Goal: Task Accomplishment & Management: Manage account settings

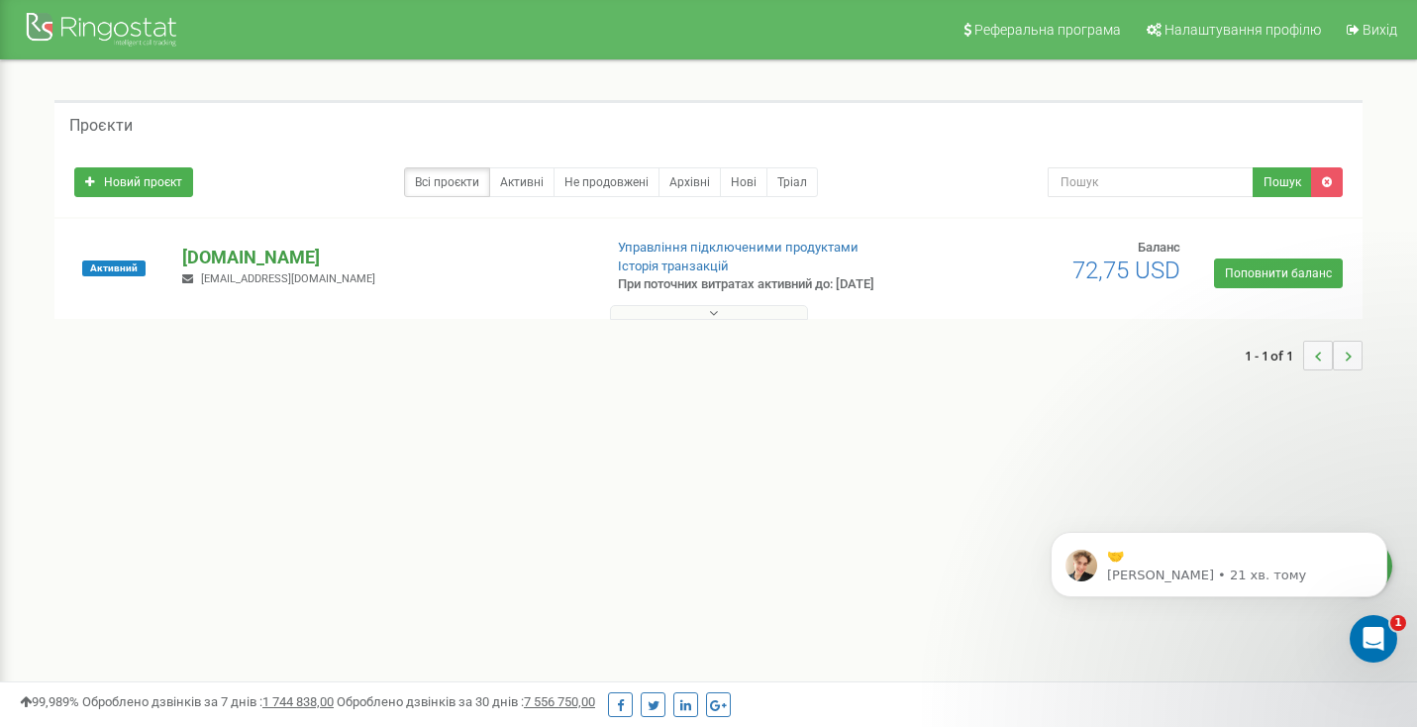
click at [314, 259] on p "[DOMAIN_NAME]" at bounding box center [383, 258] width 403 height 26
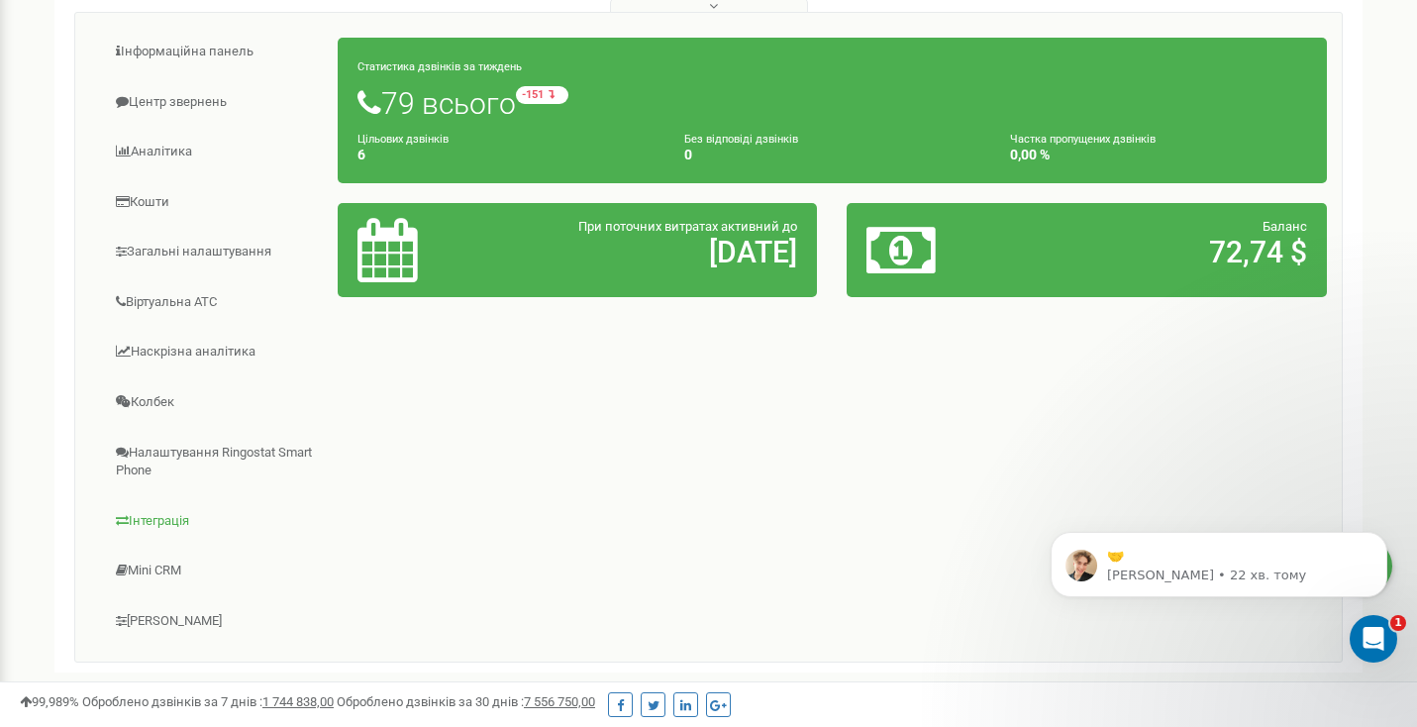
scroll to position [158, 0]
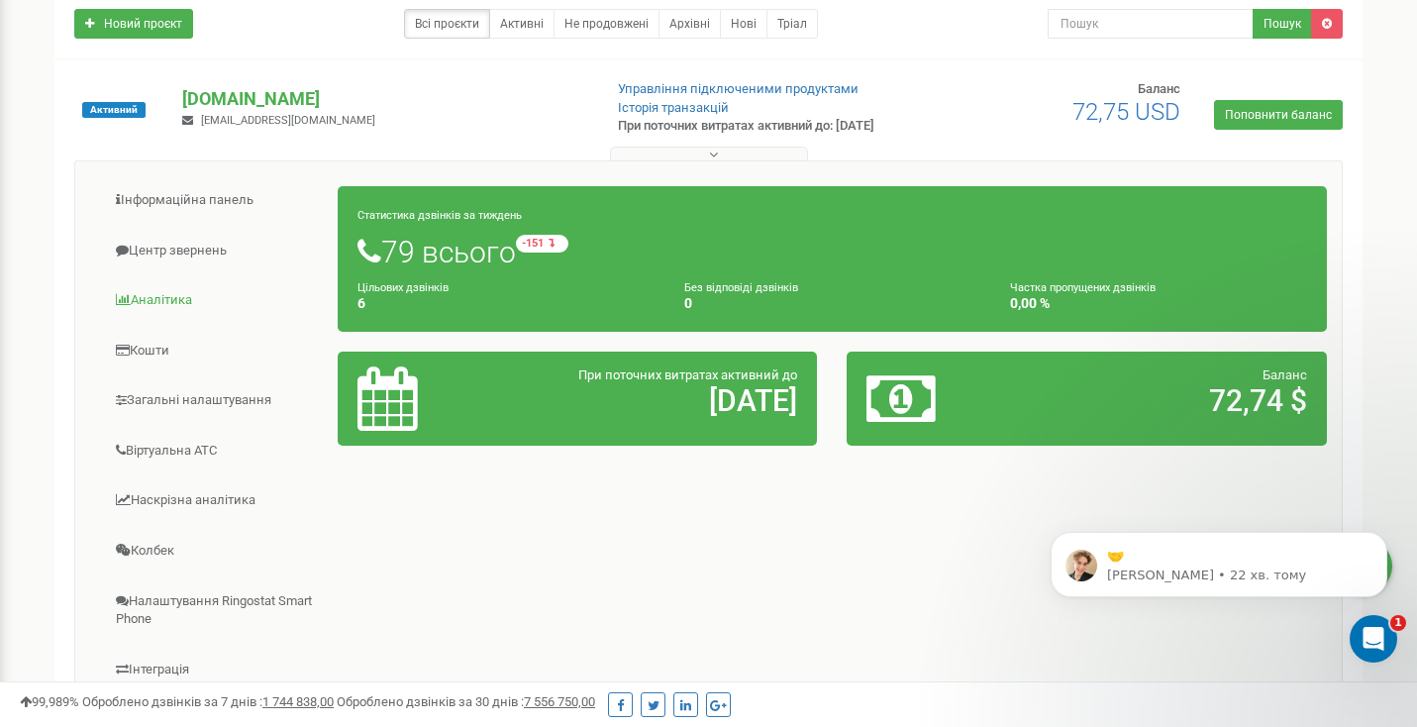
click at [171, 295] on link "Аналiтика" at bounding box center [214, 300] width 249 height 49
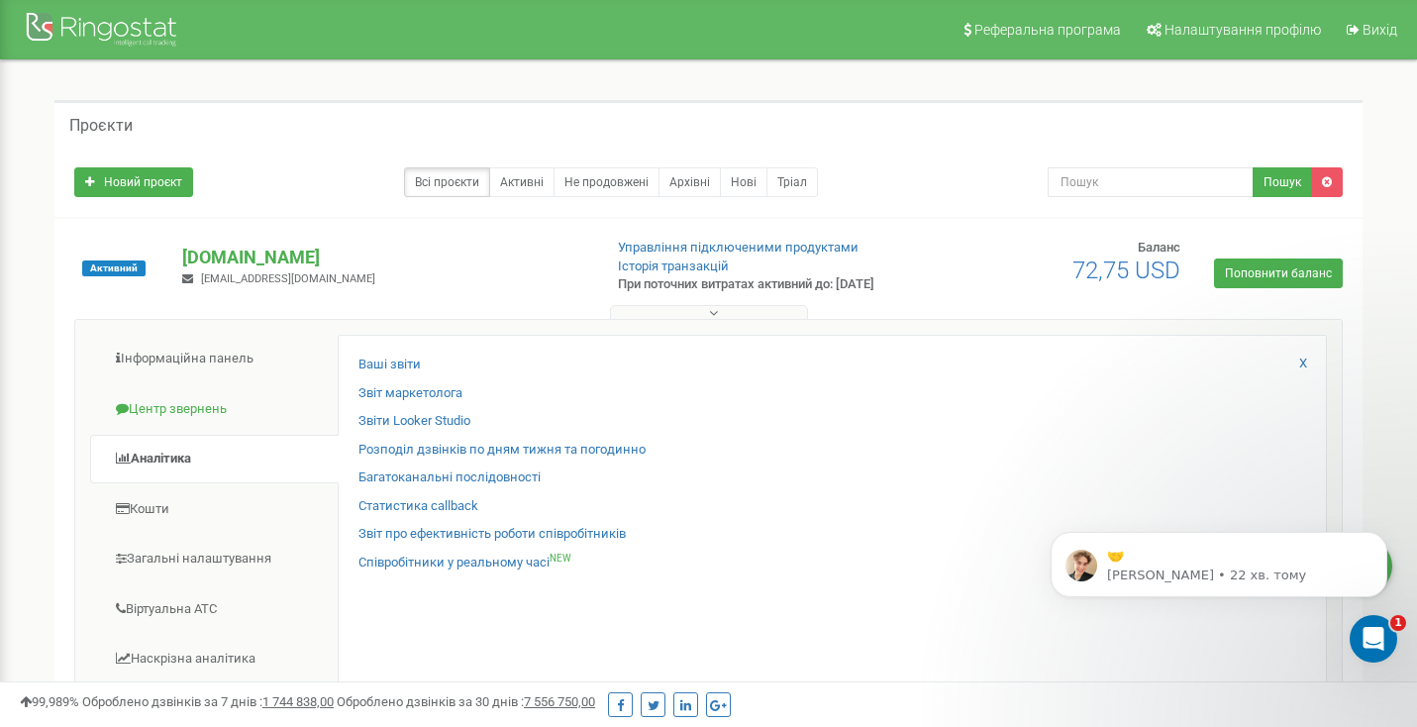
scroll to position [0, 0]
click at [165, 374] on link "Інформаційна панель" at bounding box center [214, 359] width 249 height 49
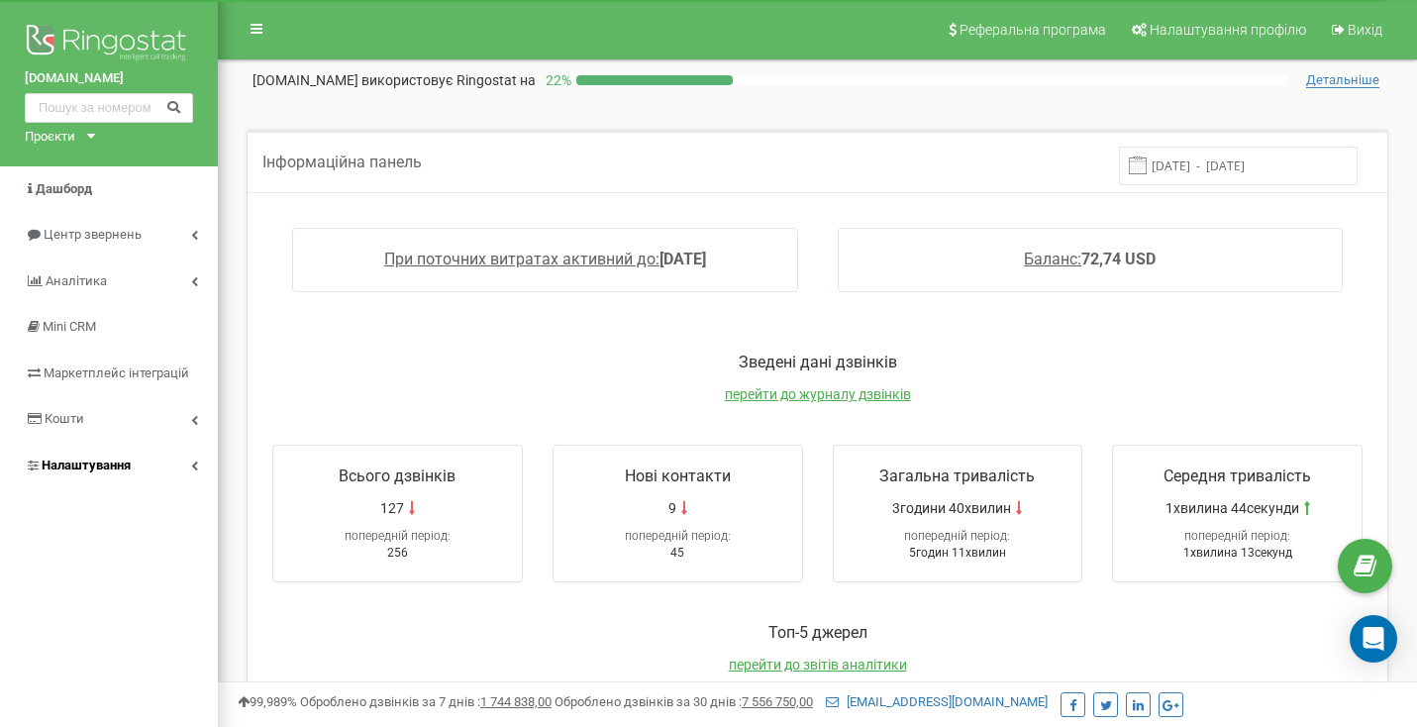
click at [105, 458] on span "Налаштування" at bounding box center [86, 465] width 89 height 15
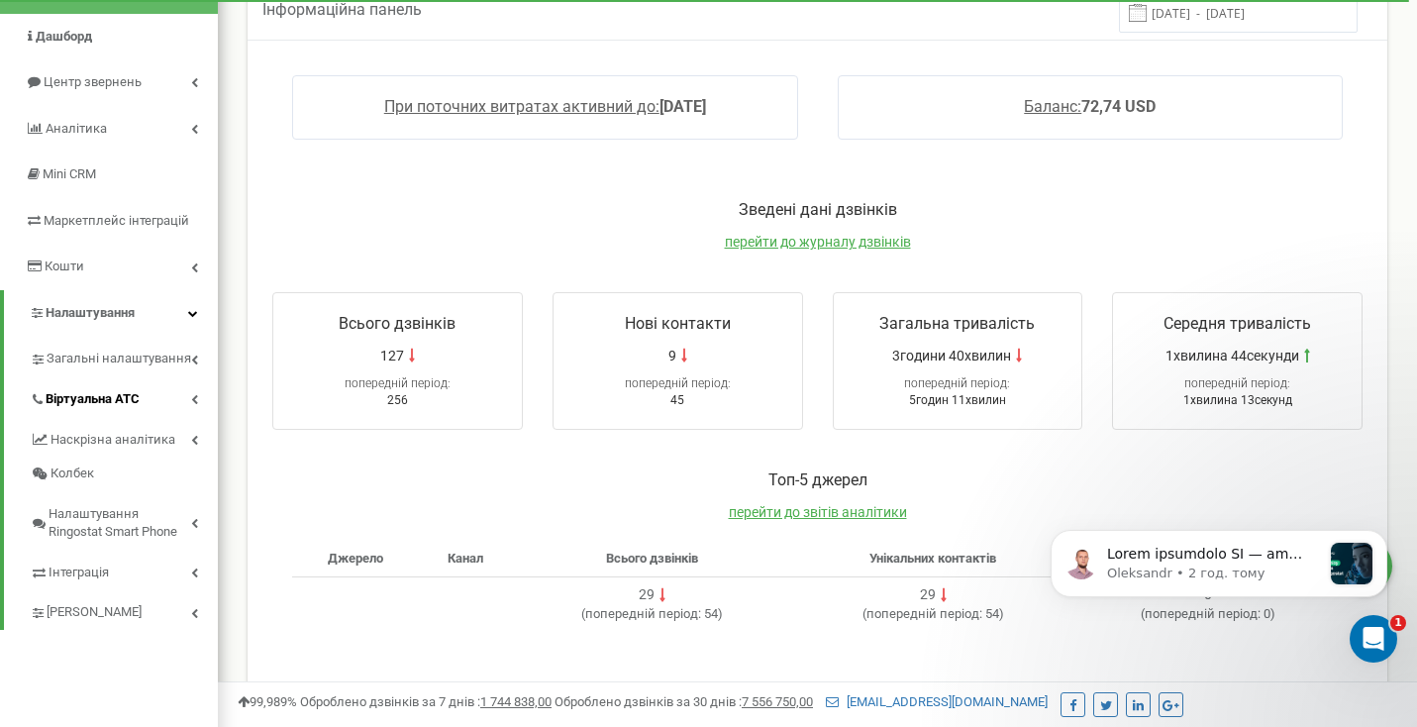
scroll to position [164, 0]
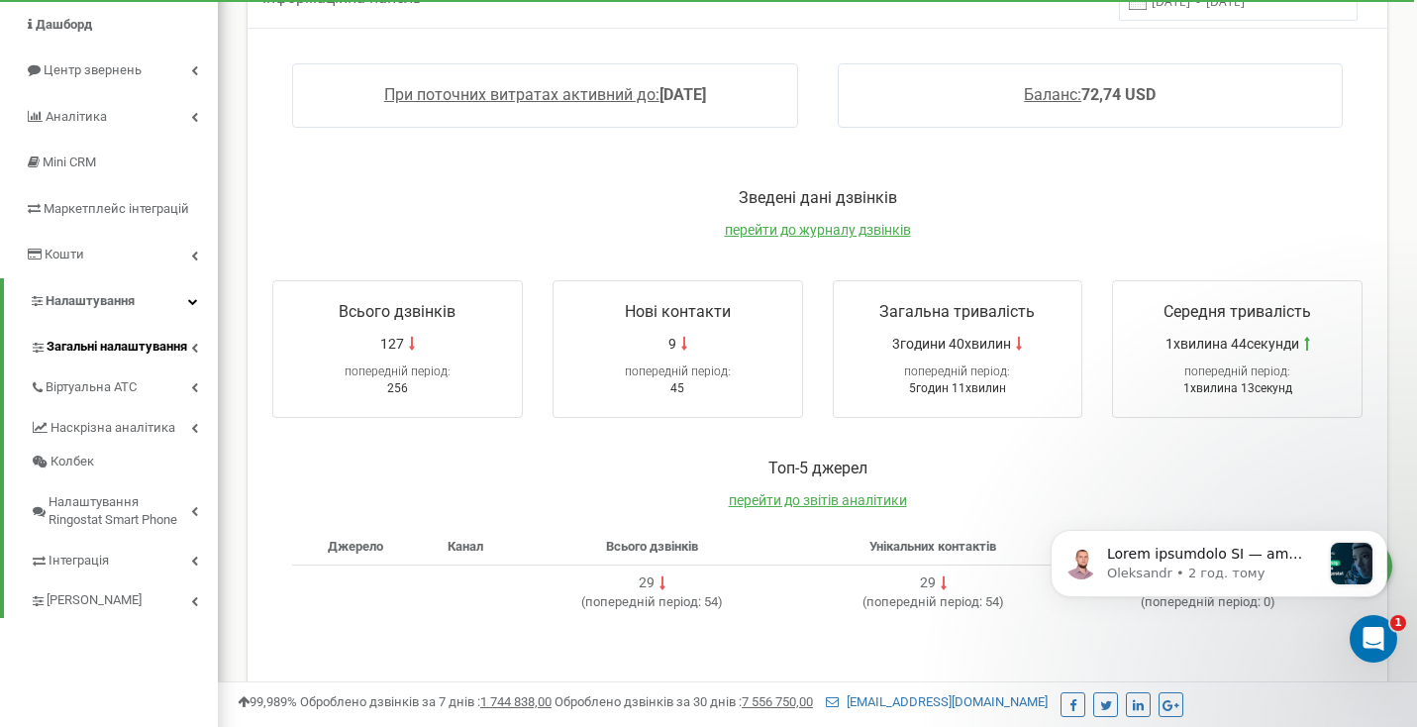
click at [138, 346] on span "Загальні налаштування" at bounding box center [117, 347] width 141 height 19
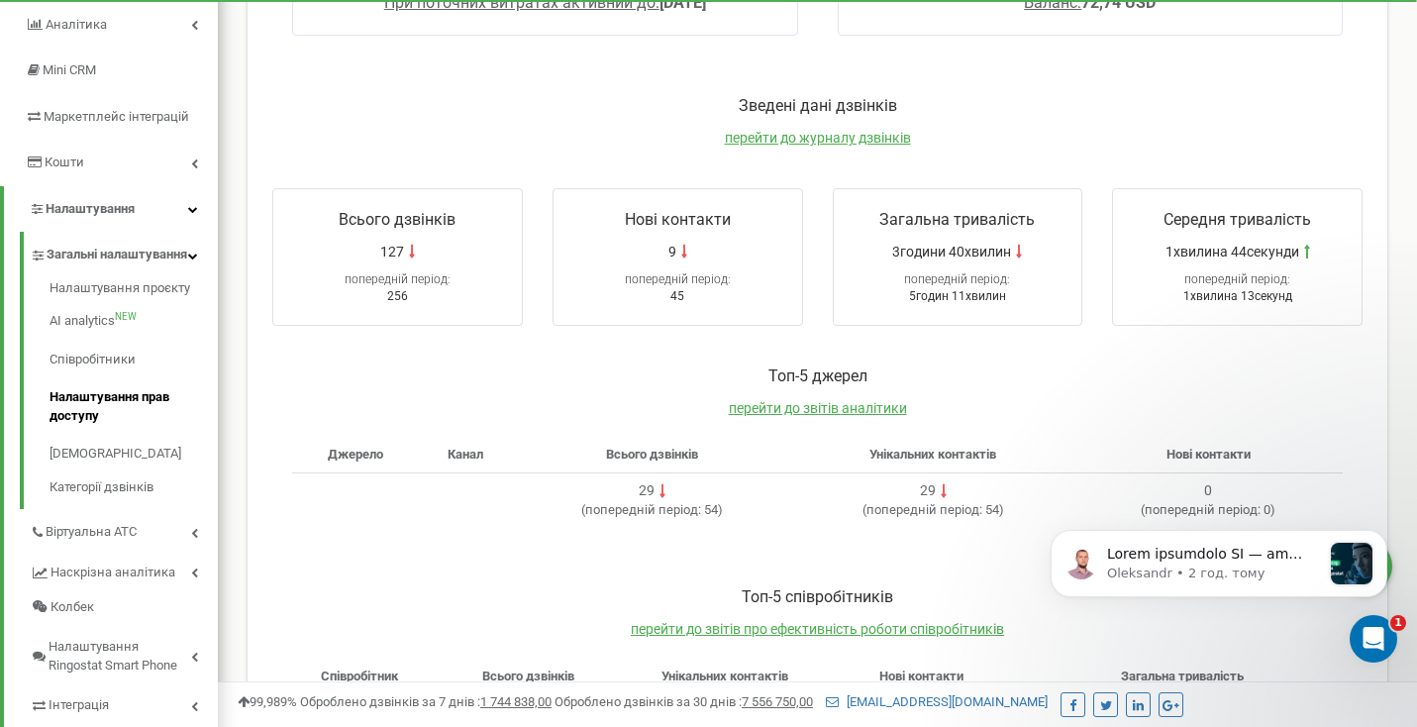
scroll to position [259, 0]
click at [112, 533] on span "Віртуальна АТС" at bounding box center [93, 530] width 94 height 19
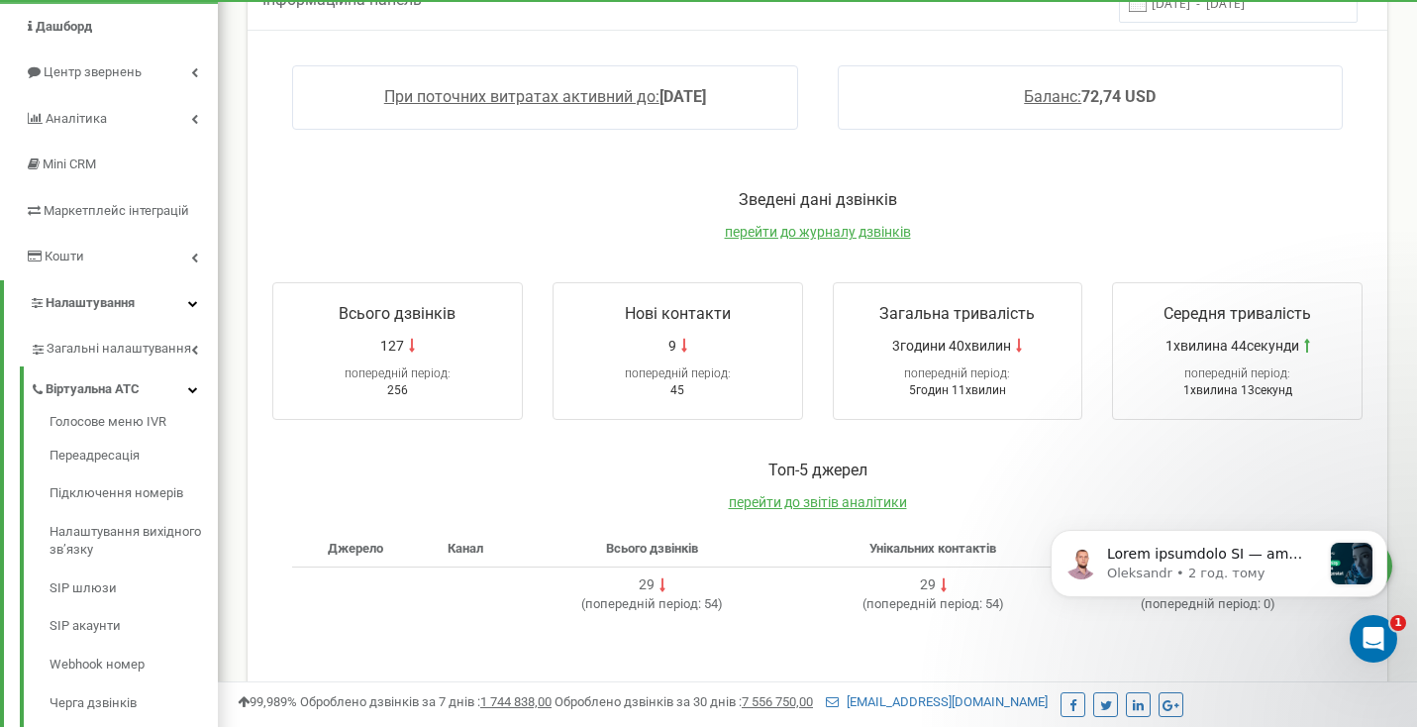
scroll to position [160, 0]
click at [85, 78] on span "Центр звернень" at bounding box center [92, 73] width 96 height 15
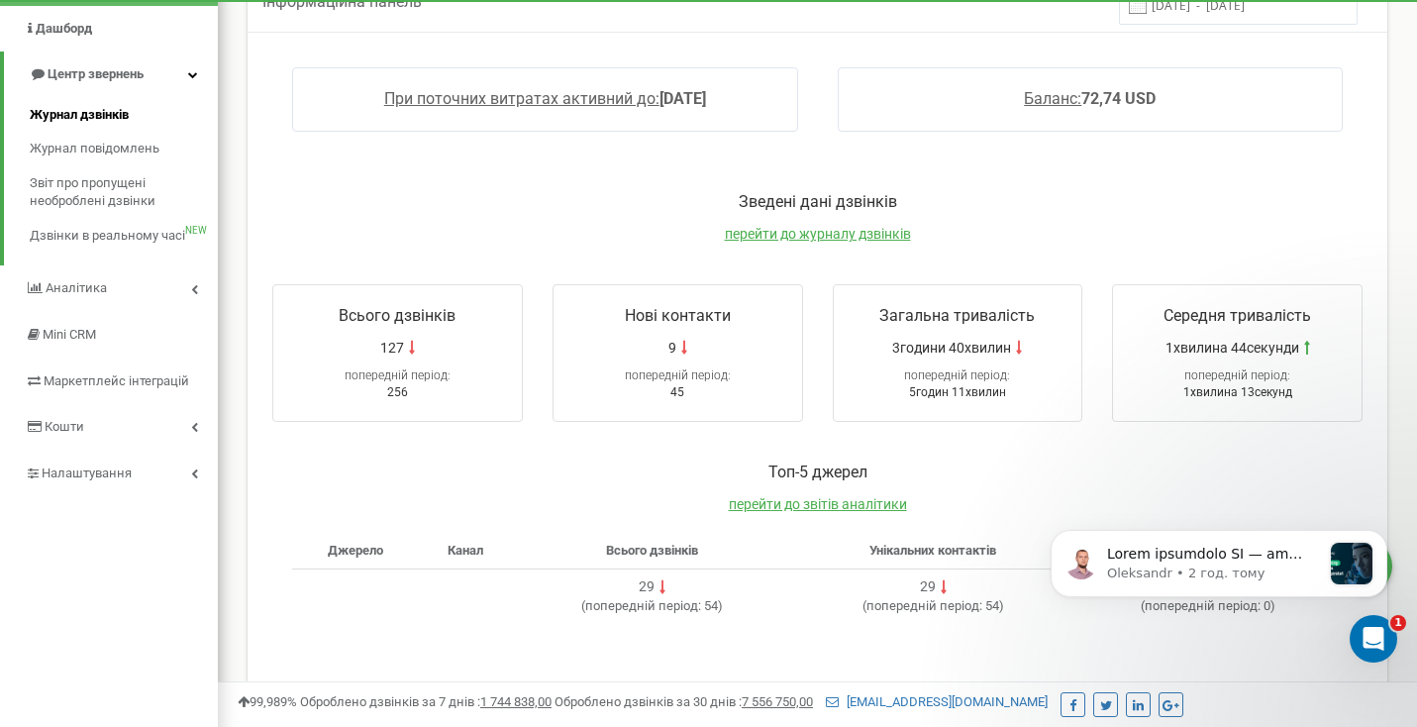
click at [96, 121] on link "Журнал дзвінків" at bounding box center [124, 115] width 188 height 35
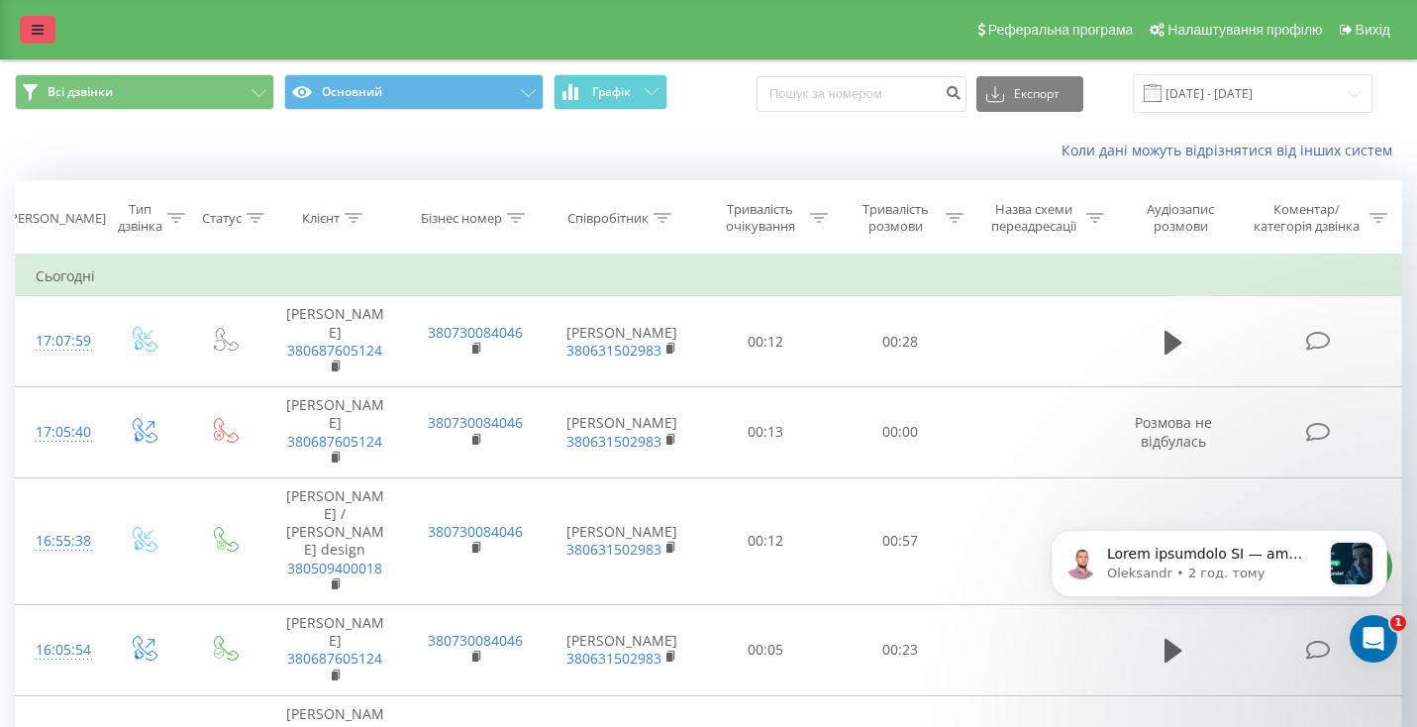
click at [36, 37] on icon at bounding box center [38, 30] width 12 height 14
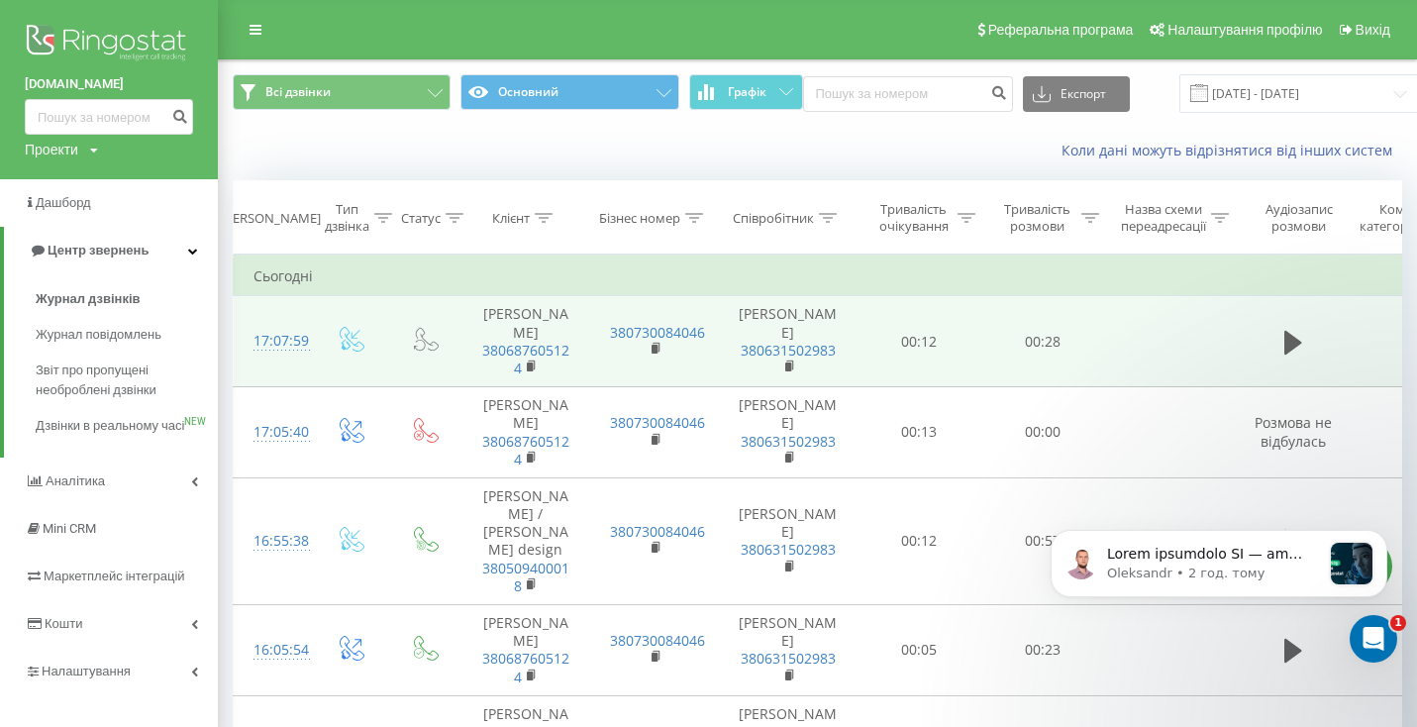
click at [804, 338] on td "Олег Марчук 380631502983" at bounding box center [788, 341] width 139 height 91
click at [805, 348] on link "380631502983" at bounding box center [788, 350] width 95 height 19
click at [805, 360] on link "380631502983" at bounding box center [788, 350] width 95 height 19
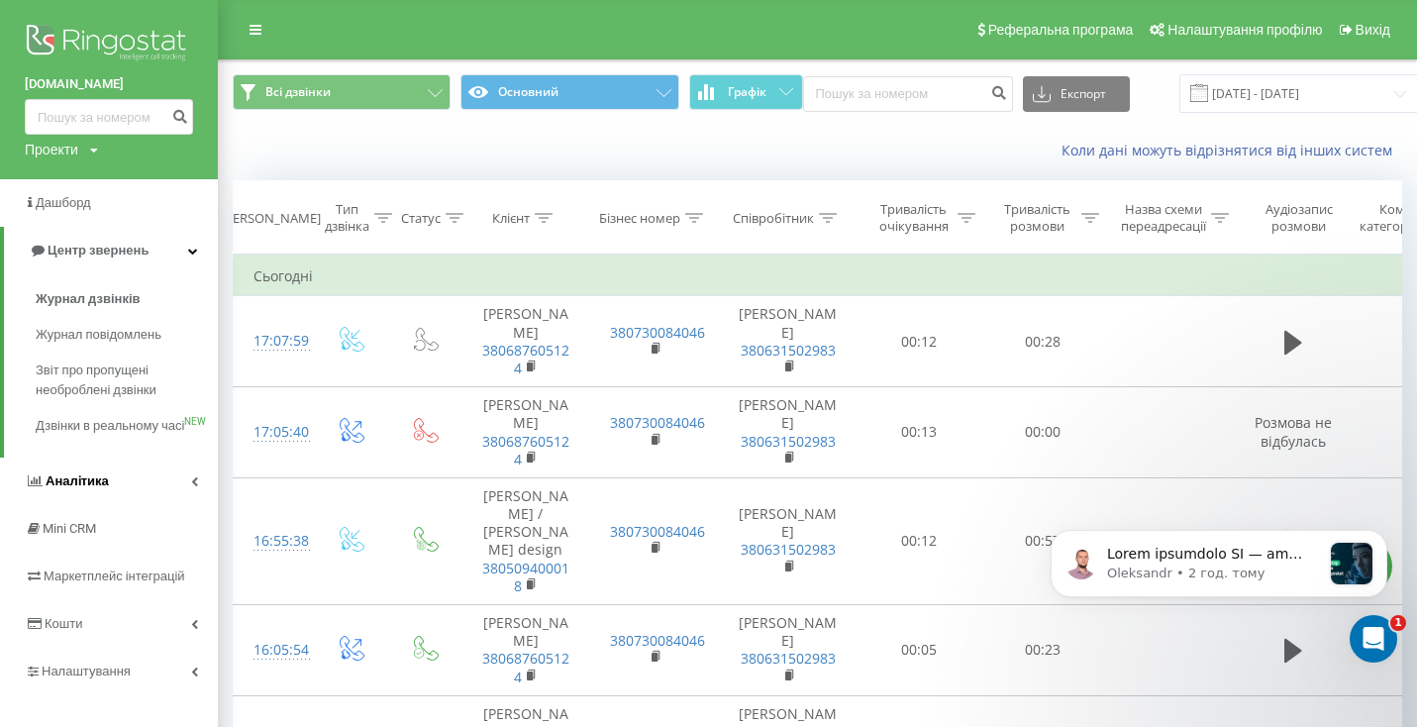
click at [195, 486] on icon at bounding box center [194, 481] width 7 height 10
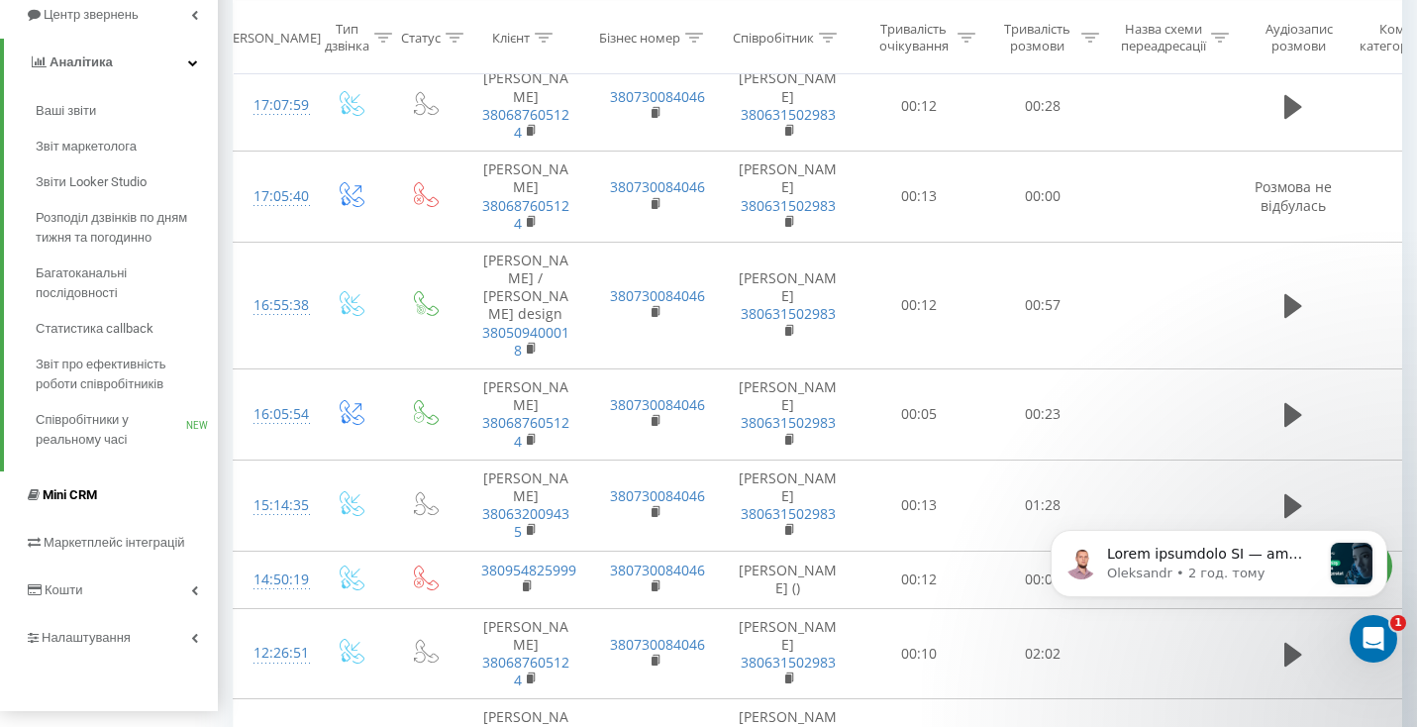
scroll to position [312, 0]
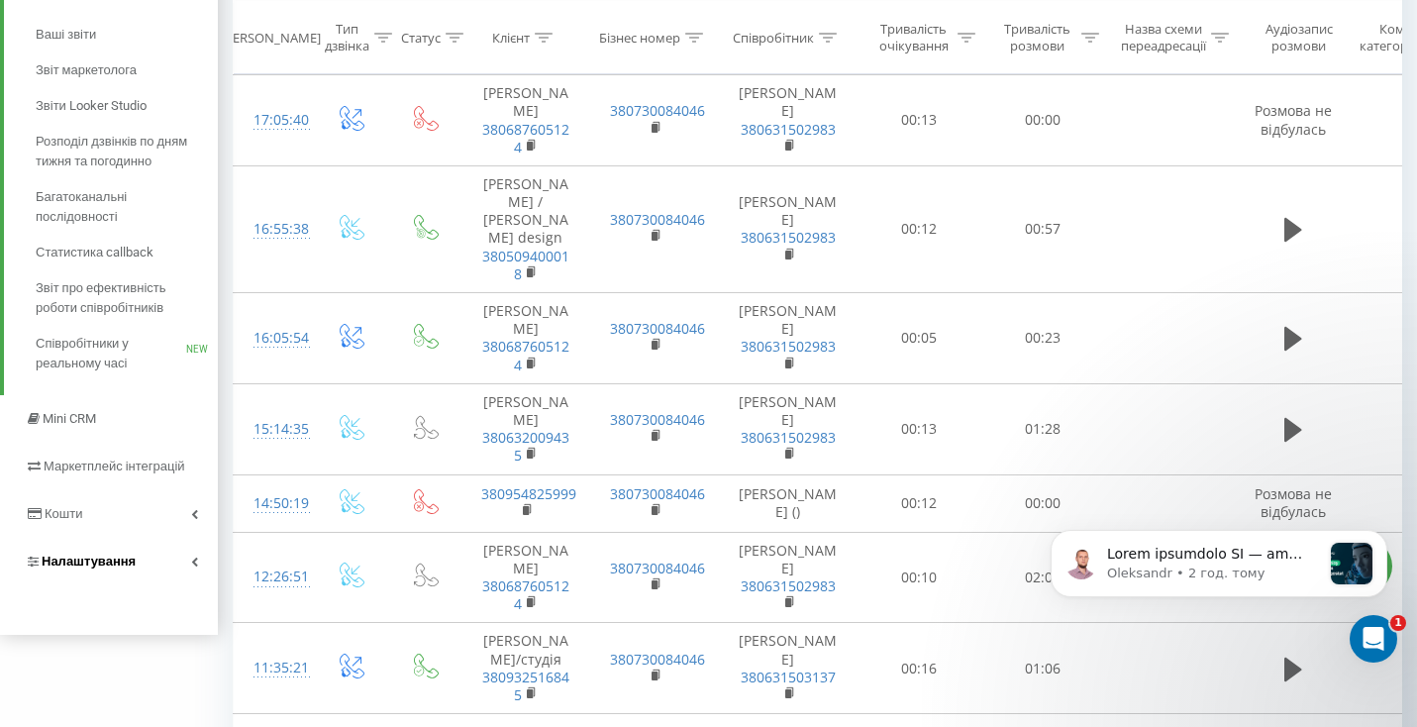
click at [191, 557] on icon at bounding box center [194, 562] width 7 height 10
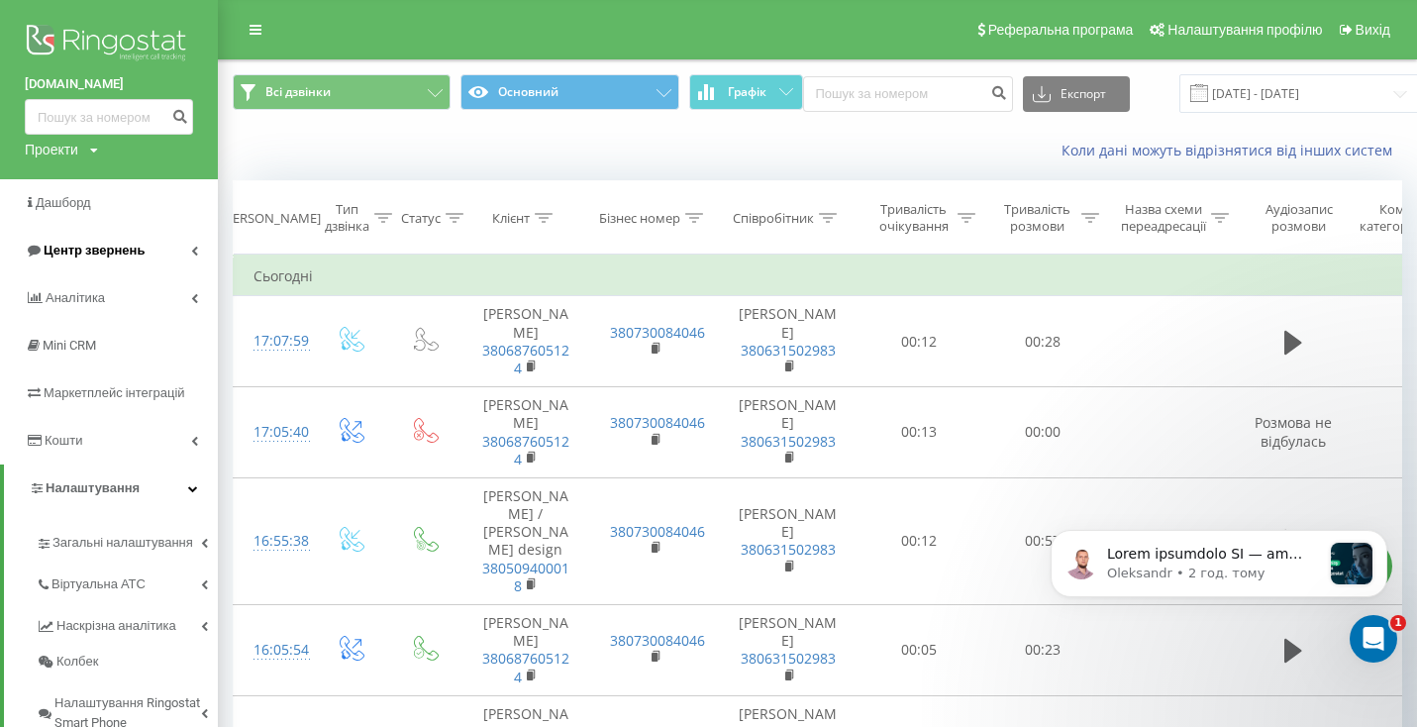
scroll to position [0, 0]
click at [87, 145] on div "Проекти budegood.com" at bounding box center [61, 150] width 73 height 20
click at [87, 178] on link "[DOMAIN_NAME]" at bounding box center [90, 179] width 96 height 16
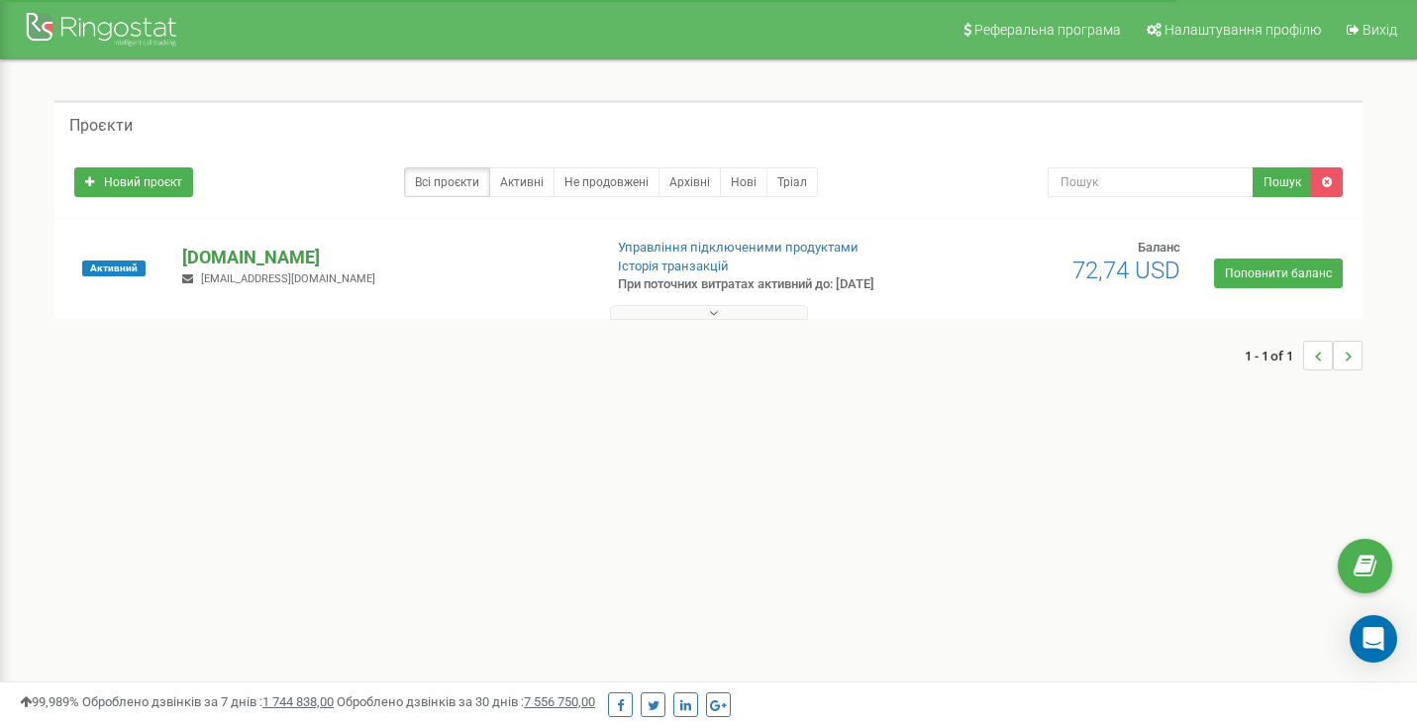
click at [269, 264] on p "[DOMAIN_NAME]" at bounding box center [383, 258] width 403 height 26
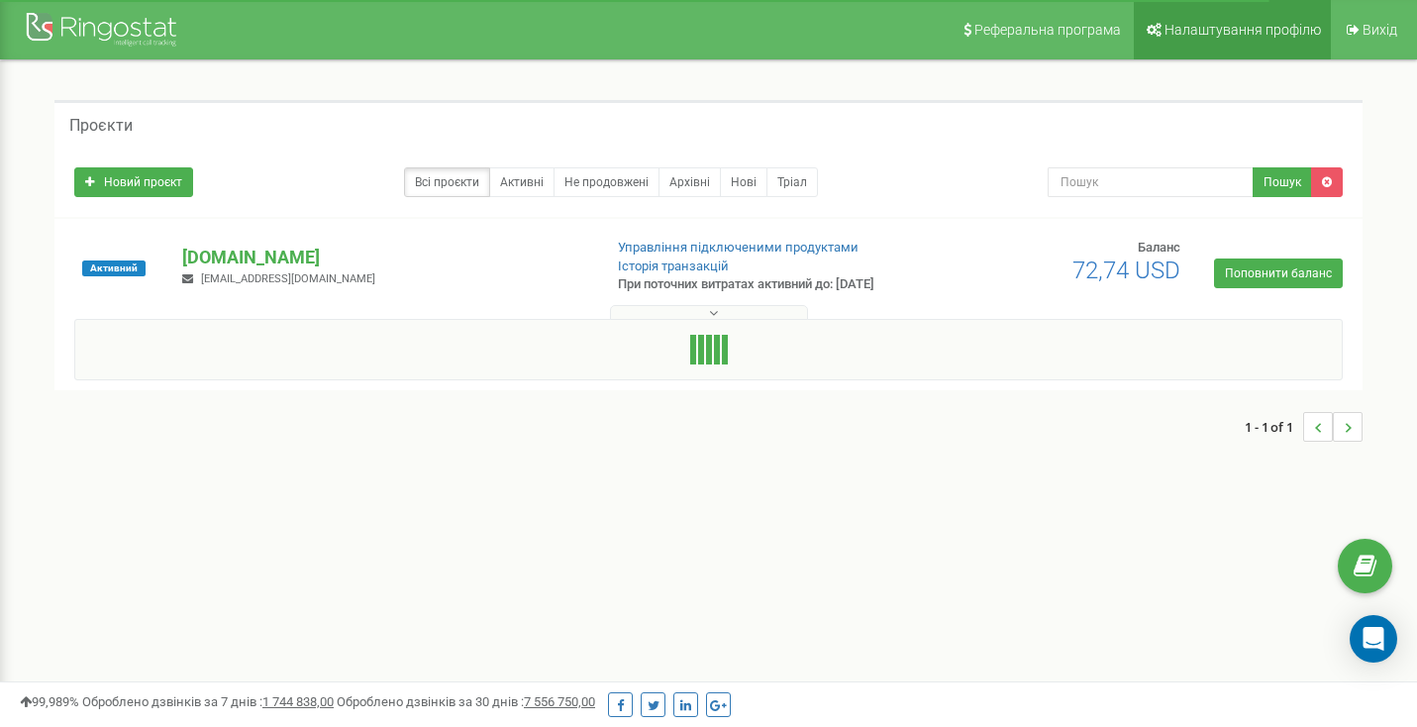
click at [1221, 35] on span "Налаштування профілю" at bounding box center [1243, 30] width 156 height 16
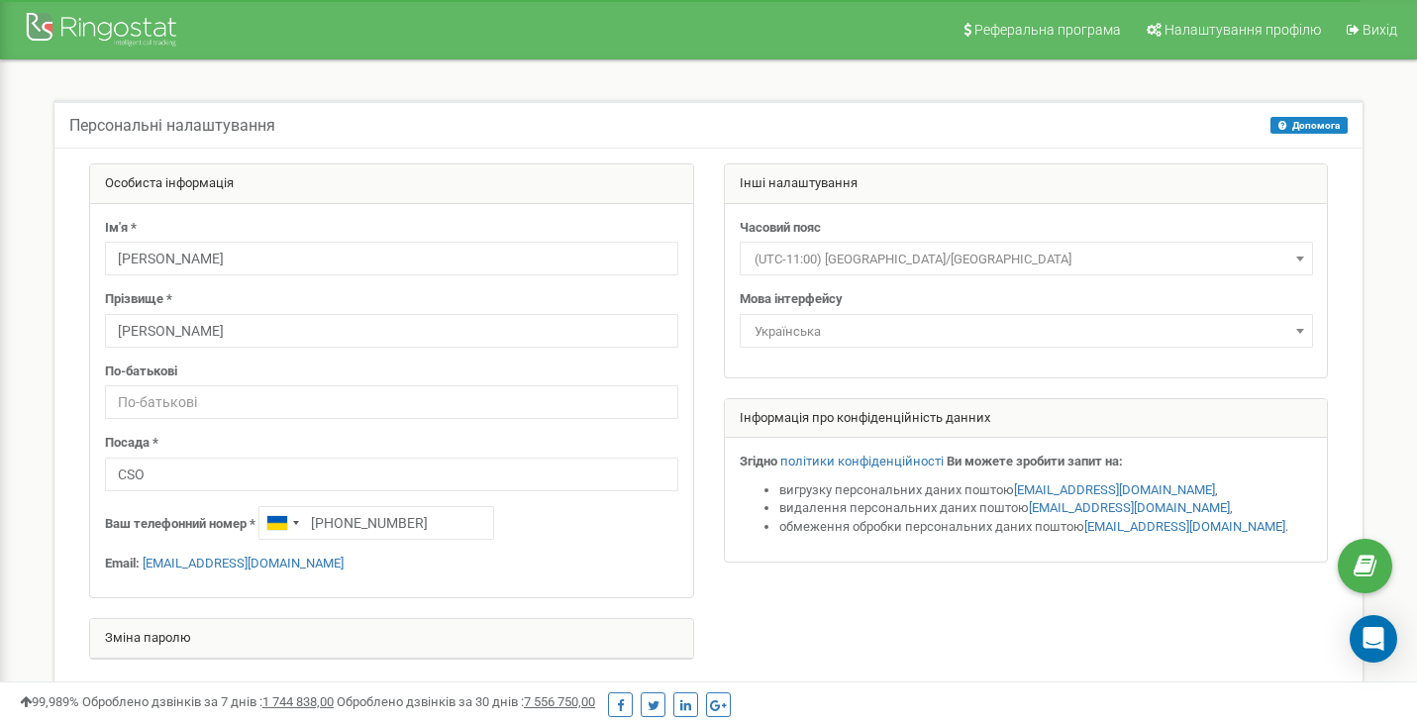
click at [138, 40] on div at bounding box center [104, 32] width 158 height 48
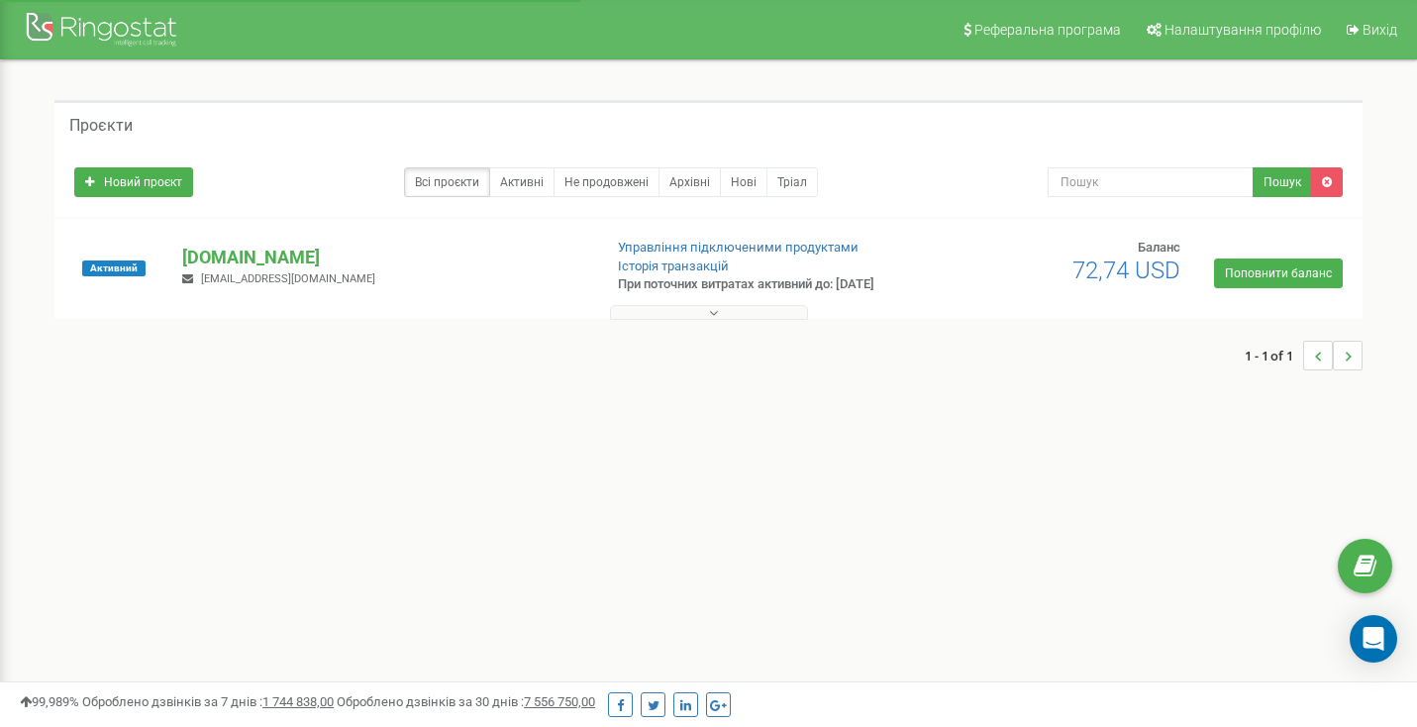
click at [251, 257] on p "[DOMAIN_NAME]" at bounding box center [383, 258] width 403 height 26
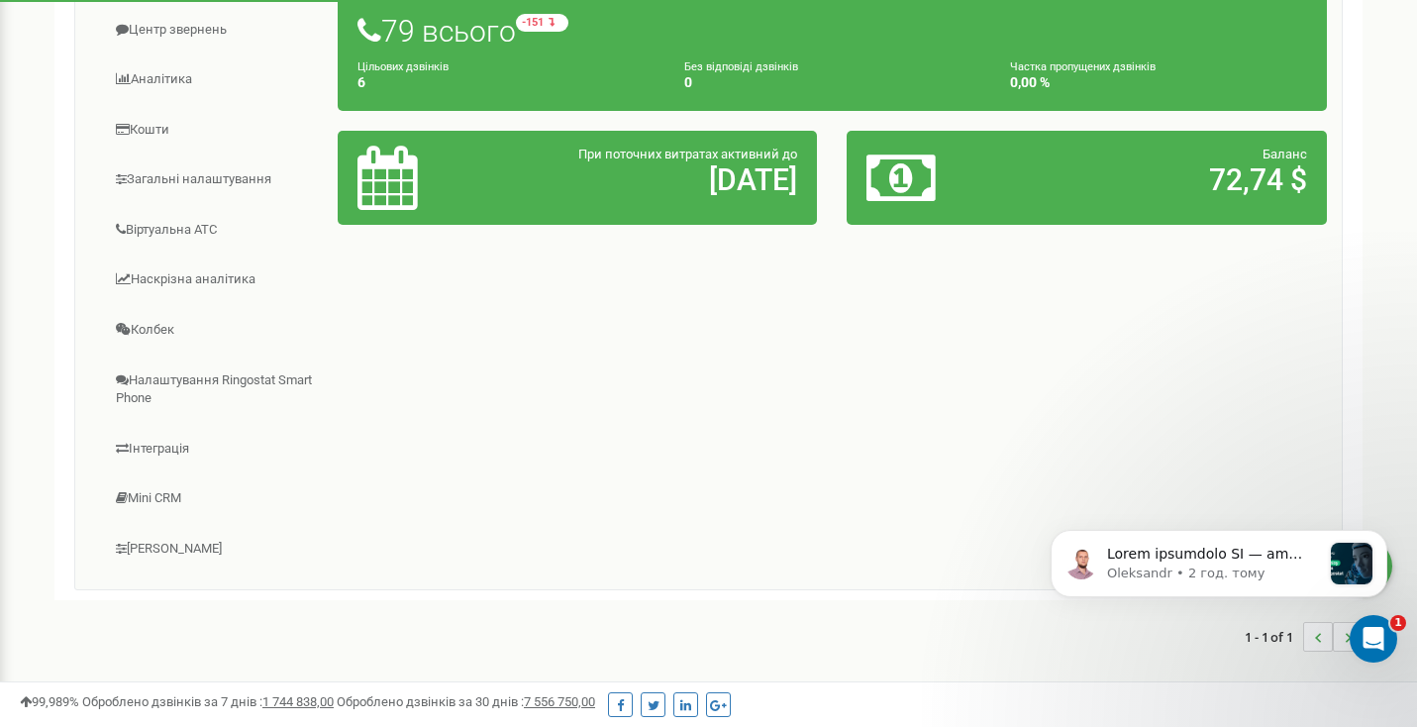
scroll to position [180, 0]
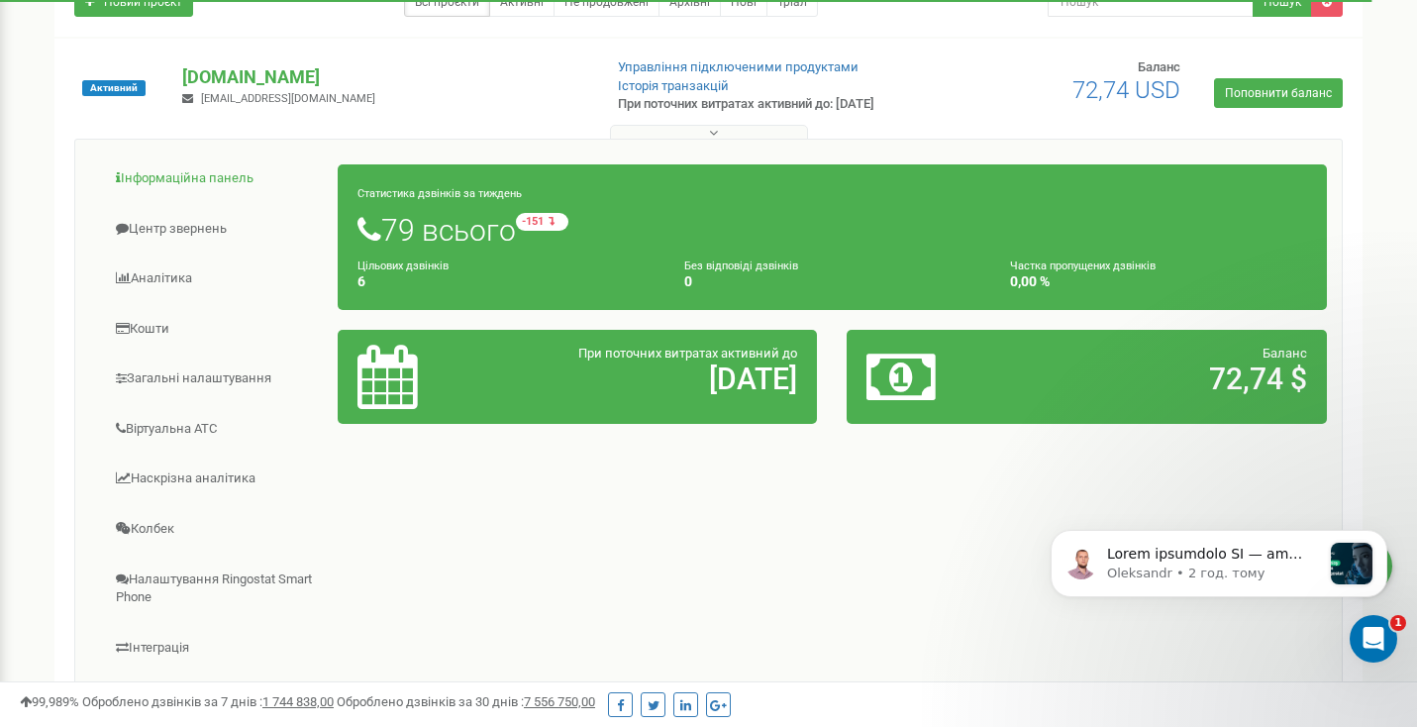
click at [205, 182] on link "Інформаційна панель" at bounding box center [214, 179] width 249 height 49
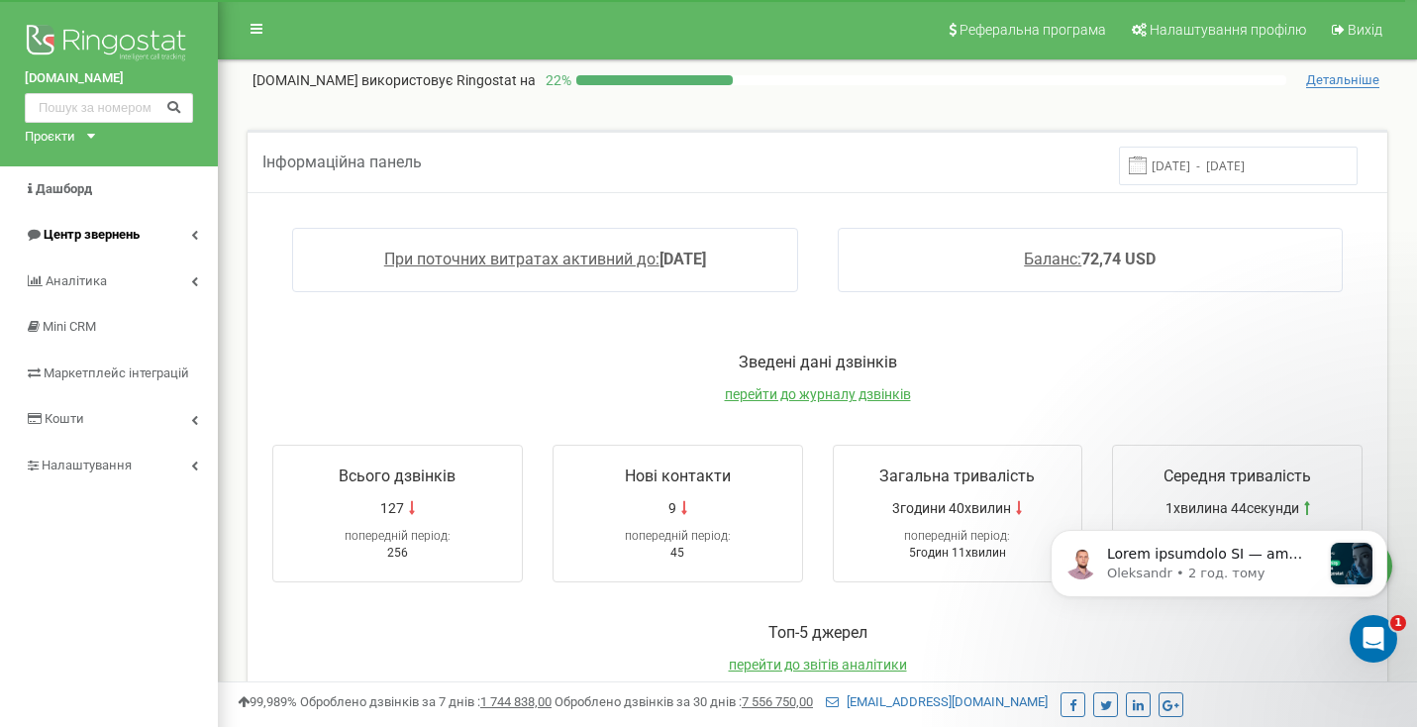
click at [183, 234] on link "Центр звернень" at bounding box center [109, 235] width 218 height 47
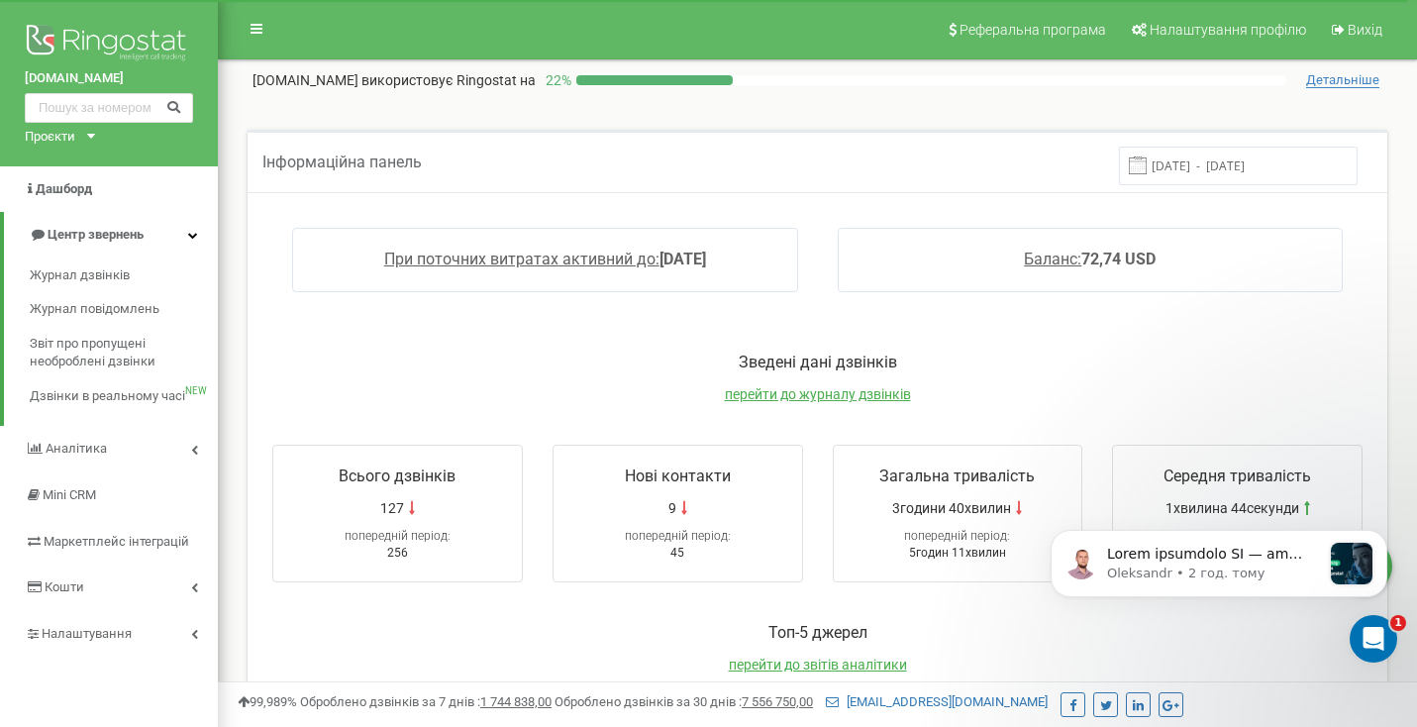
click at [192, 232] on icon at bounding box center [193, 235] width 10 height 10
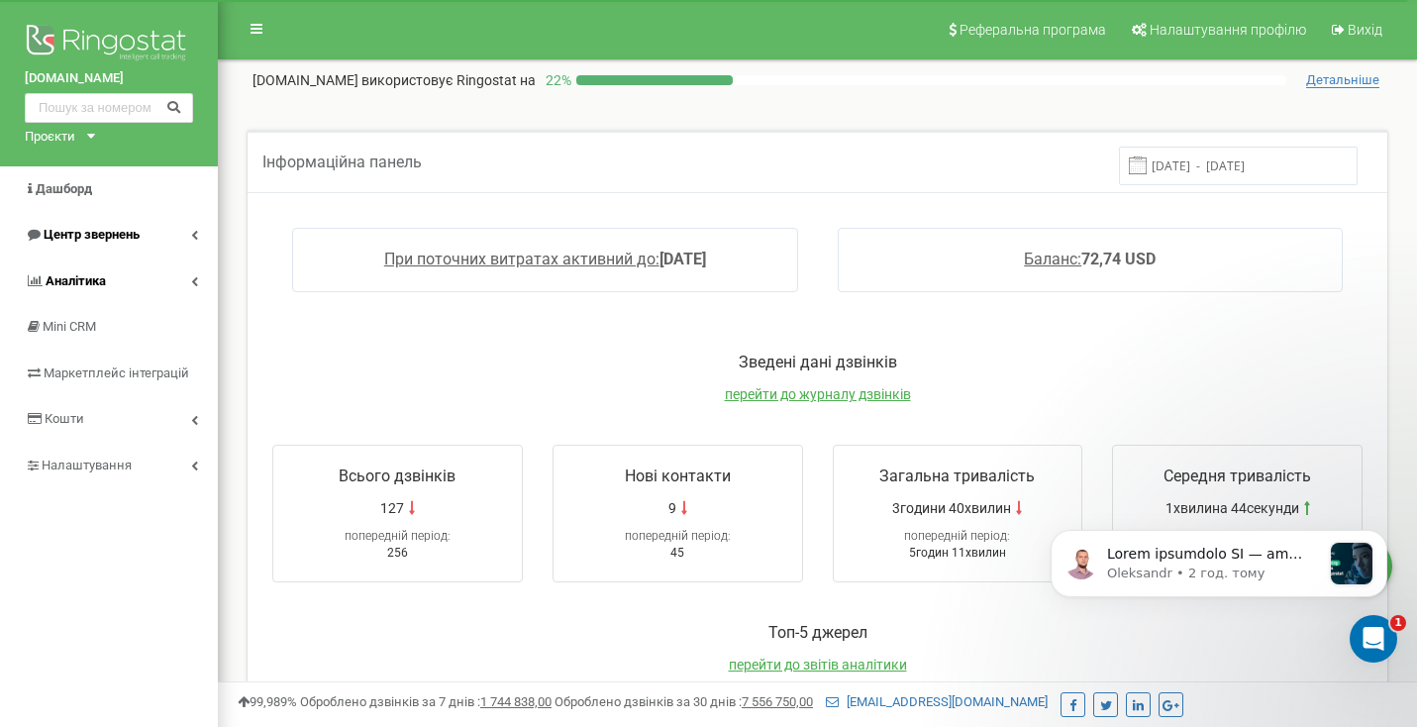
click at [194, 281] on icon at bounding box center [194, 281] width 7 height 10
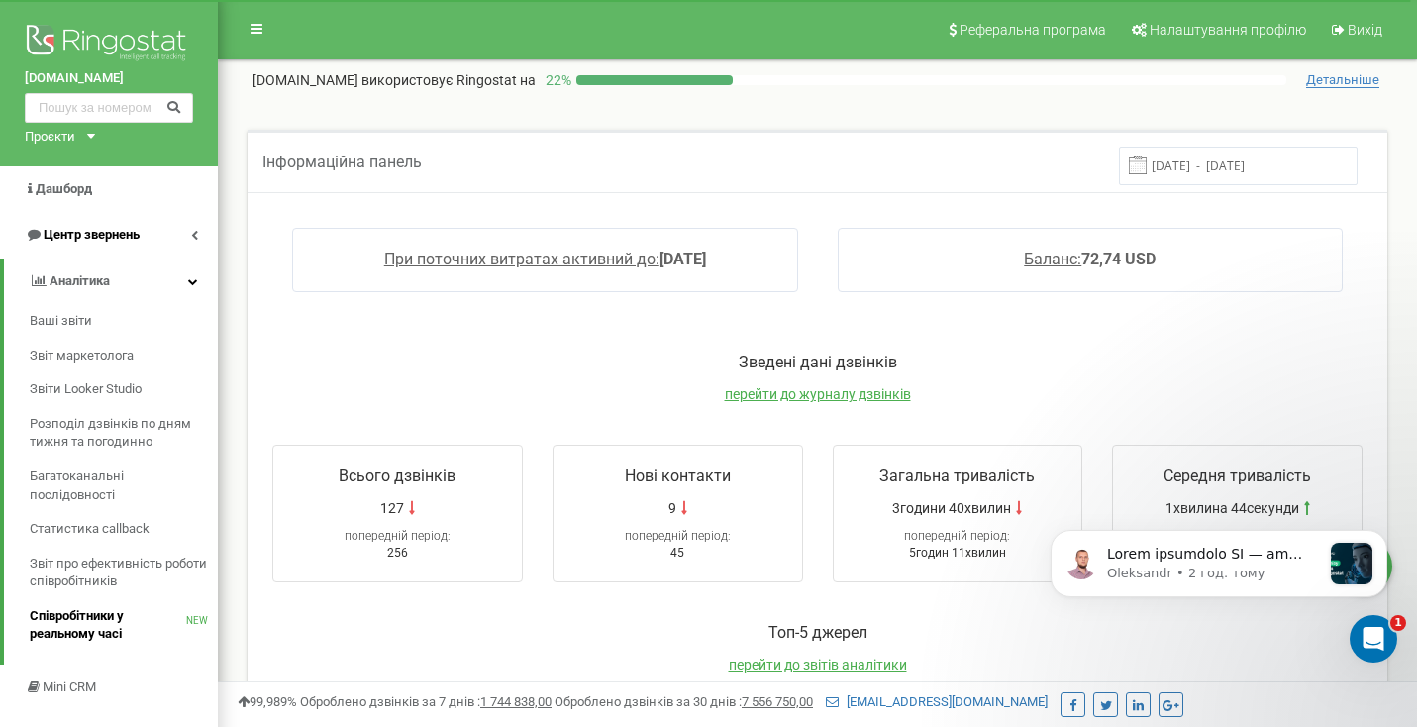
click at [96, 625] on span "Співробітники у реальному часі" at bounding box center [108, 625] width 156 height 37
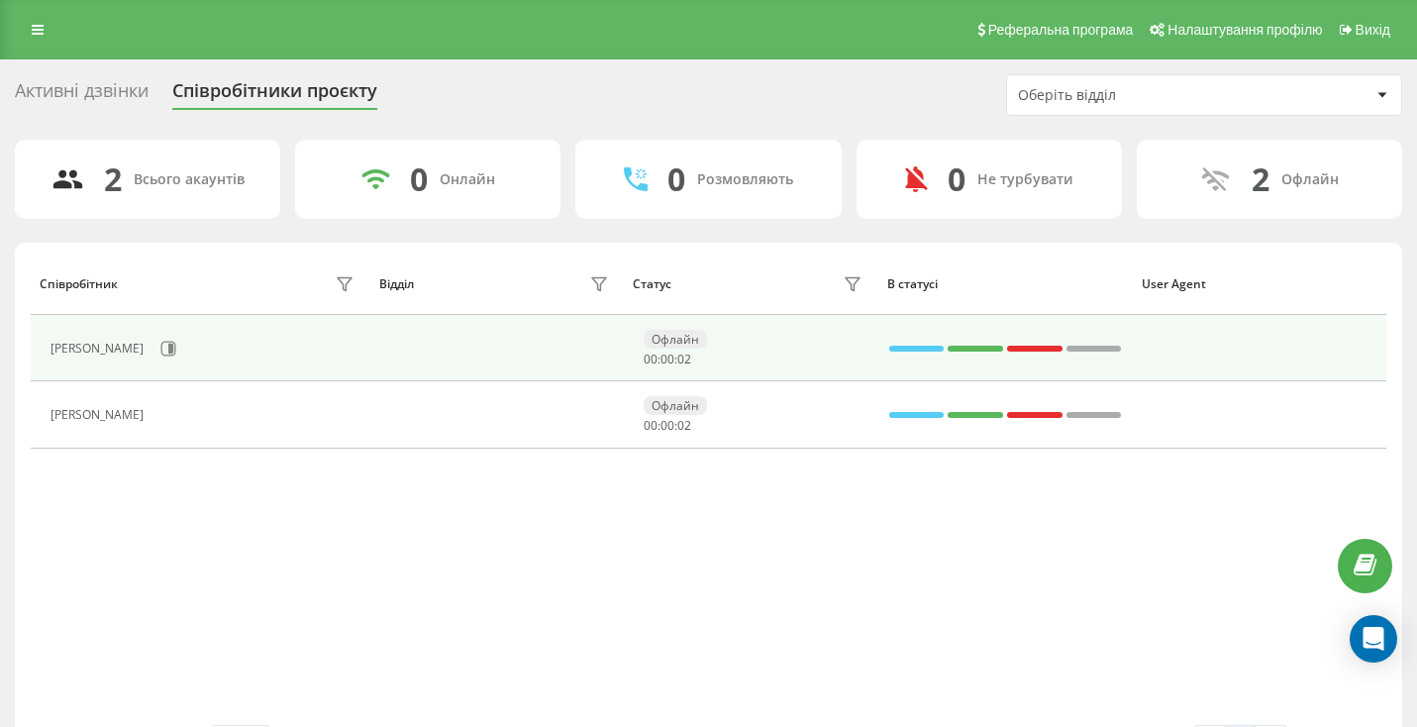
click at [149, 356] on div "[PERSON_NAME]" at bounding box center [100, 349] width 98 height 14
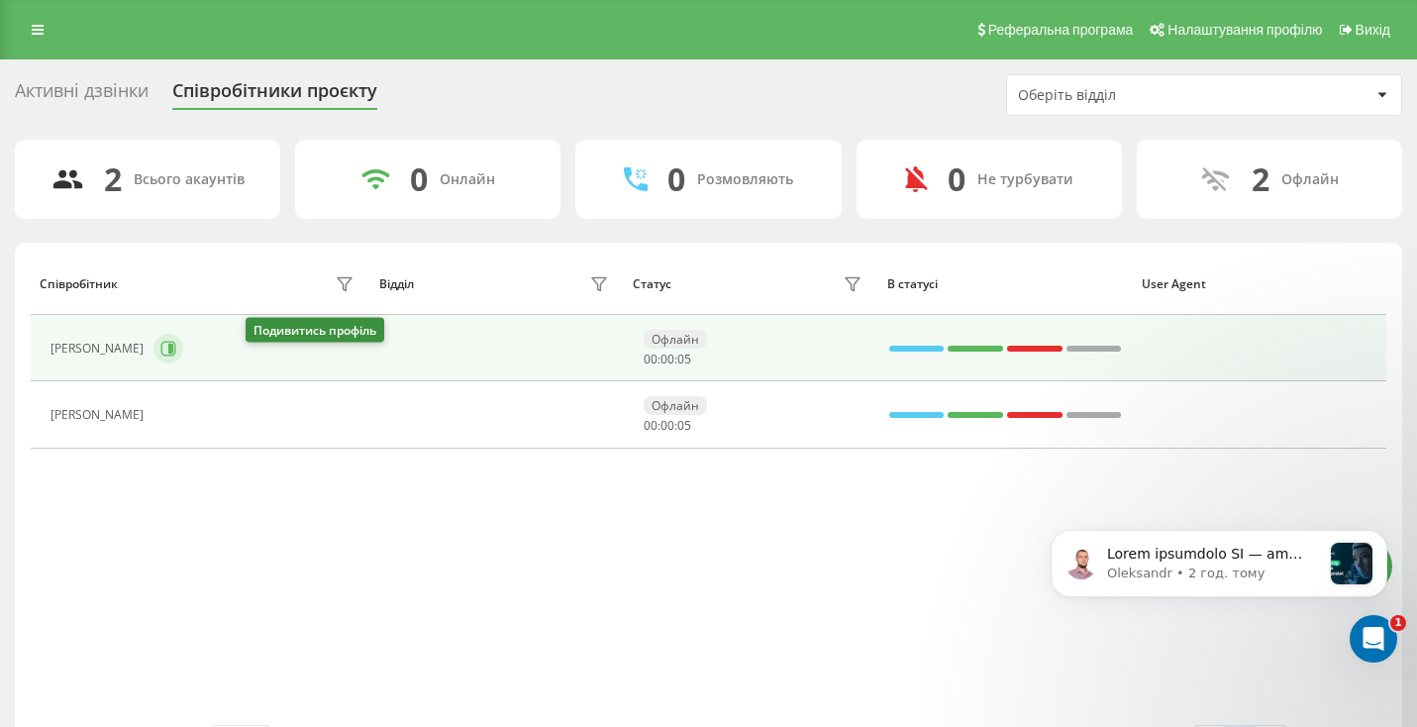
click at [173, 354] on icon at bounding box center [170, 349] width 5 height 10
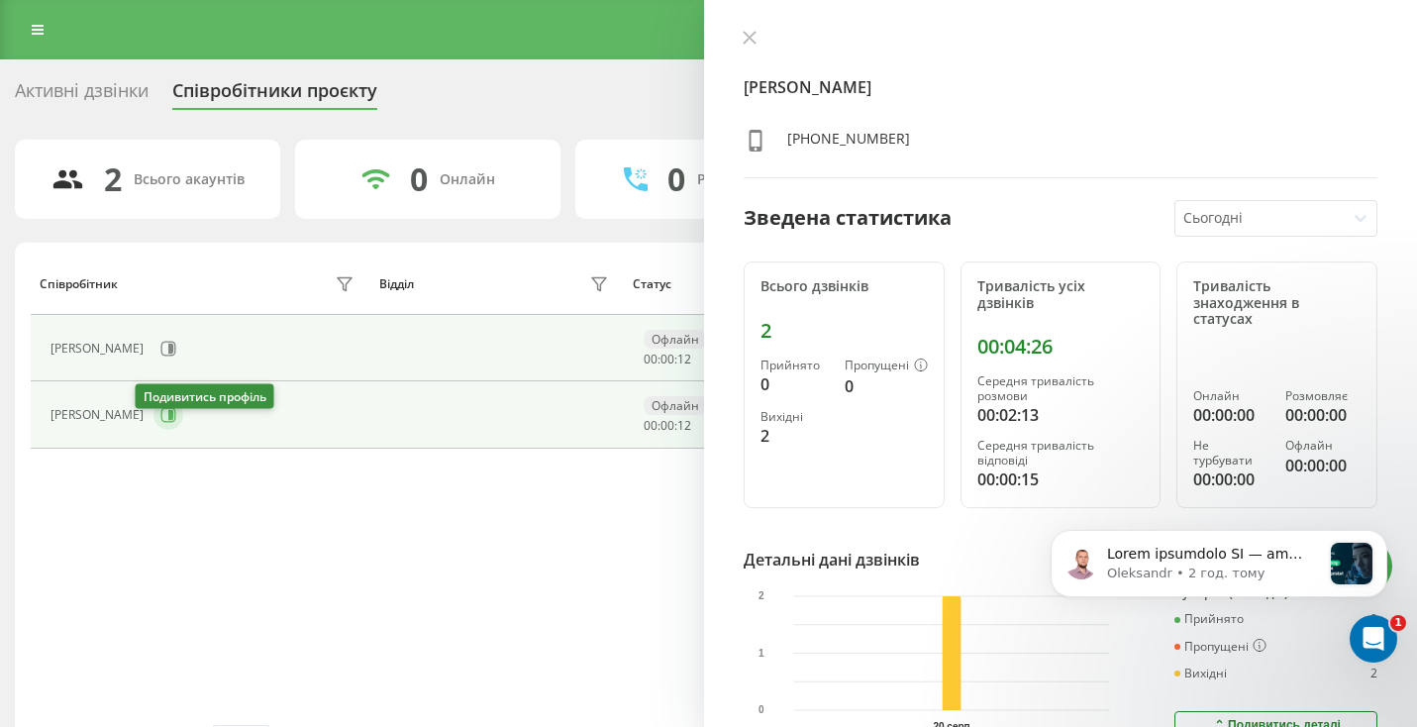
click at [168, 420] on icon at bounding box center [170, 415] width 5 height 10
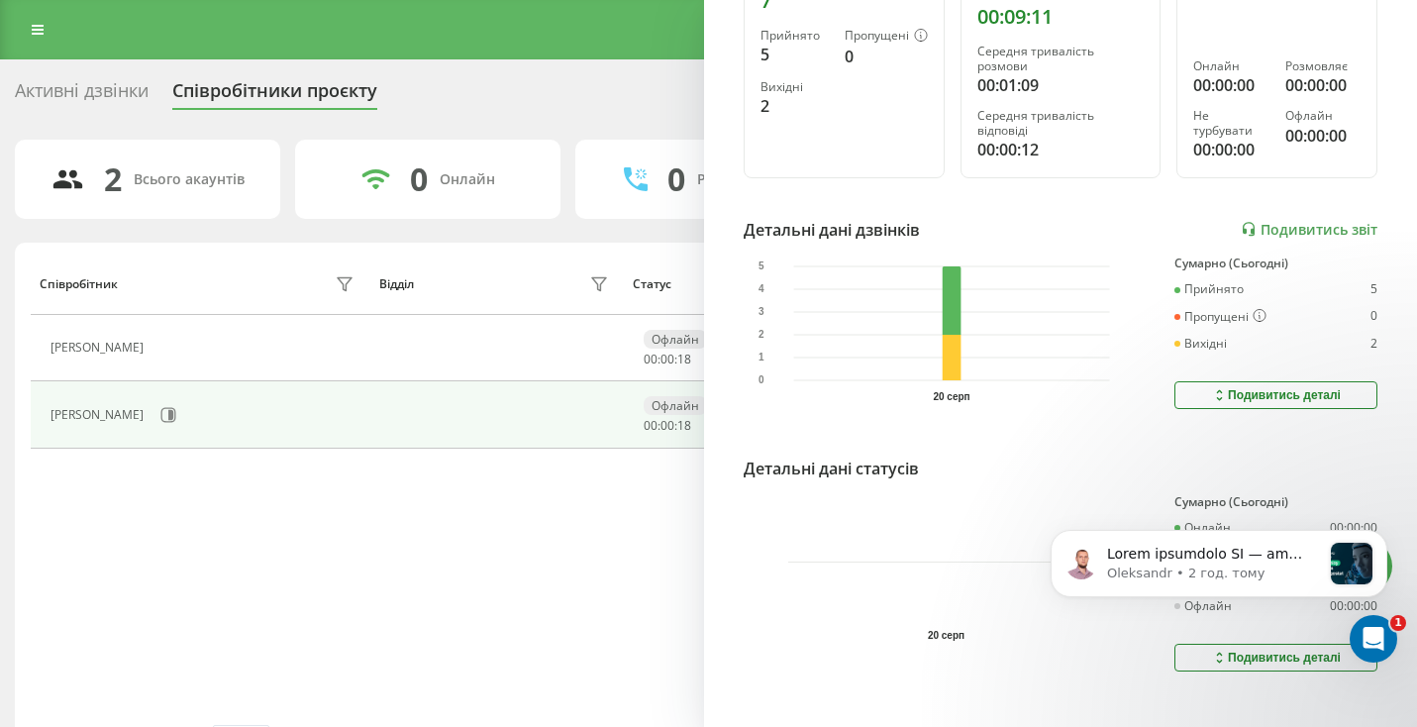
scroll to position [329, 0]
click at [1243, 388] on div "Подивитись деталі" at bounding box center [1276, 396] width 130 height 16
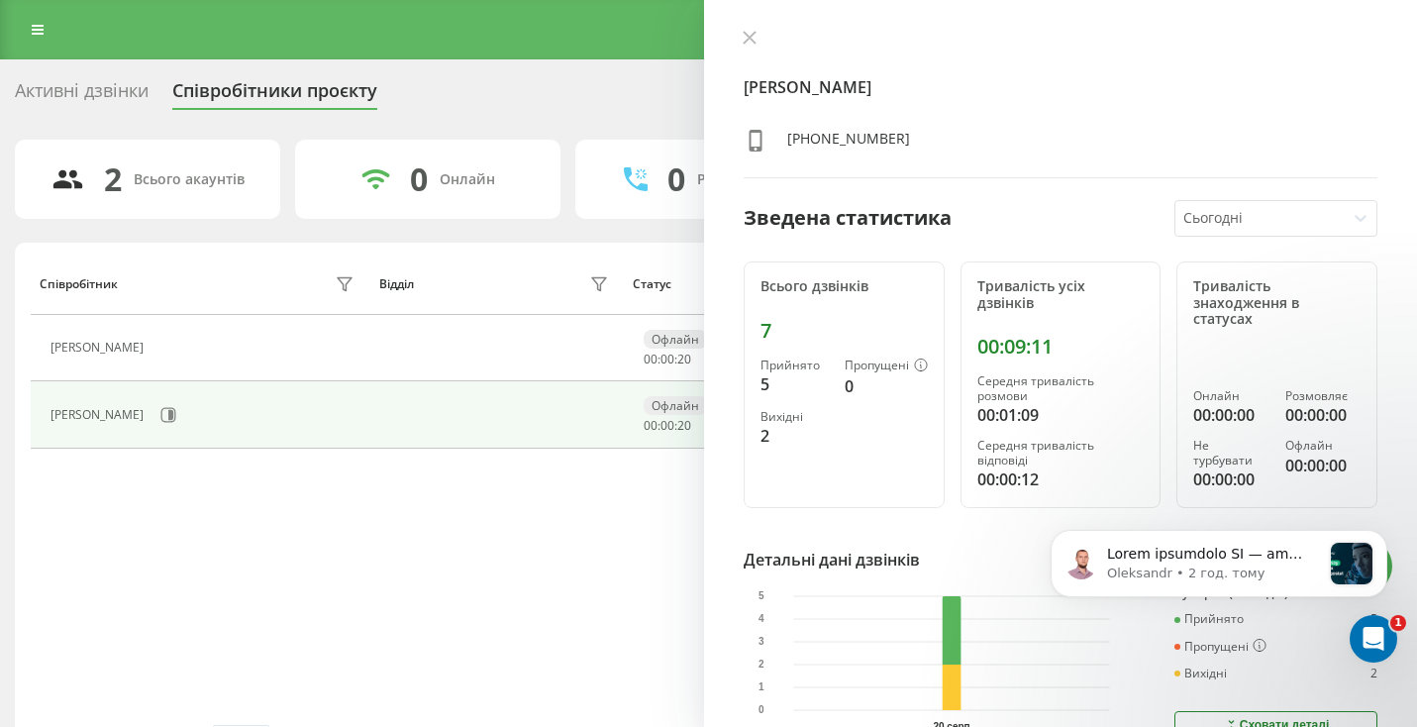
scroll to position [0, 0]
click at [47, 84] on div "Активні дзвінки" at bounding box center [82, 95] width 134 height 31
click at [56, 40] on div "Реферальна програма Налаштування профілю Вихід" at bounding box center [708, 29] width 1417 height 59
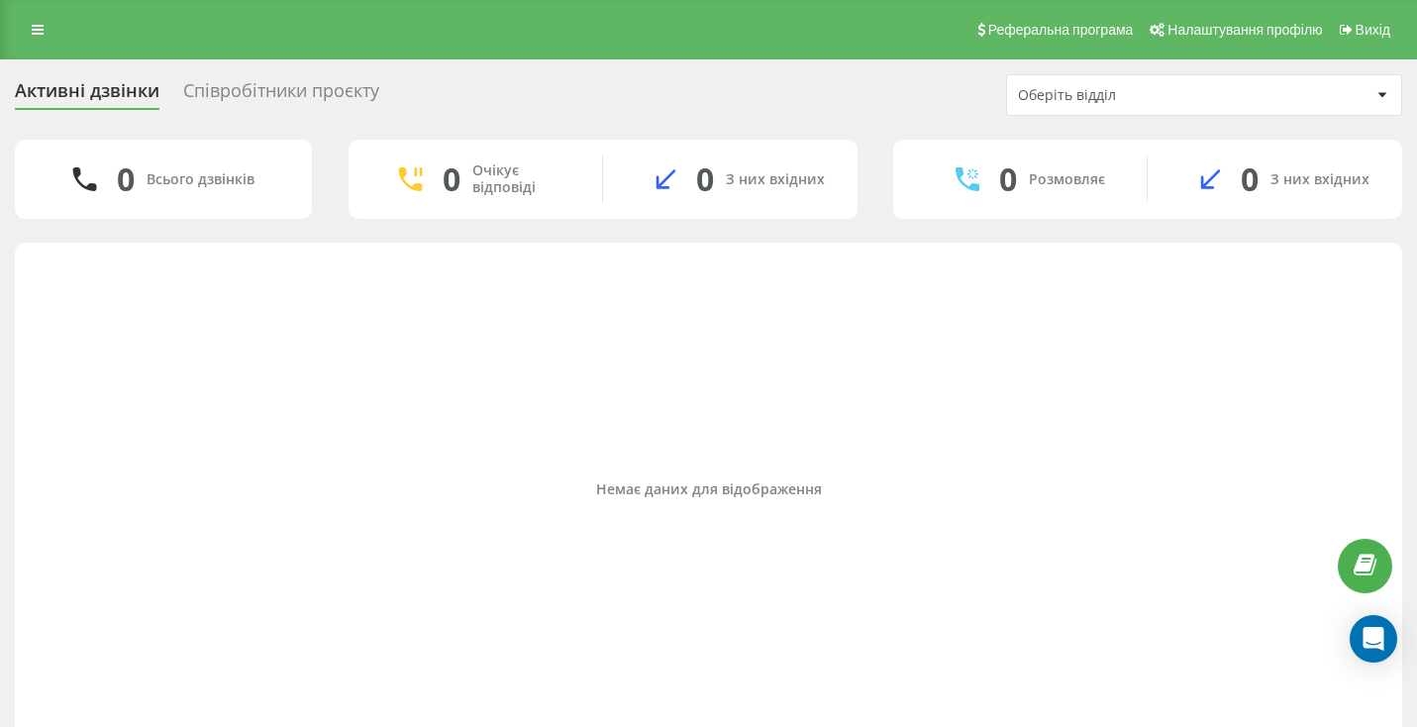
click at [34, 34] on icon at bounding box center [38, 30] width 12 height 14
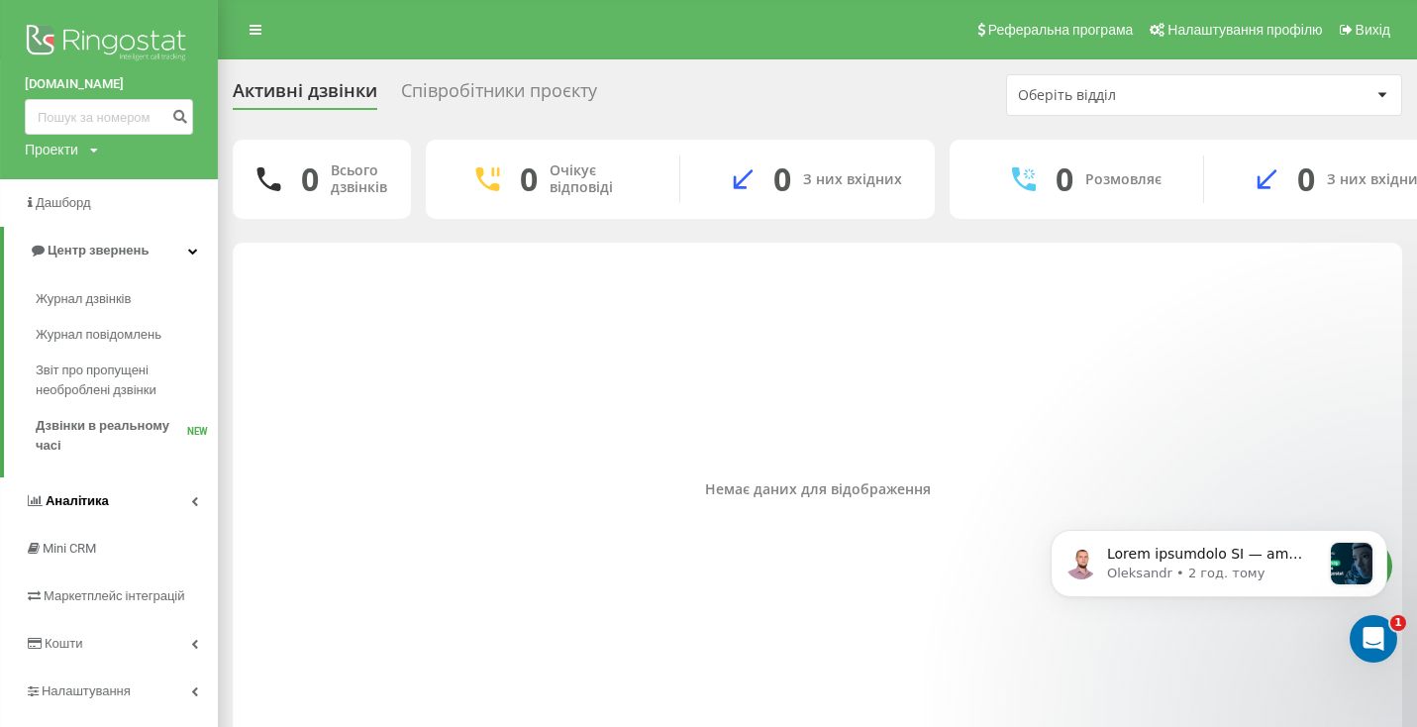
click at [200, 508] on link "Аналiтика" at bounding box center [109, 501] width 218 height 48
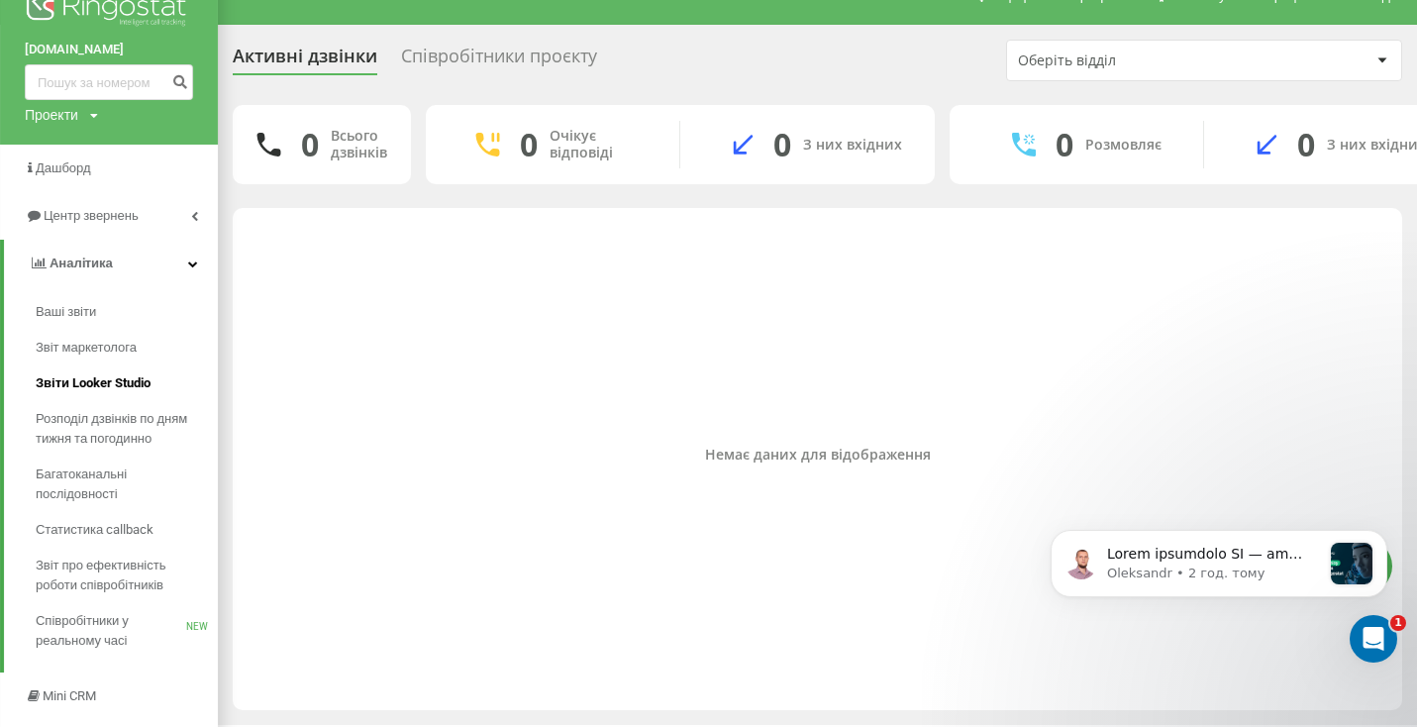
scroll to position [31, 0]
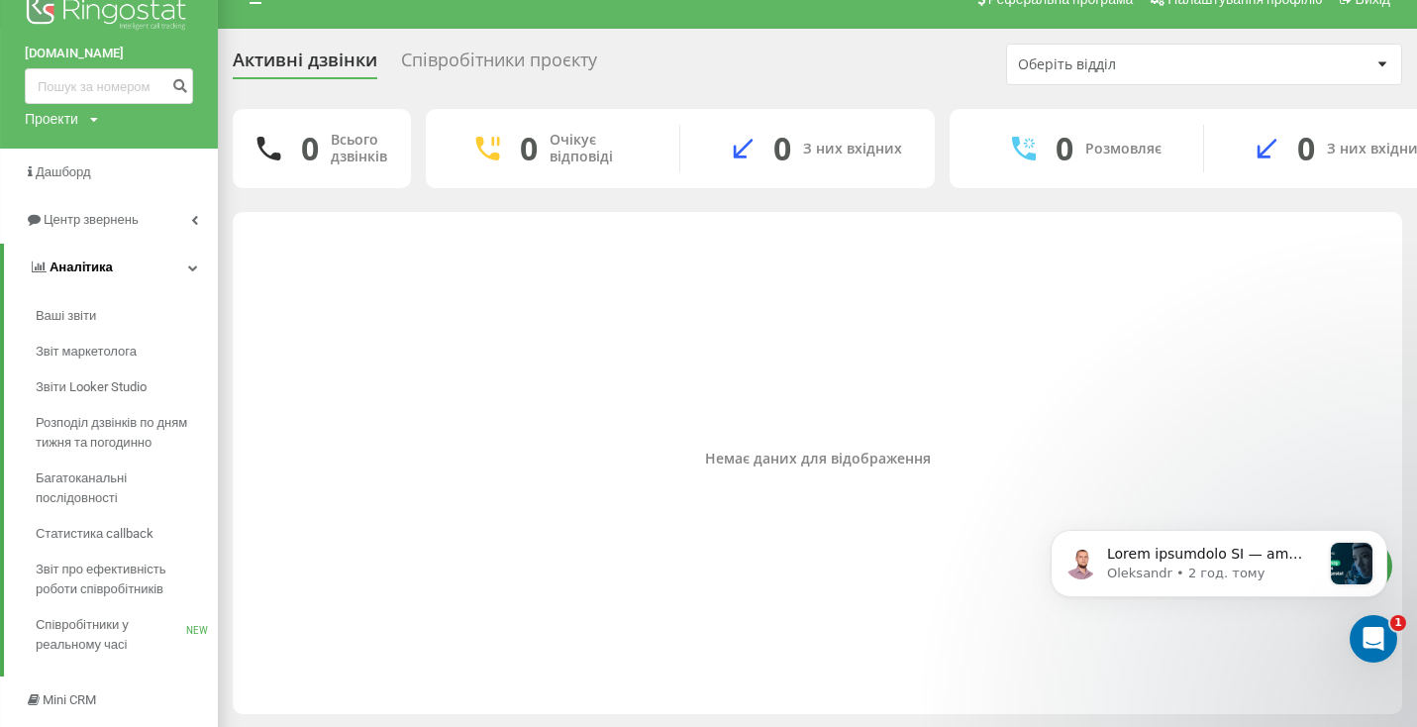
click at [193, 272] on icon at bounding box center [193, 267] width 10 height 10
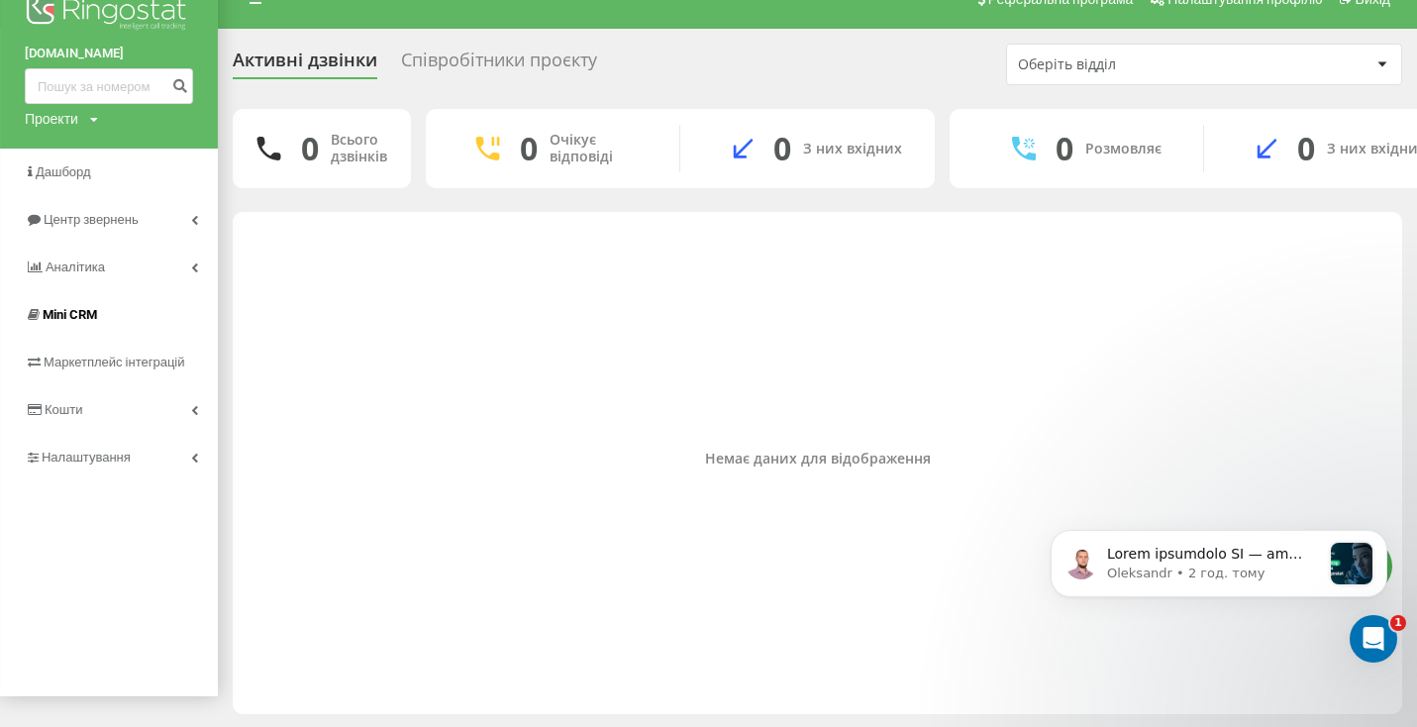
click at [197, 331] on link "Mini CRM" at bounding box center [109, 315] width 218 height 48
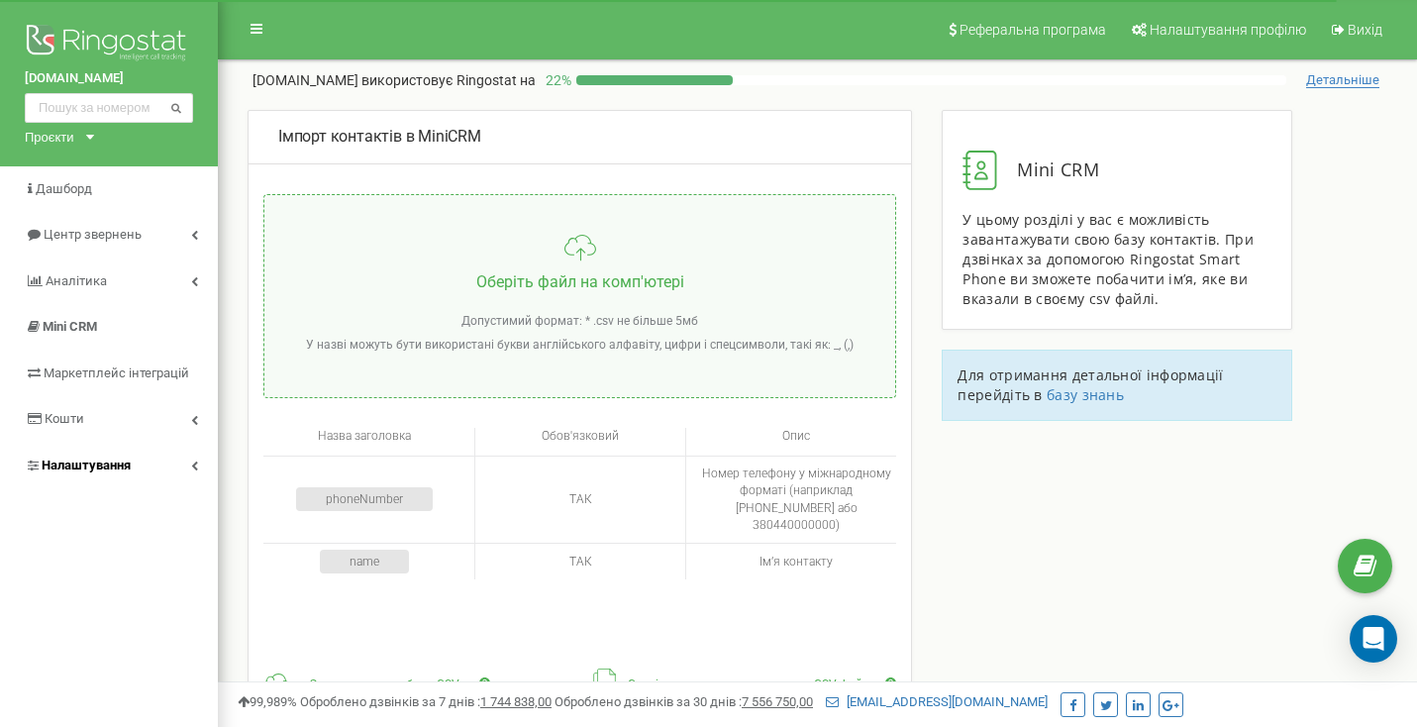
click at [188, 462] on link "Налаштування" at bounding box center [109, 466] width 218 height 47
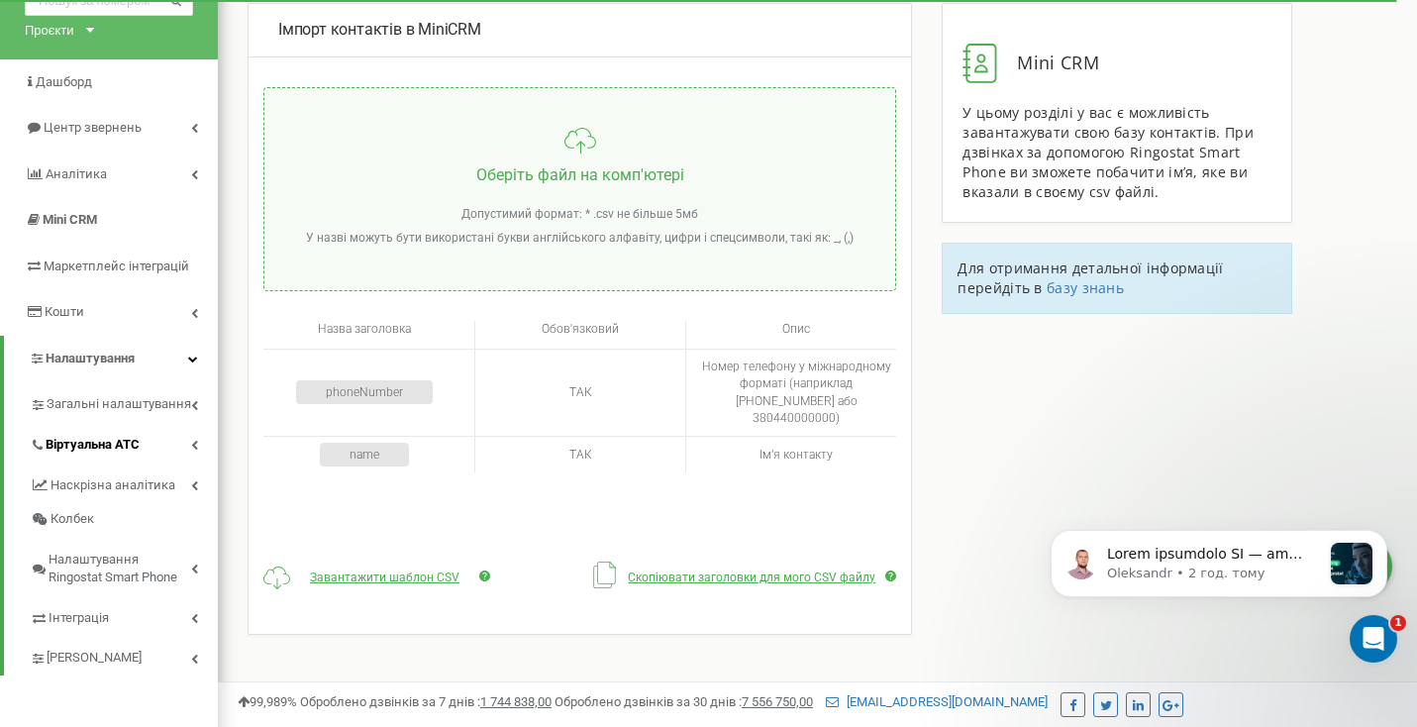
scroll to position [108, 0]
click at [126, 397] on span "Загальні налаштування" at bounding box center [117, 403] width 141 height 19
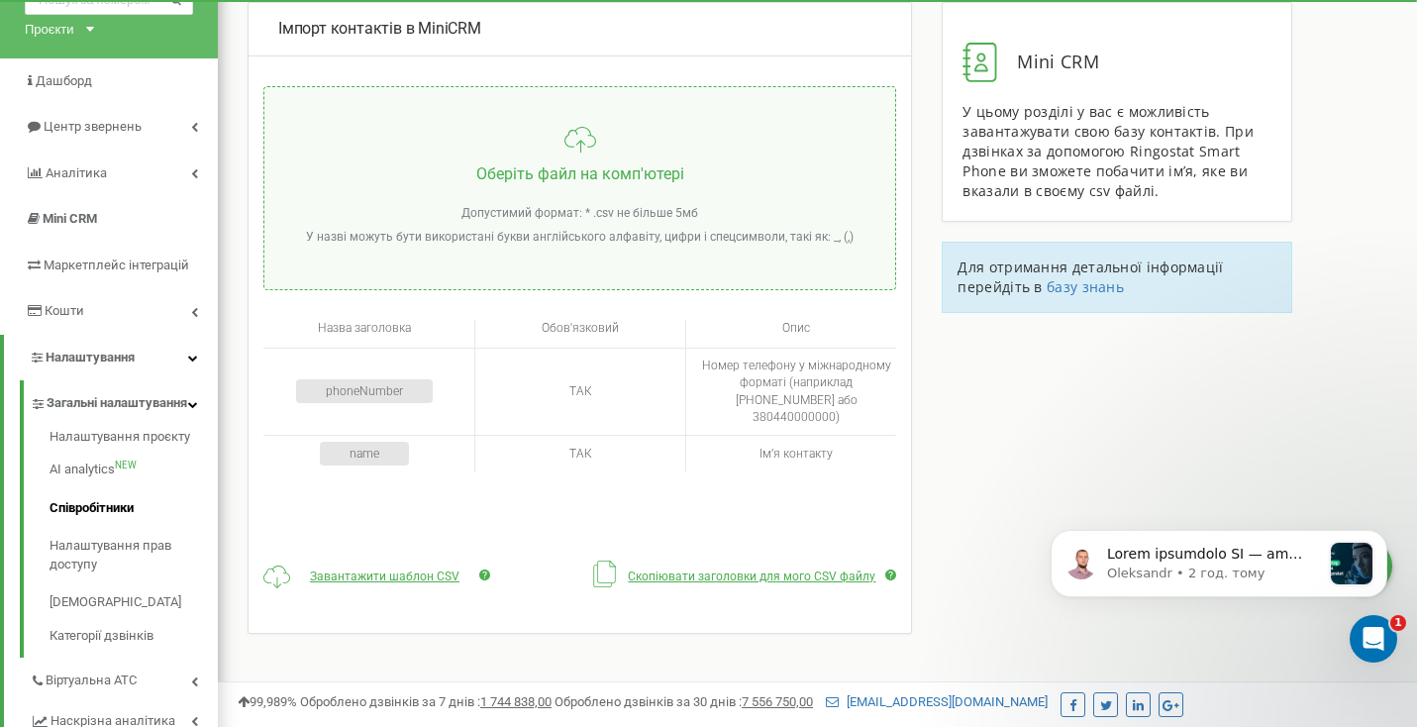
click at [105, 513] on link "Співробітники" at bounding box center [134, 508] width 168 height 39
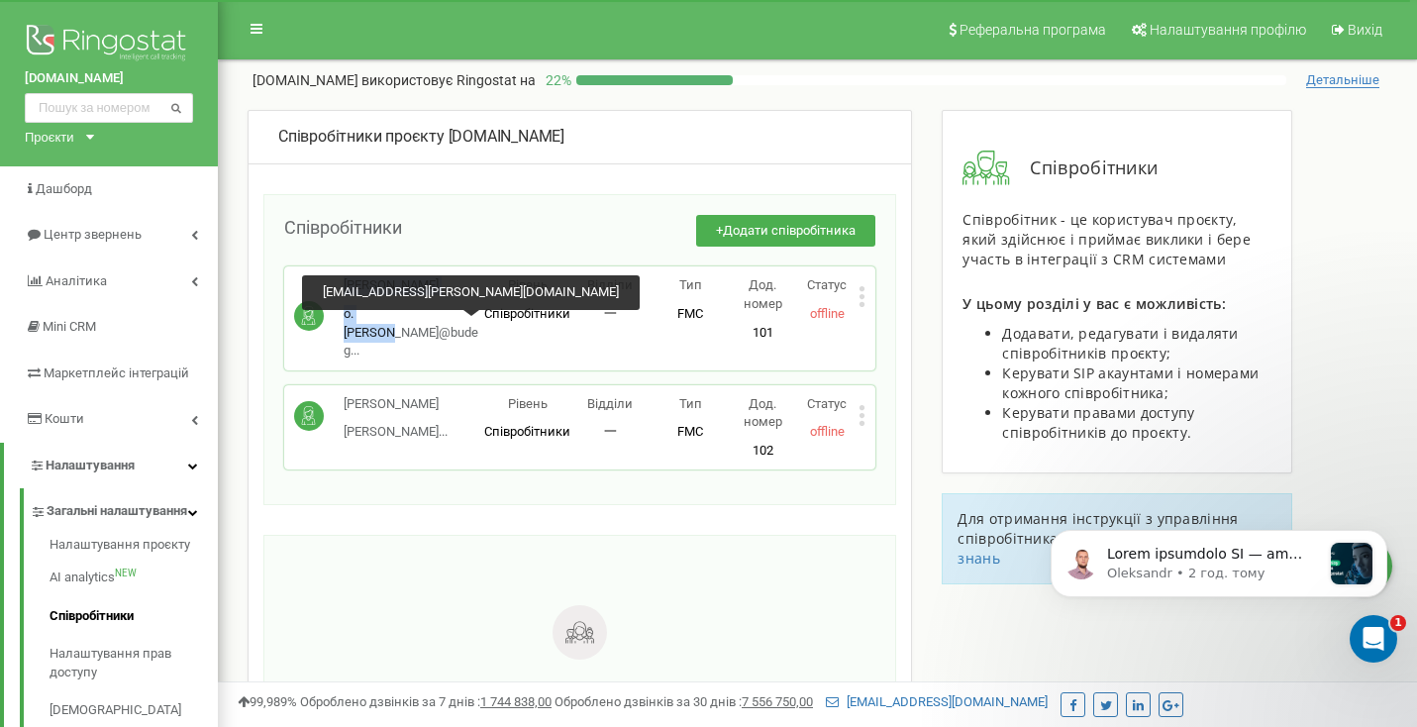
drag, startPoint x: 332, startPoint y: 330, endPoint x: 405, endPoint y: 324, distance: 73.5
click at [405, 324] on div "[PERSON_NAME] o.[PERSON_NAME]@budeg... [EMAIL_ADDRESS][PERSON_NAME][DOMAIN_NAME]" at bounding box center [389, 317] width 190 height 83
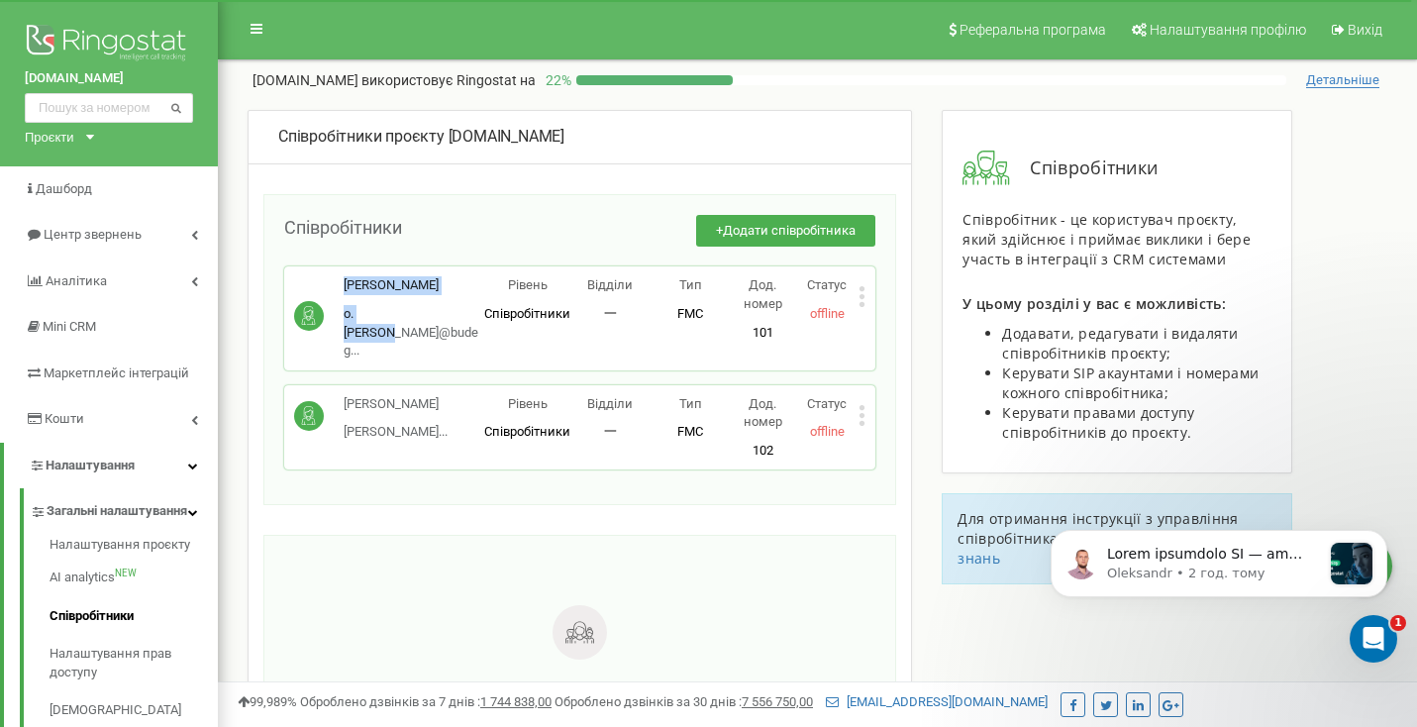
click at [464, 338] on div "[PERSON_NAME] o.[PERSON_NAME]@budeg... [EMAIL_ADDRESS][PERSON_NAME][DOMAIN_NAME…" at bounding box center [579, 317] width 591 height 103
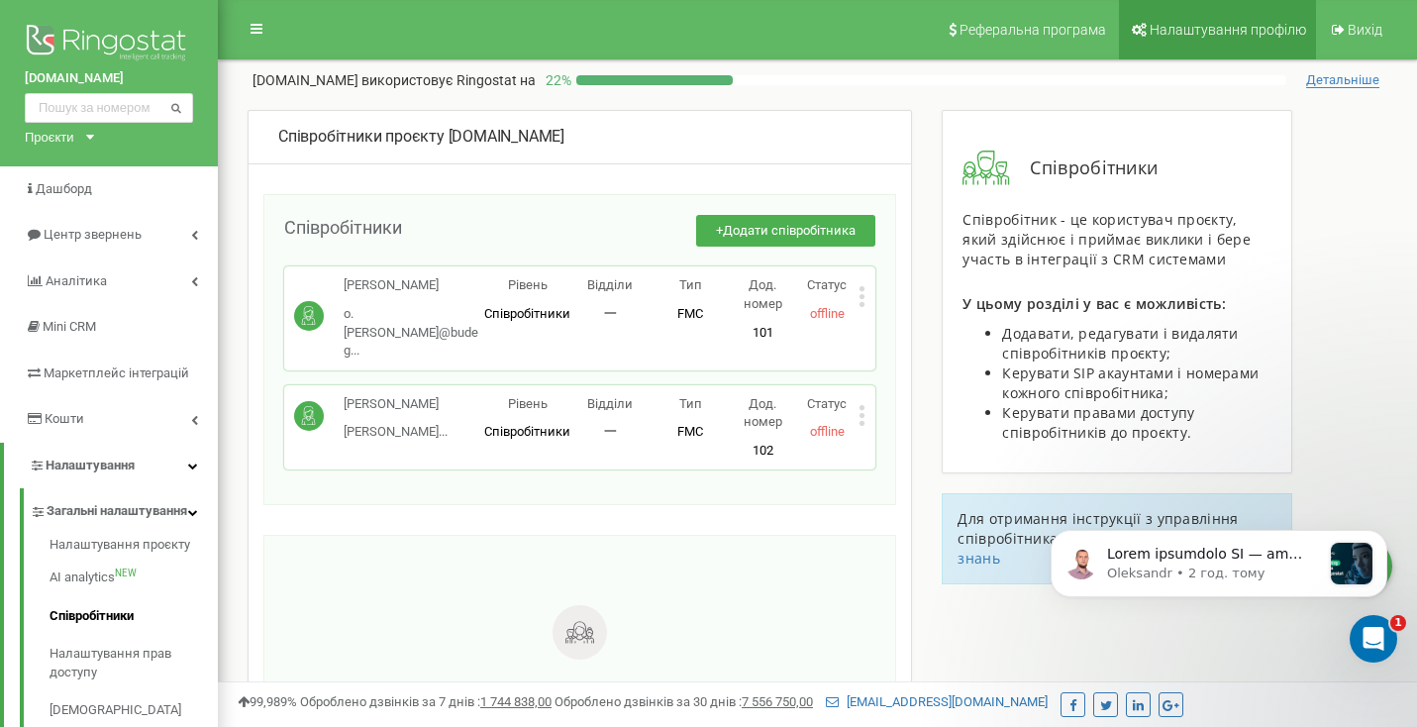
click at [1193, 30] on span "Налаштування профілю" at bounding box center [1228, 30] width 156 height 16
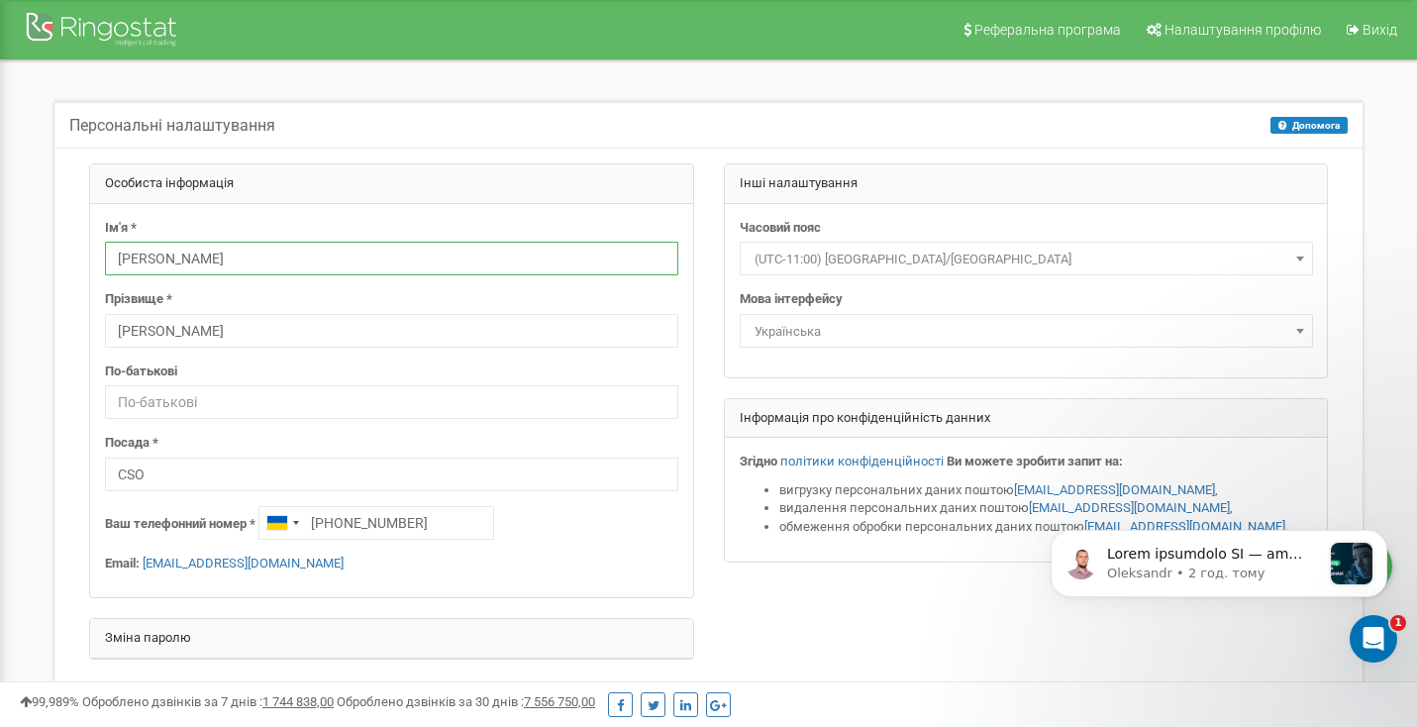
drag, startPoint x: 242, startPoint y: 263, endPoint x: 109, endPoint y: 261, distance: 132.7
type input "Дмитришин"
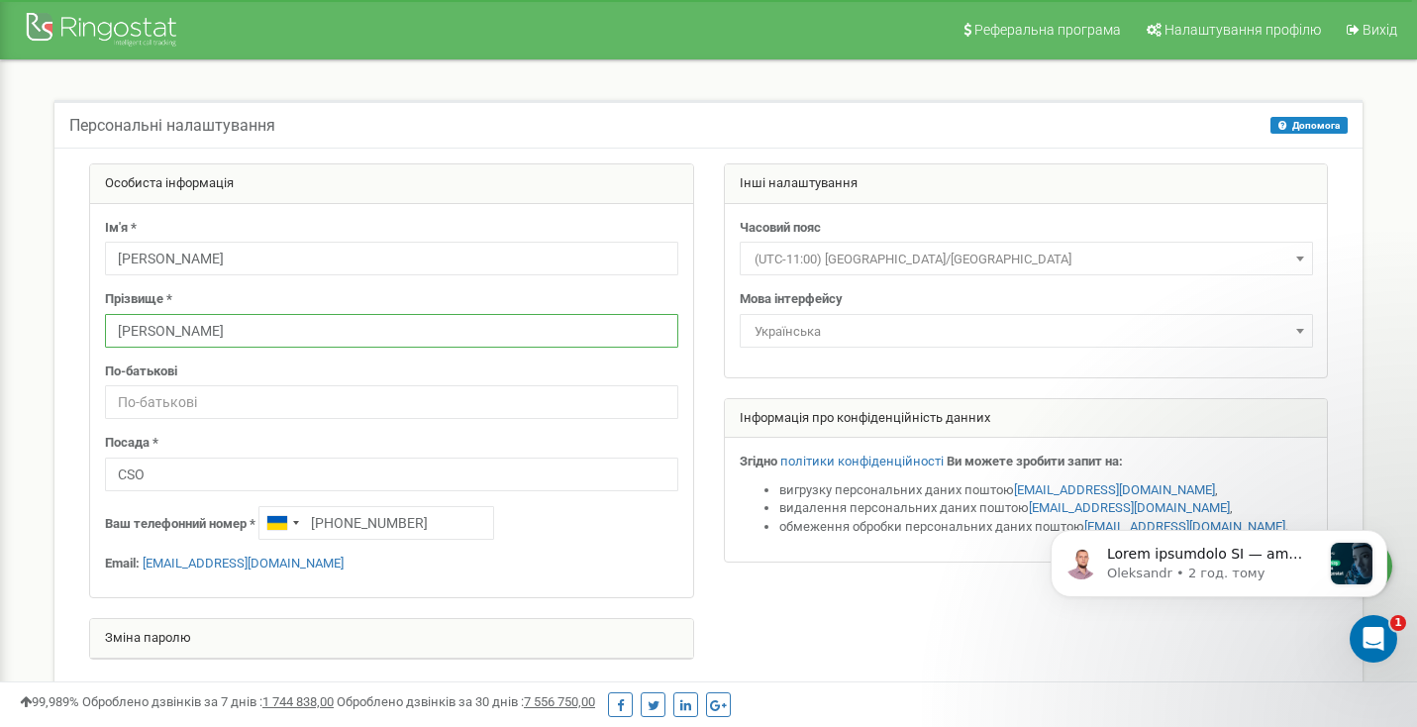
click at [198, 322] on input "[PERSON_NAME]" at bounding box center [391, 331] width 573 height 34
type input "Сергій"
type input "Зінові"
click at [40, 320] on div "Персональні налаштування Допомога Допомога На цій сторінці ви можете відредагув…" at bounding box center [709, 440] width 1338 height 681
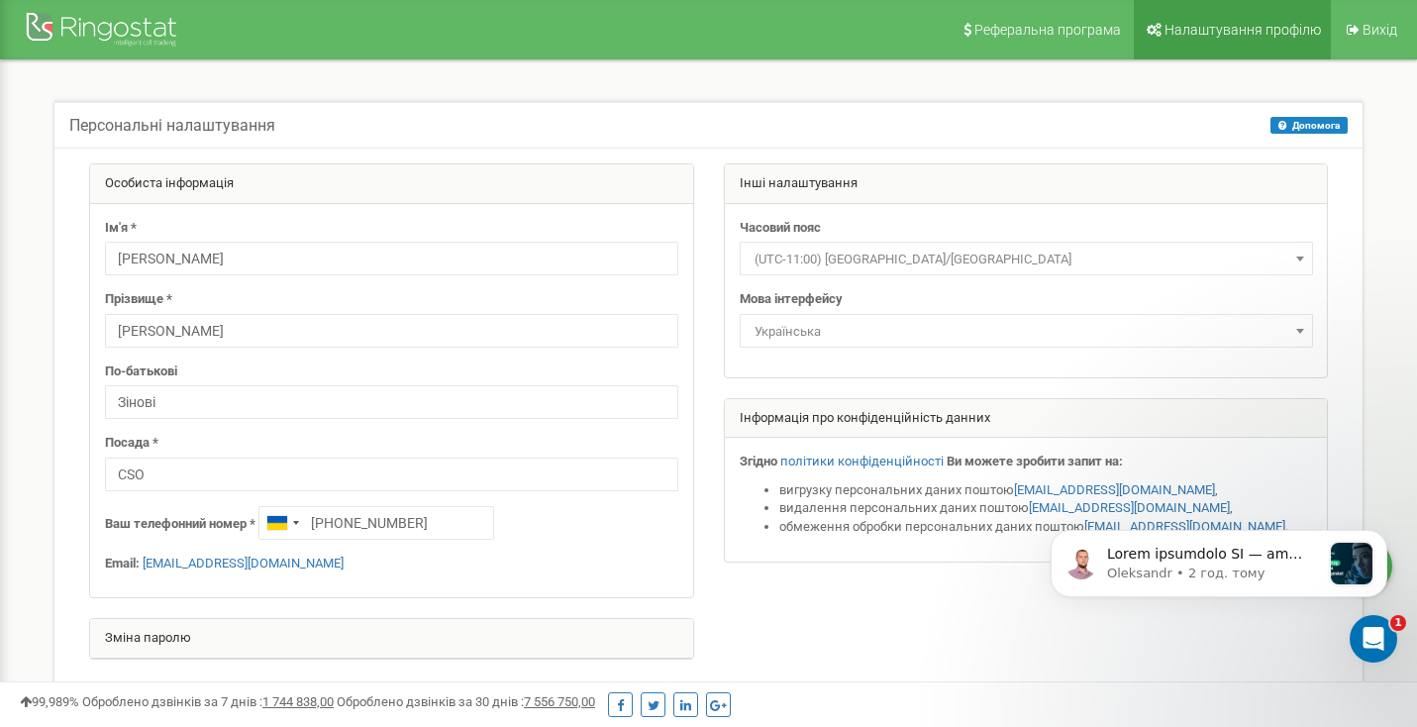
click at [1215, 43] on link "Налаштування профілю" at bounding box center [1232, 29] width 197 height 59
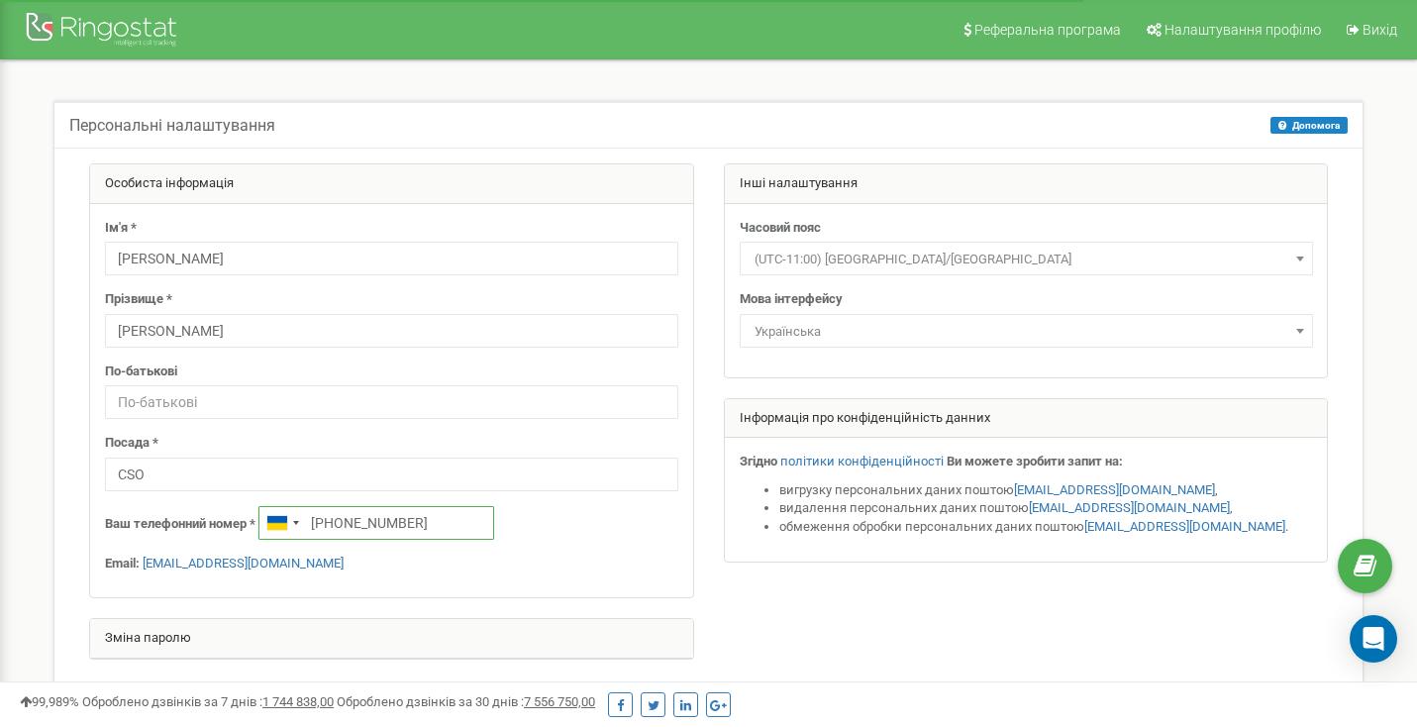
click at [415, 522] on input "[PHONE_NUMBER]" at bounding box center [377, 523] width 236 height 34
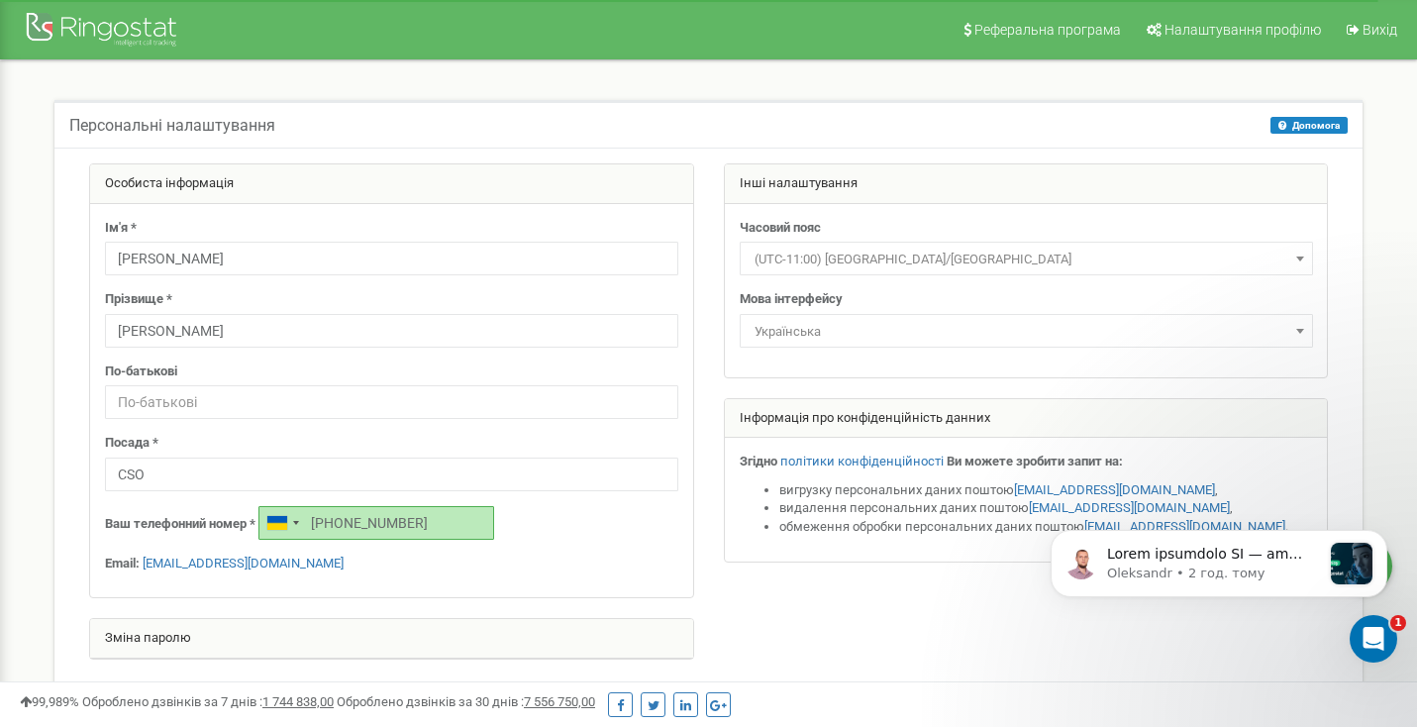
type input "[PHONE_NUMBER]"
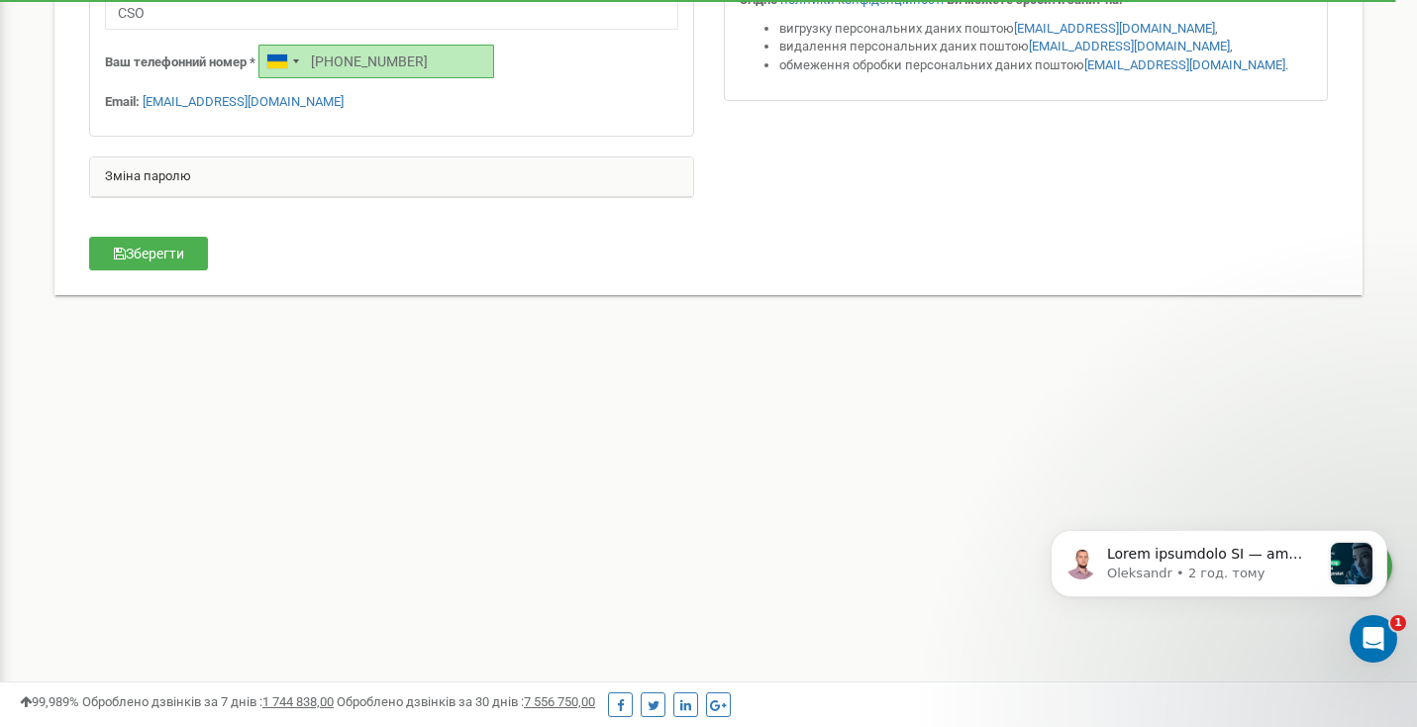
scroll to position [462, 0]
click at [193, 259] on button "Зберегти" at bounding box center [148, 254] width 119 height 34
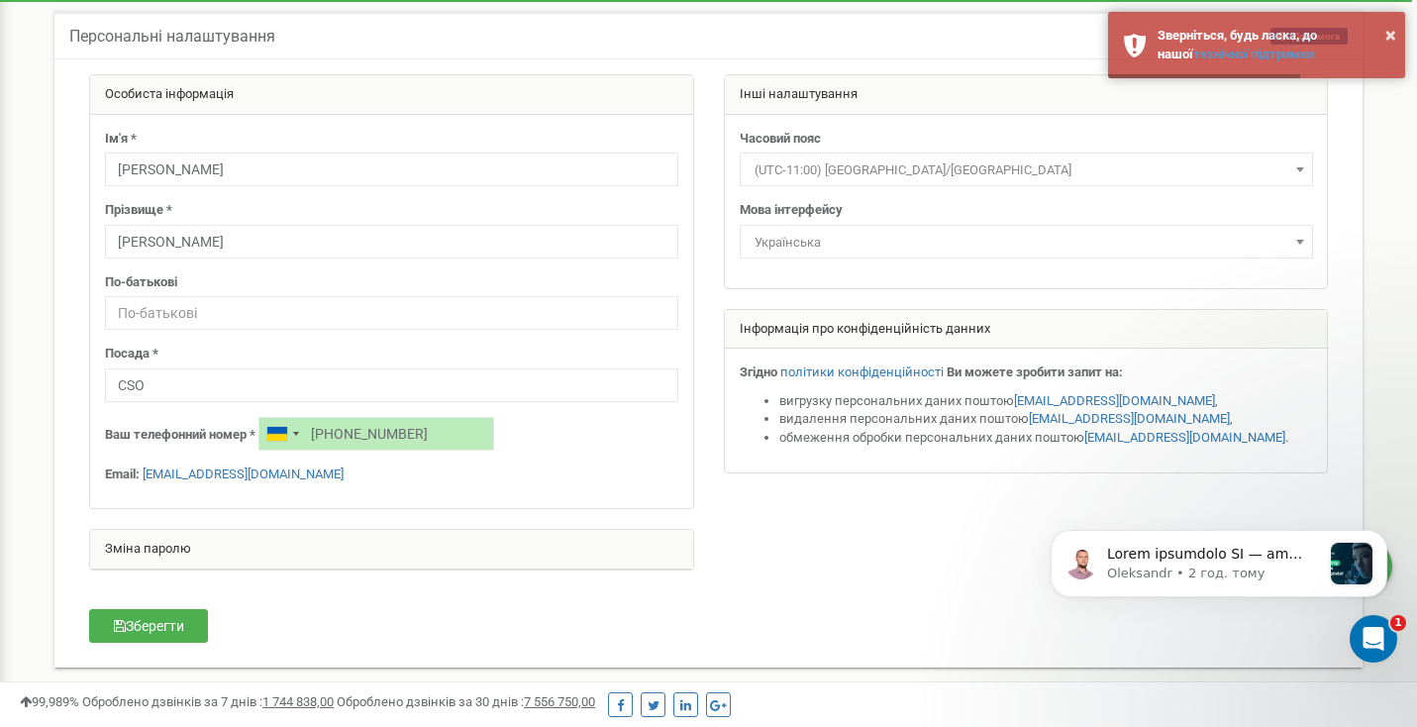
scroll to position [98, 0]
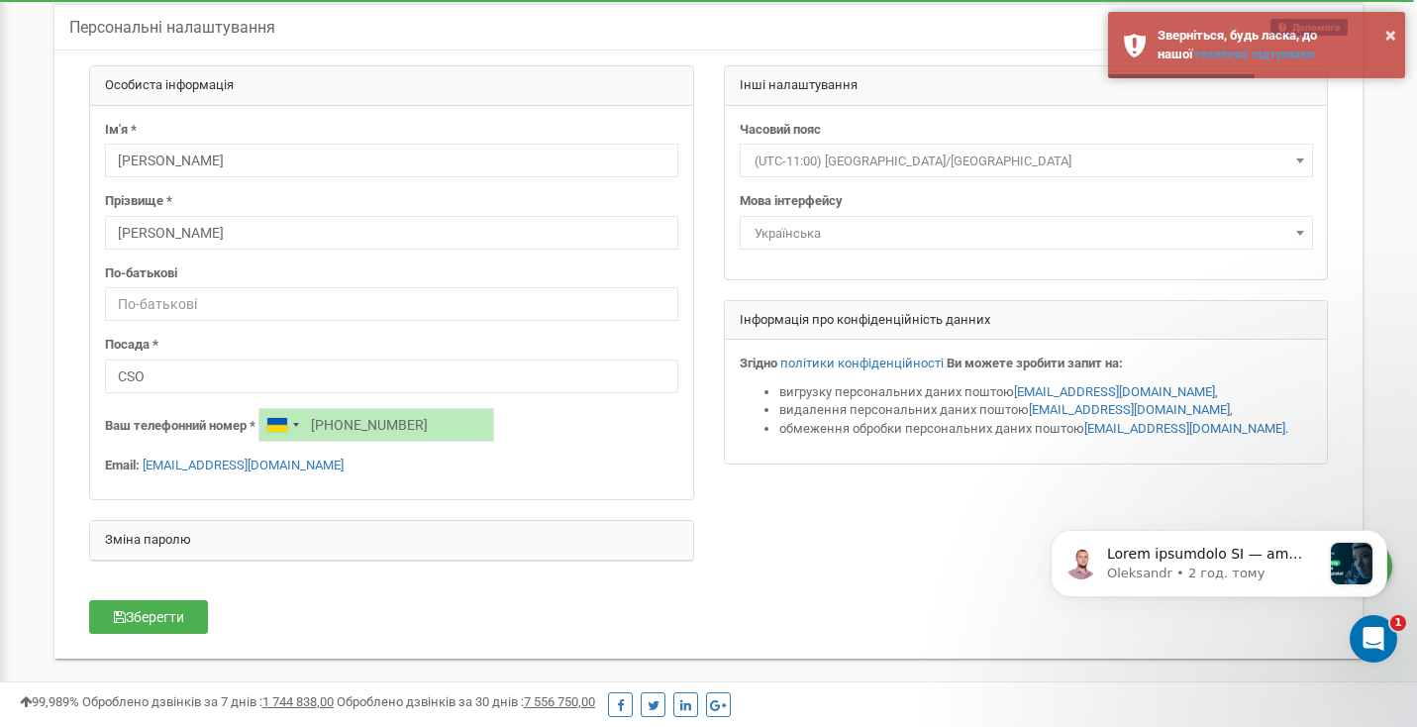
click at [494, 512] on div "Особиста інформація Ім'я * [PERSON_NAME] Прізвище * [PERSON_NAME] По-батькові П…" at bounding box center [391, 323] width 635 height 516
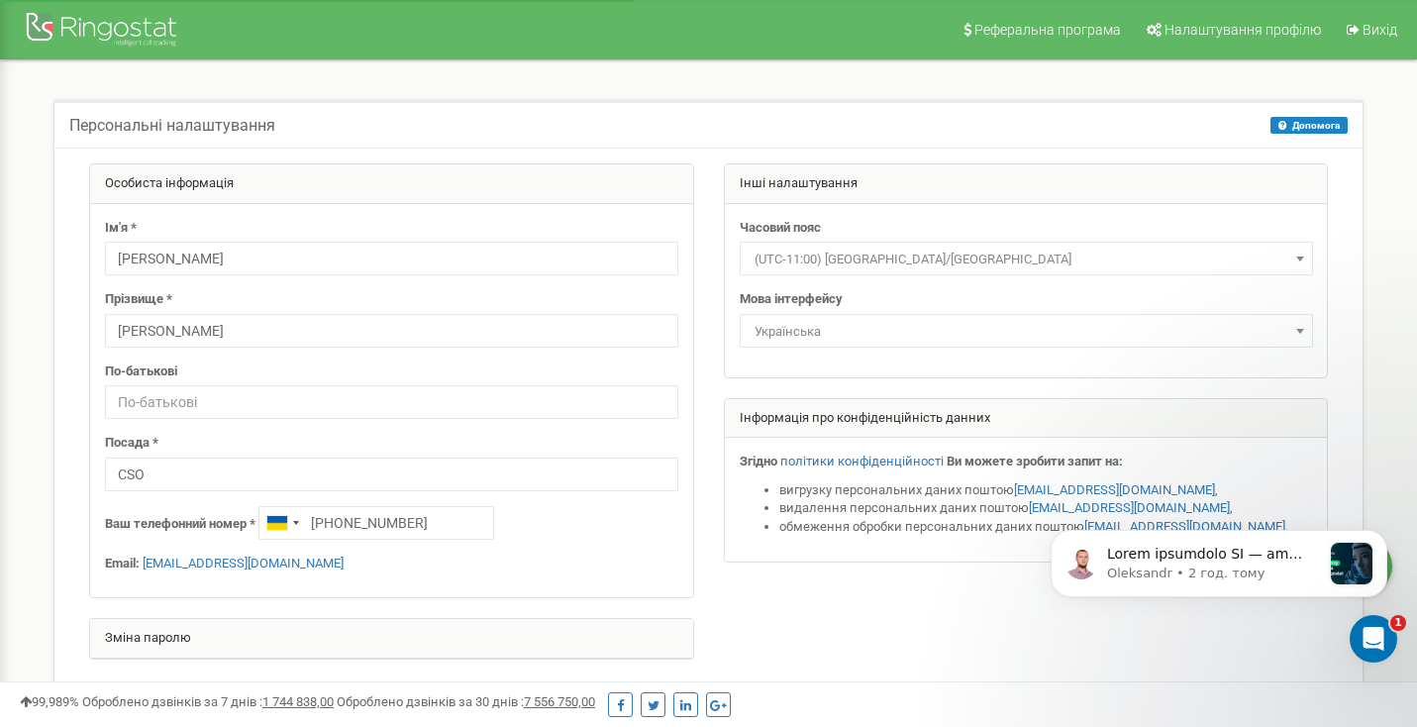
click at [80, 41] on div at bounding box center [104, 32] width 158 height 48
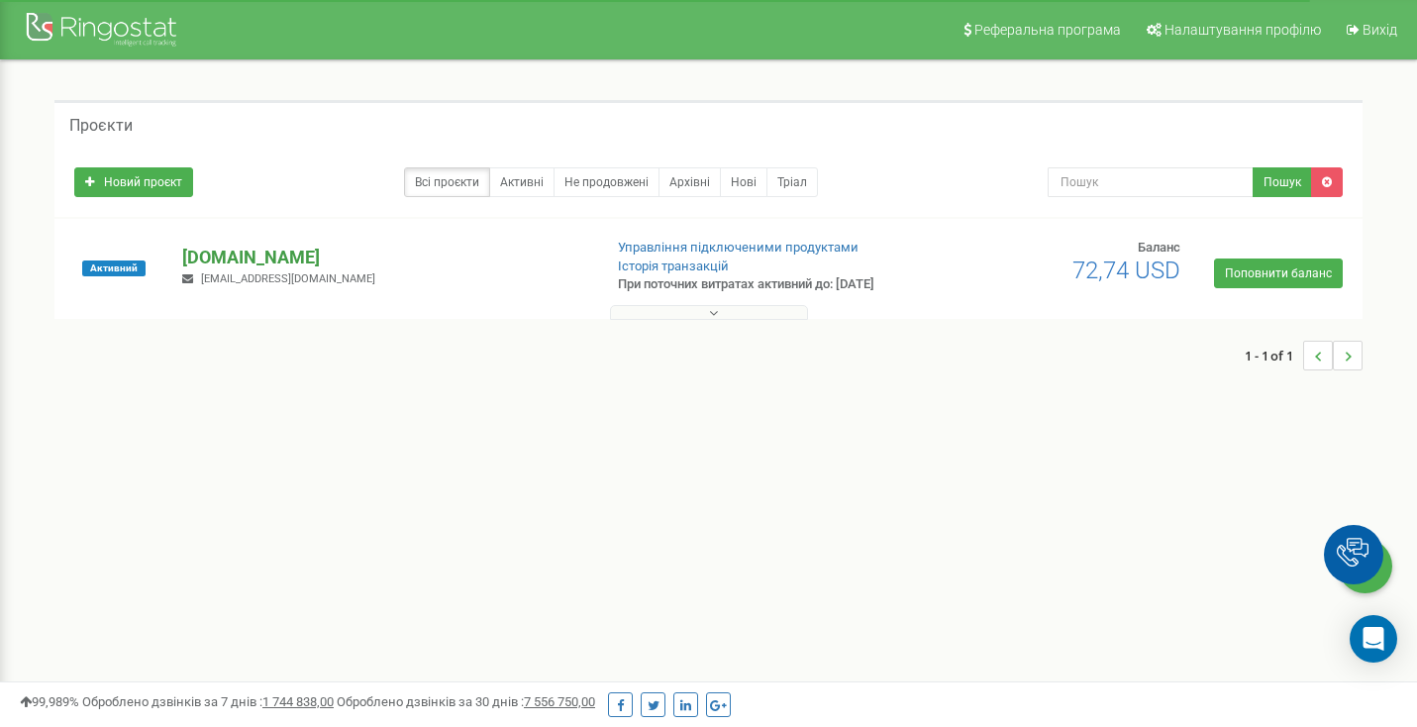
click at [237, 254] on p "budegood.com" at bounding box center [383, 258] width 403 height 26
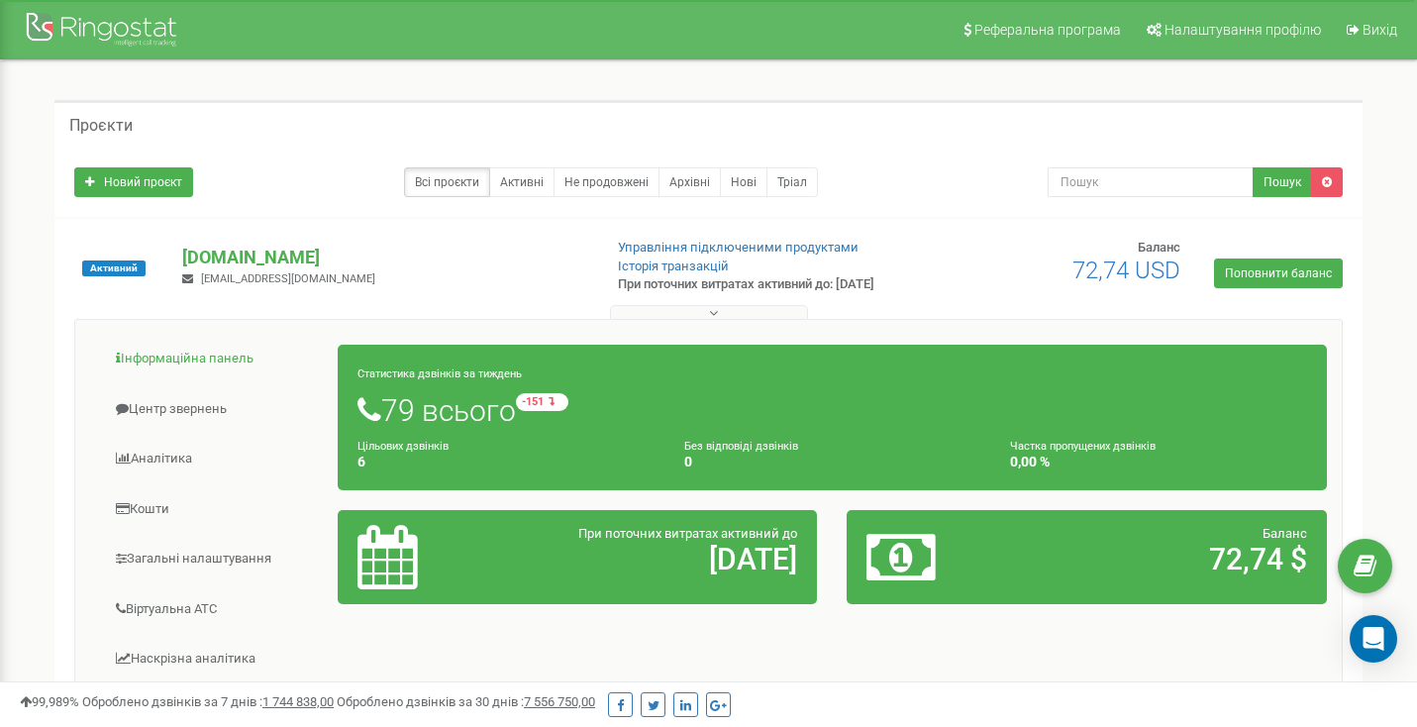
click at [216, 363] on link "Інформаційна панель" at bounding box center [214, 359] width 249 height 49
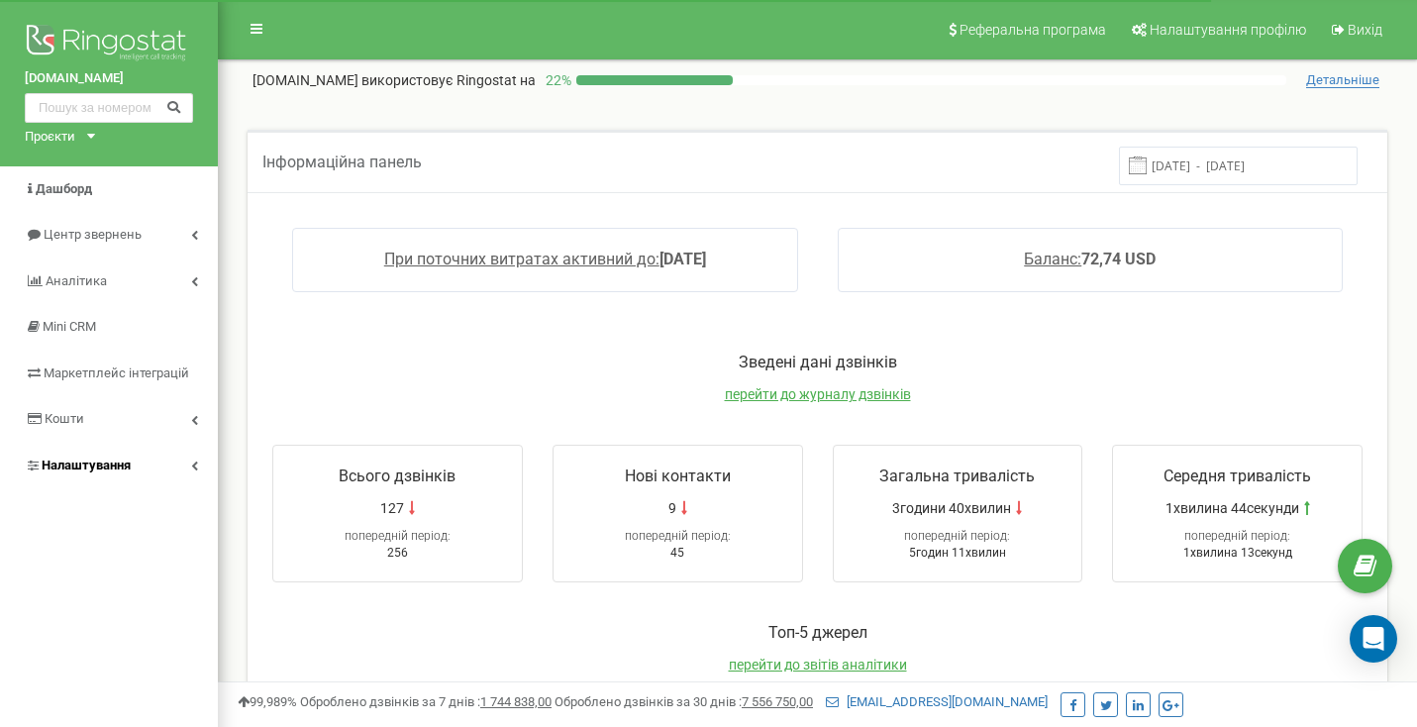
click at [201, 459] on link "Налаштування" at bounding box center [109, 466] width 218 height 47
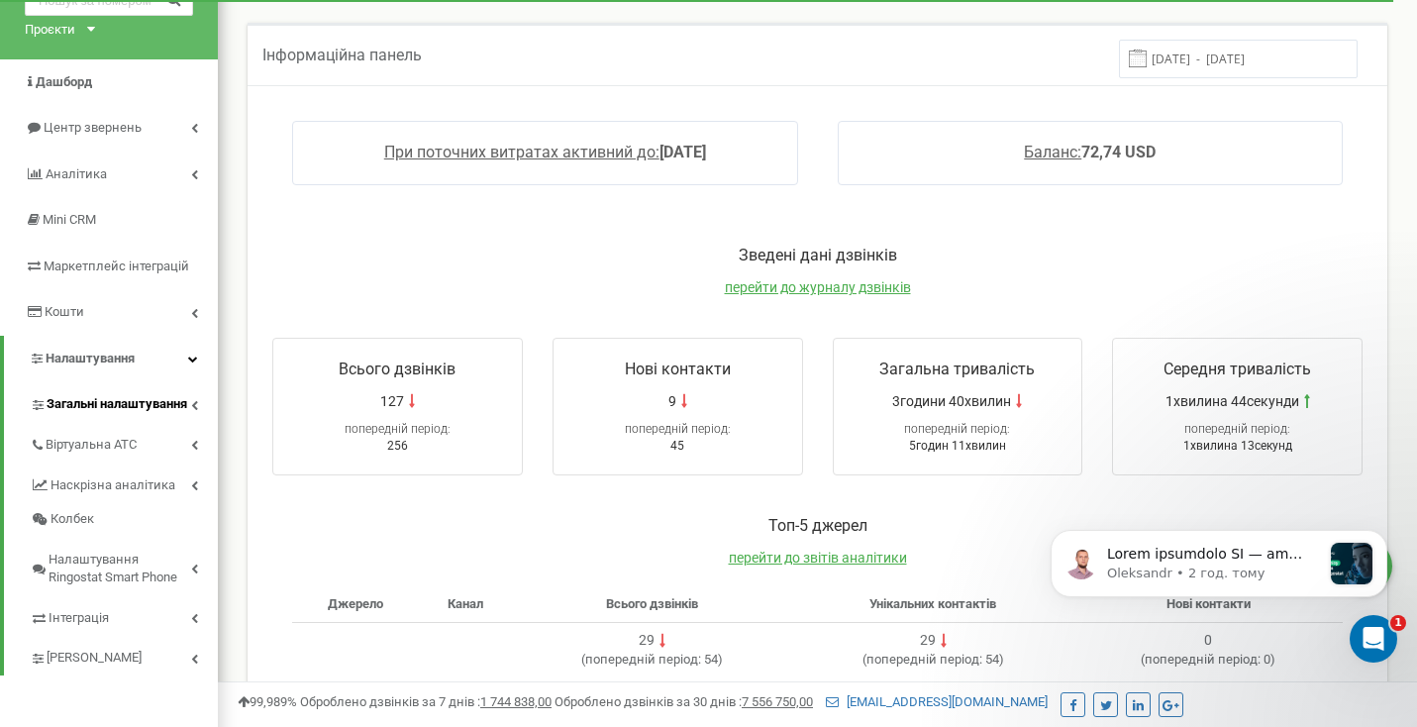
click at [191, 400] on icon at bounding box center [194, 405] width 7 height 10
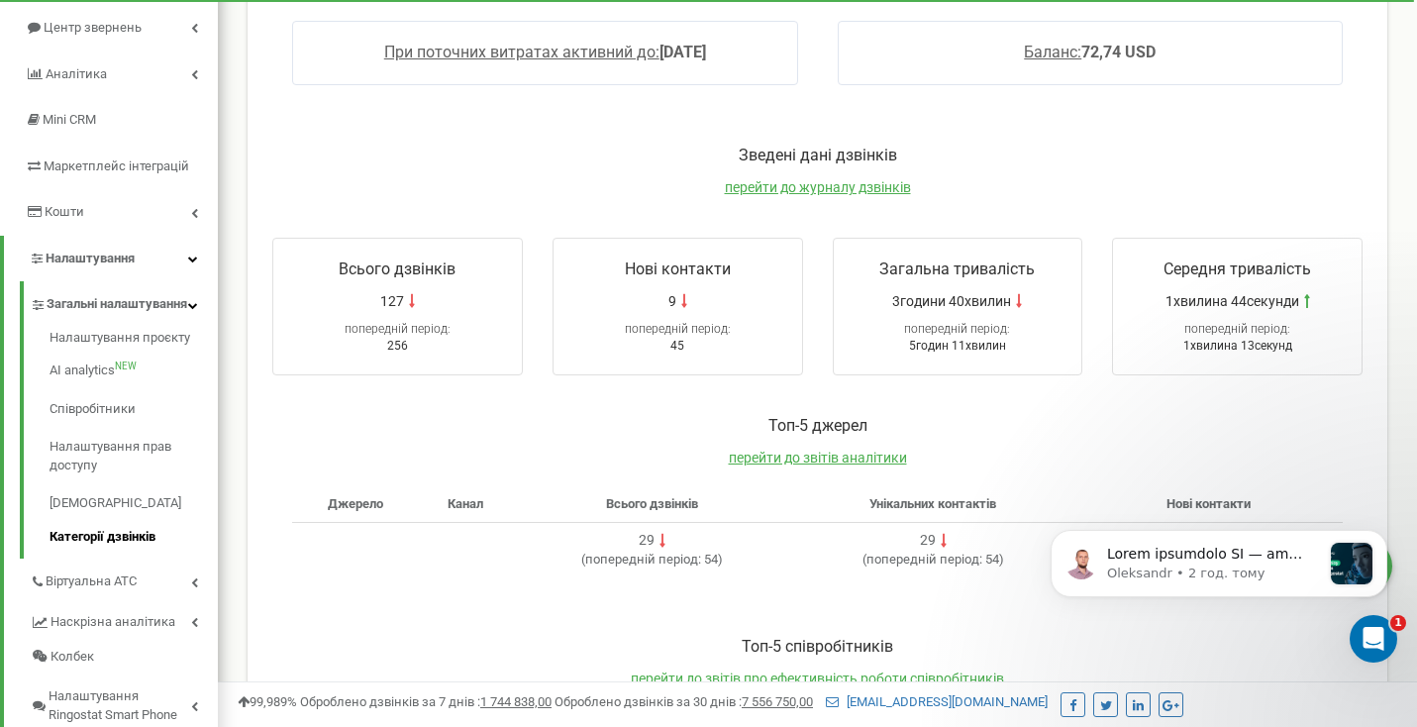
scroll to position [184, 0]
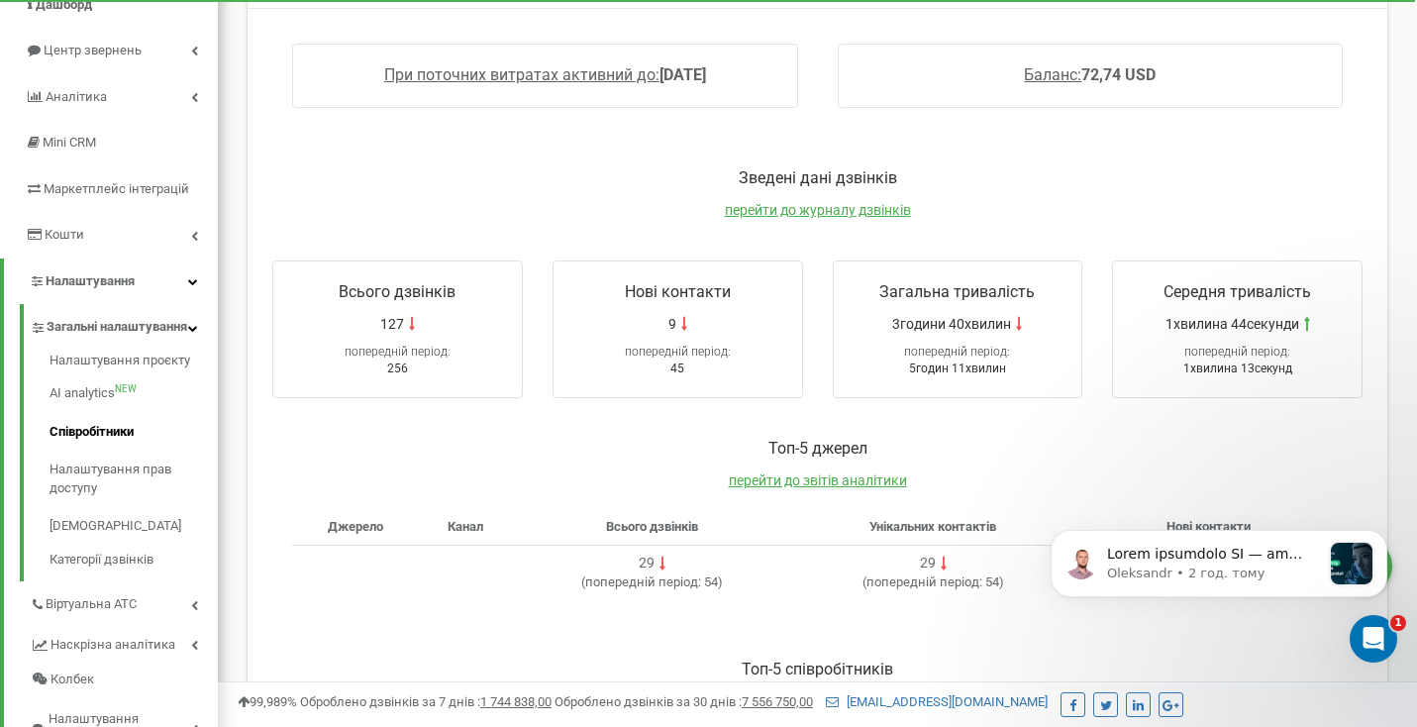
click at [118, 449] on link "Співробітники" at bounding box center [134, 432] width 168 height 39
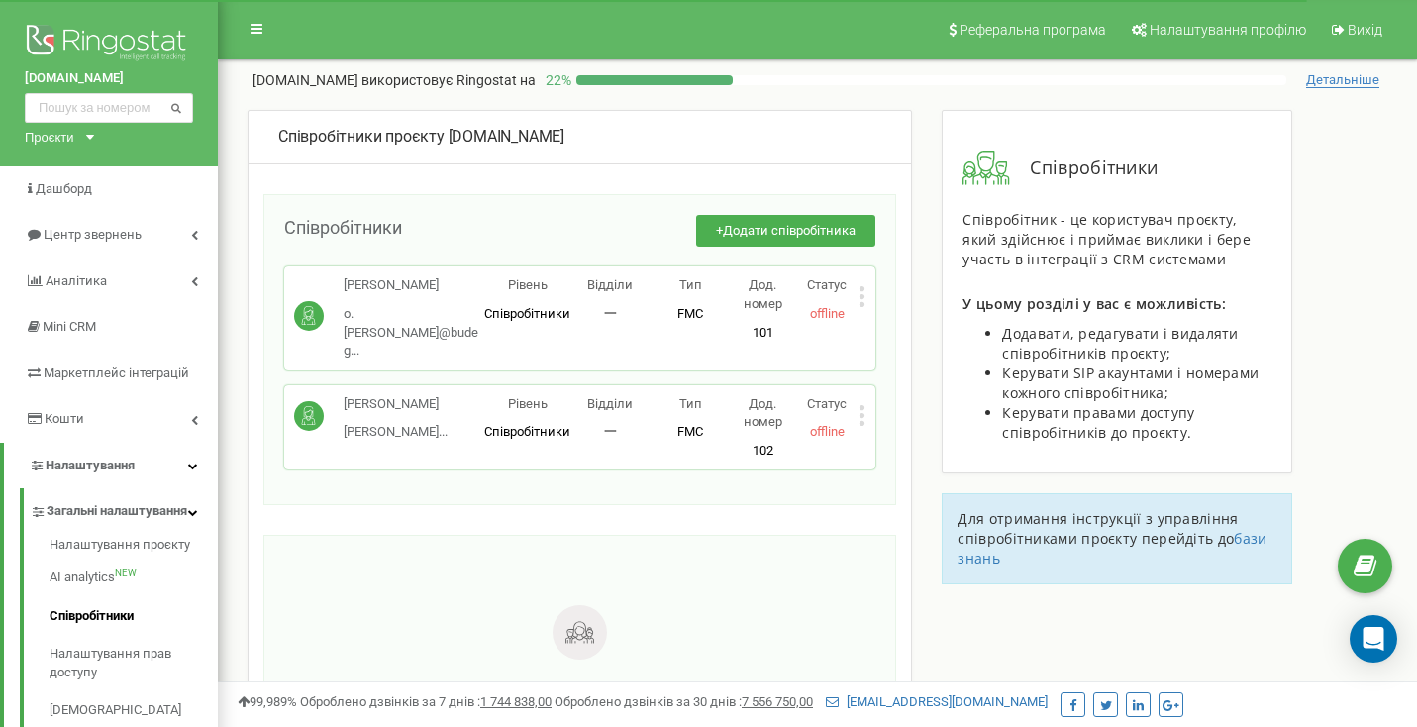
scroll to position [46, 0]
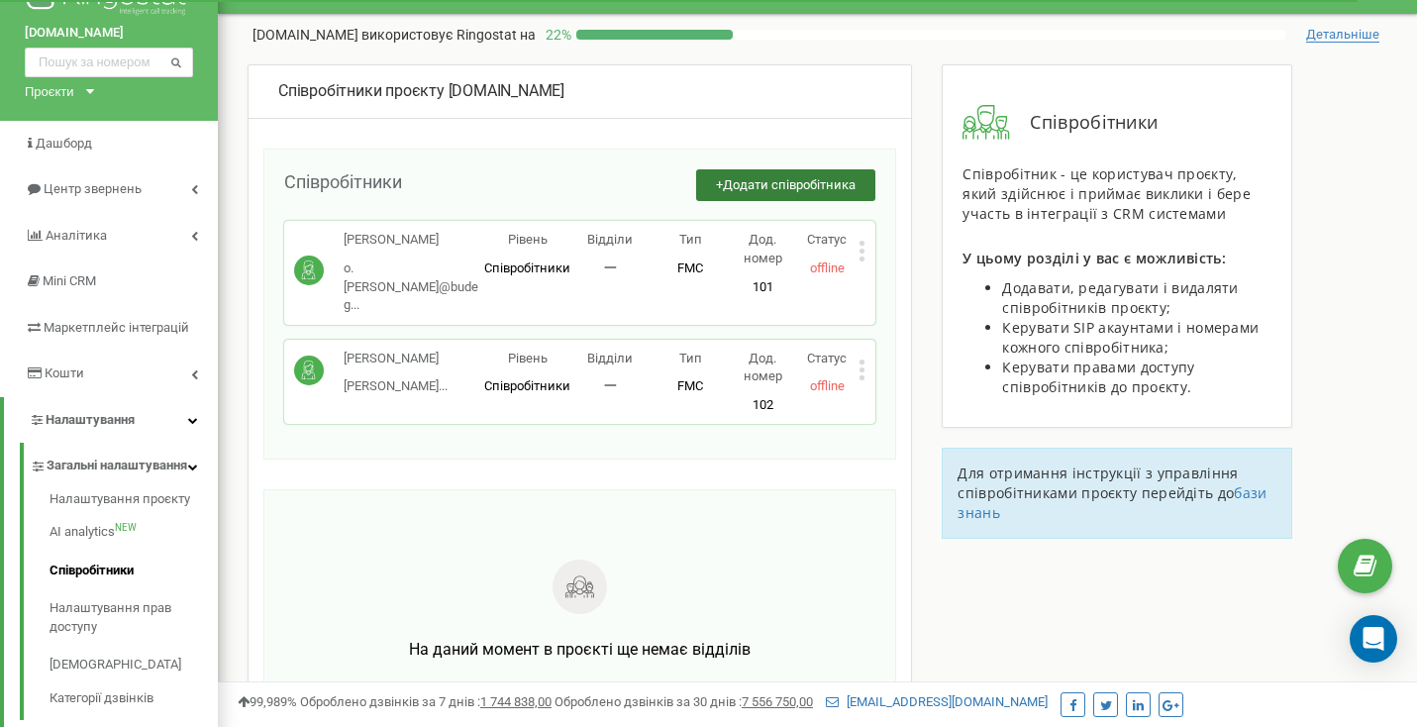
click at [787, 188] on span "Додати співробітника" at bounding box center [789, 184] width 133 height 15
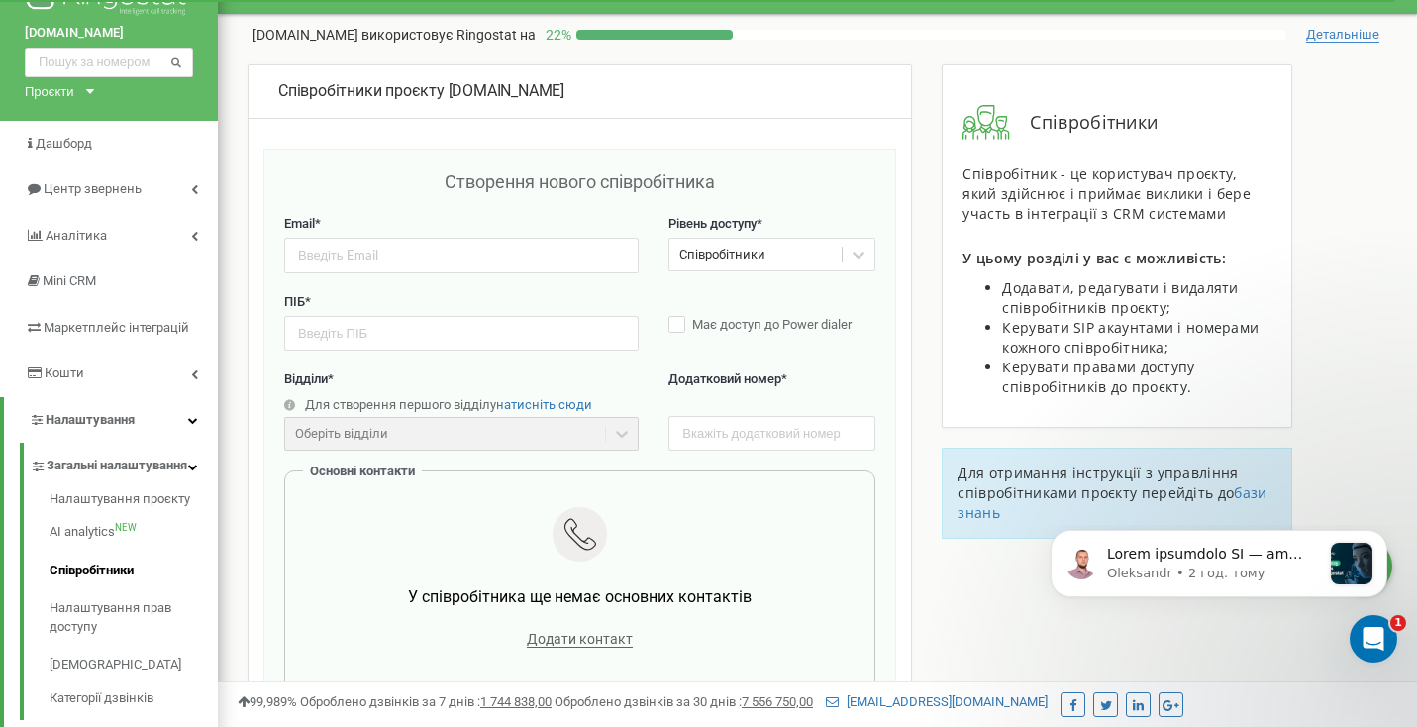
scroll to position [0, 0]
click at [394, 259] on input "email" at bounding box center [461, 255] width 355 height 35
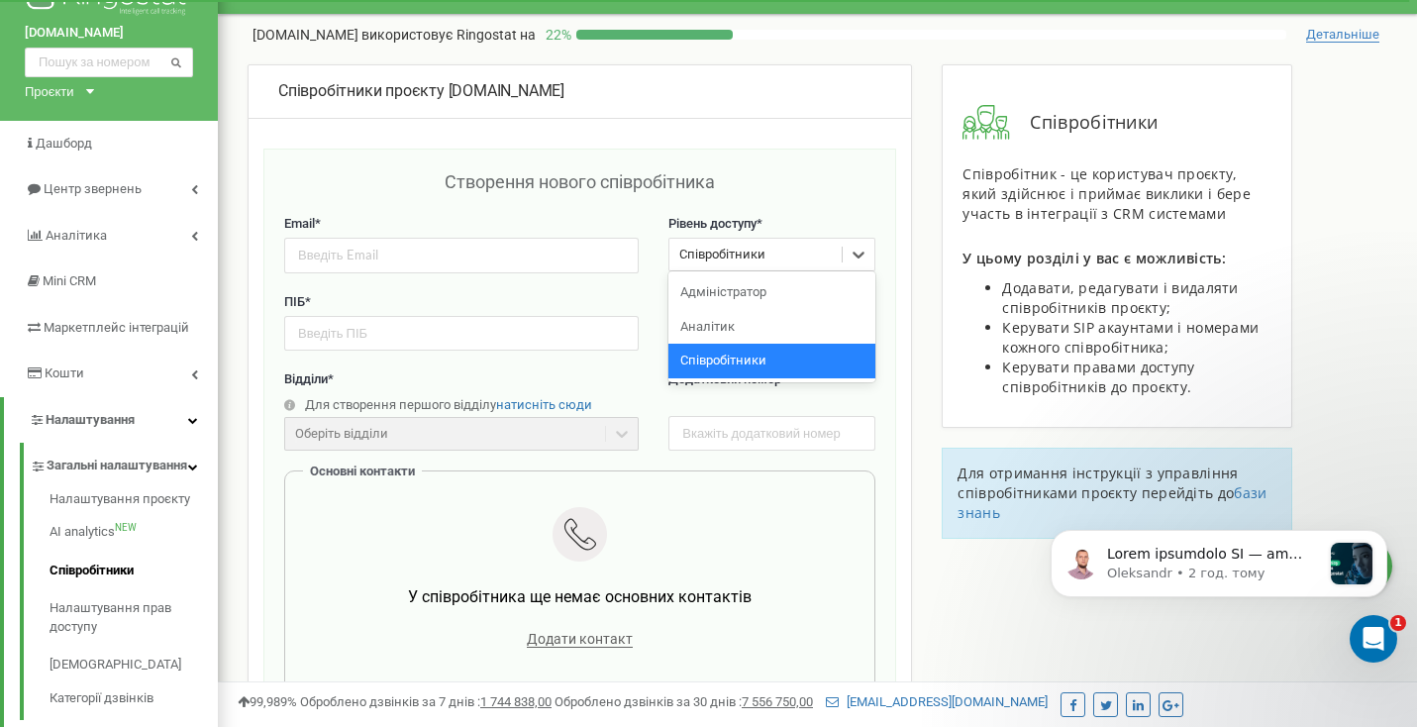
click at [742, 246] on div "Співробітники" at bounding box center [722, 255] width 86 height 19
click at [758, 292] on div "Адміністратор" at bounding box center [772, 292] width 207 height 35
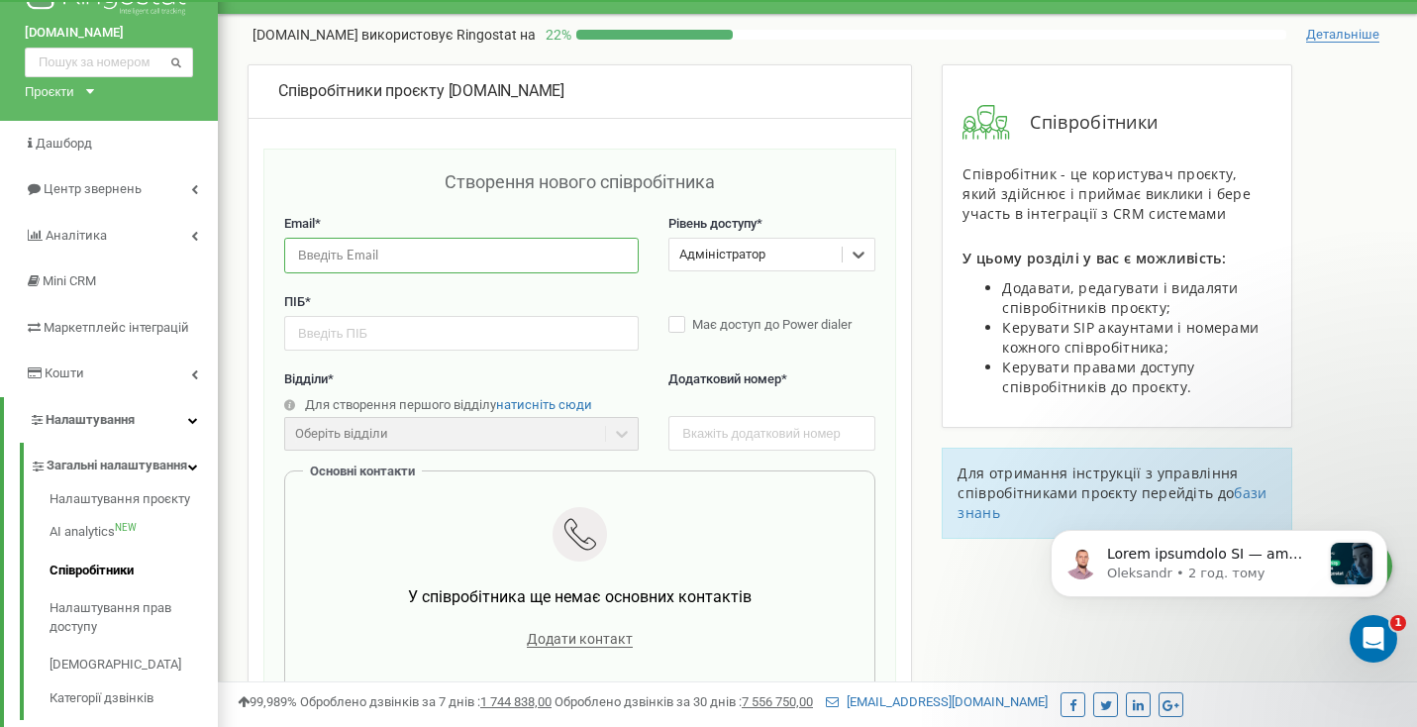
click at [461, 249] on input "email" at bounding box center [461, 255] width 355 height 35
paste input "oleksiilyskov@budegood.com"
type input "oleksiilyskov@budegood.com"
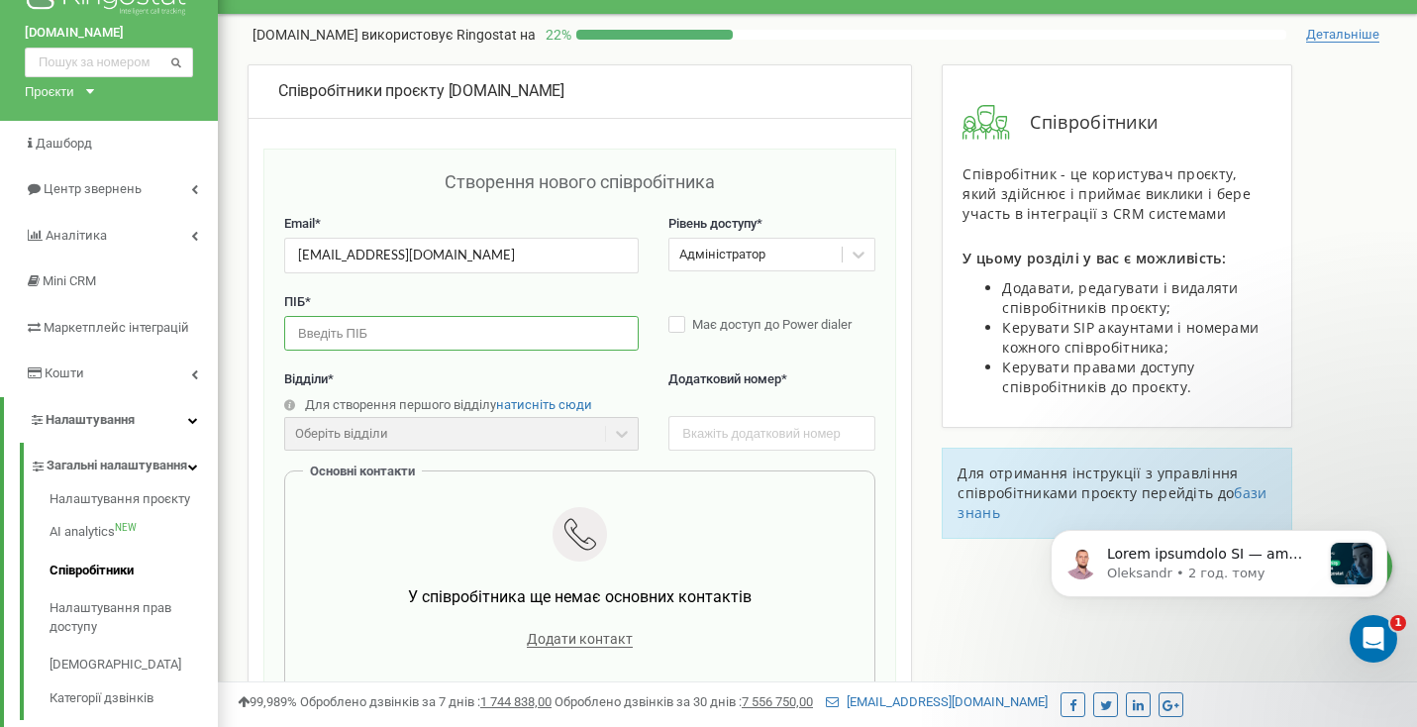
click at [395, 333] on input "text" at bounding box center [461, 333] width 355 height 35
type input "J"
type input "Олексій Лисков"
click at [576, 385] on label "Відділи *" at bounding box center [461, 379] width 355 height 19
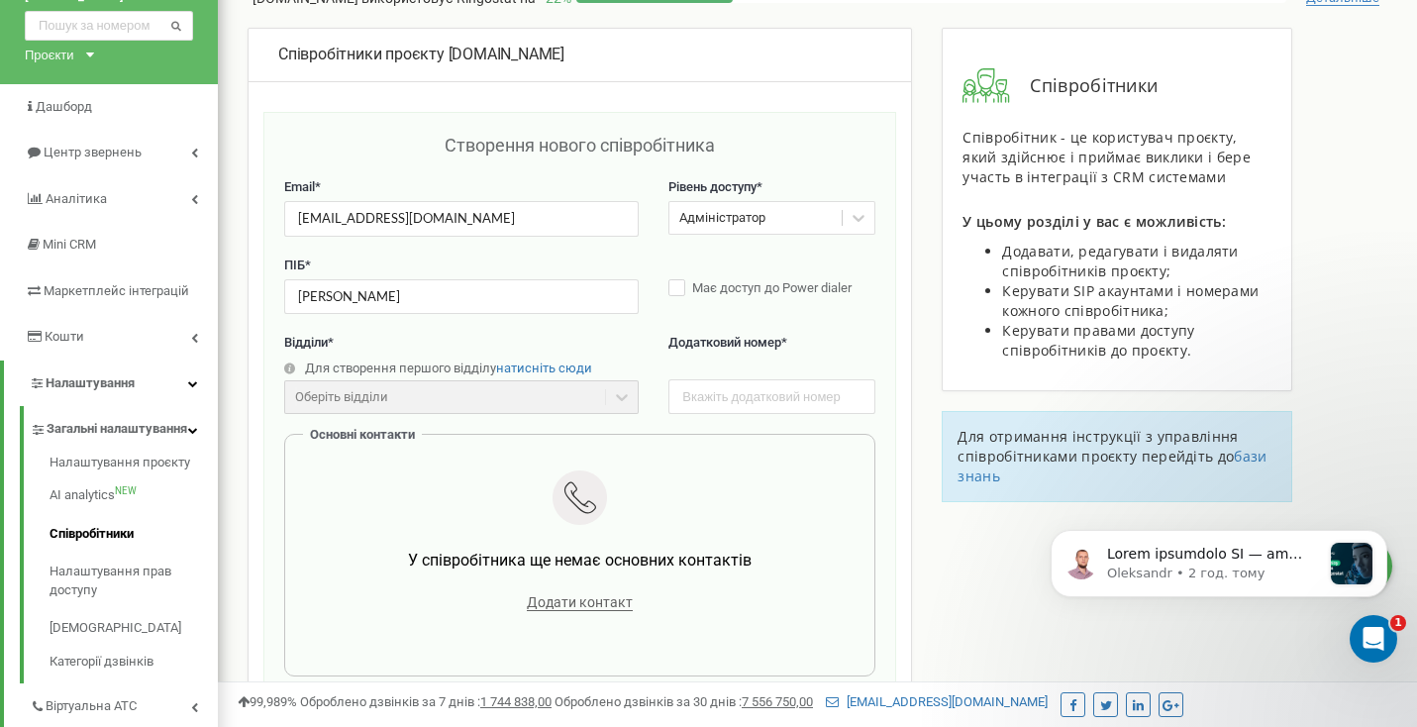
scroll to position [88, 0]
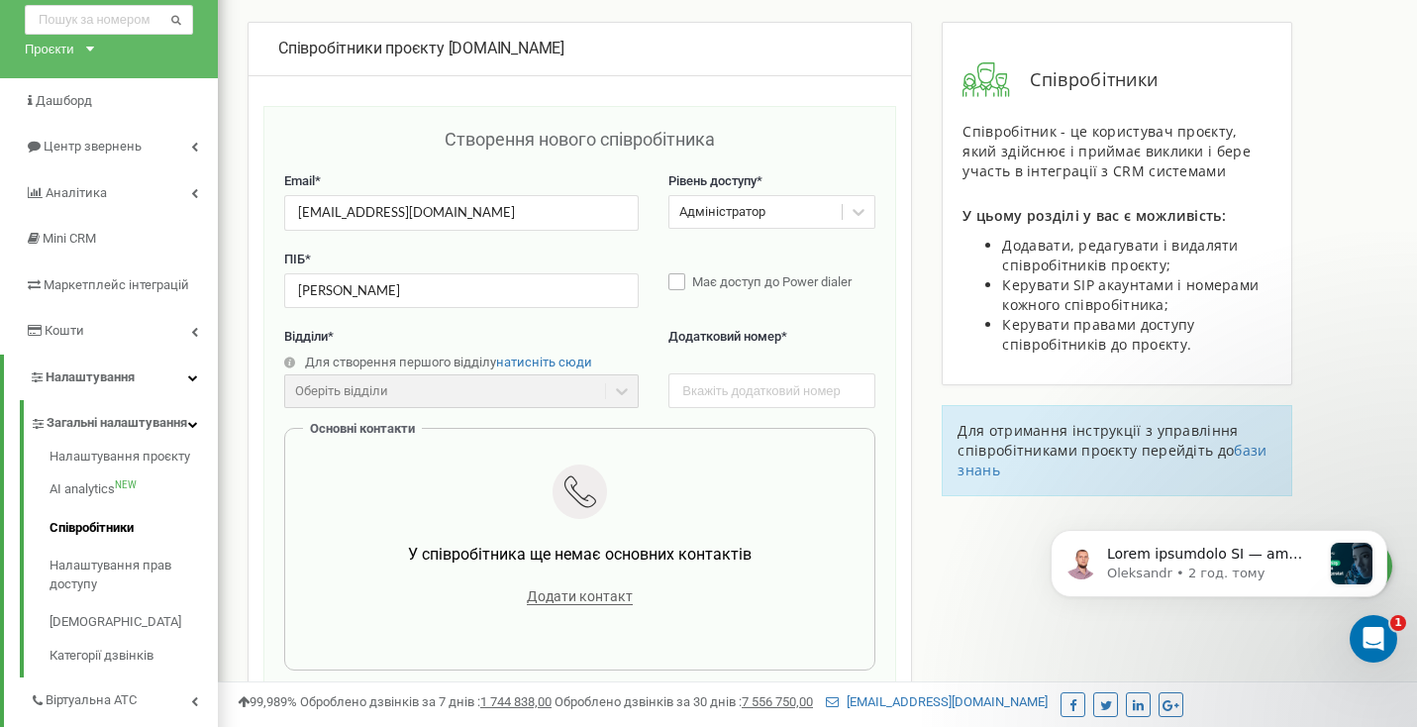
click at [684, 279] on label "Має доступ до Power dialer" at bounding box center [772, 283] width 207 height 20
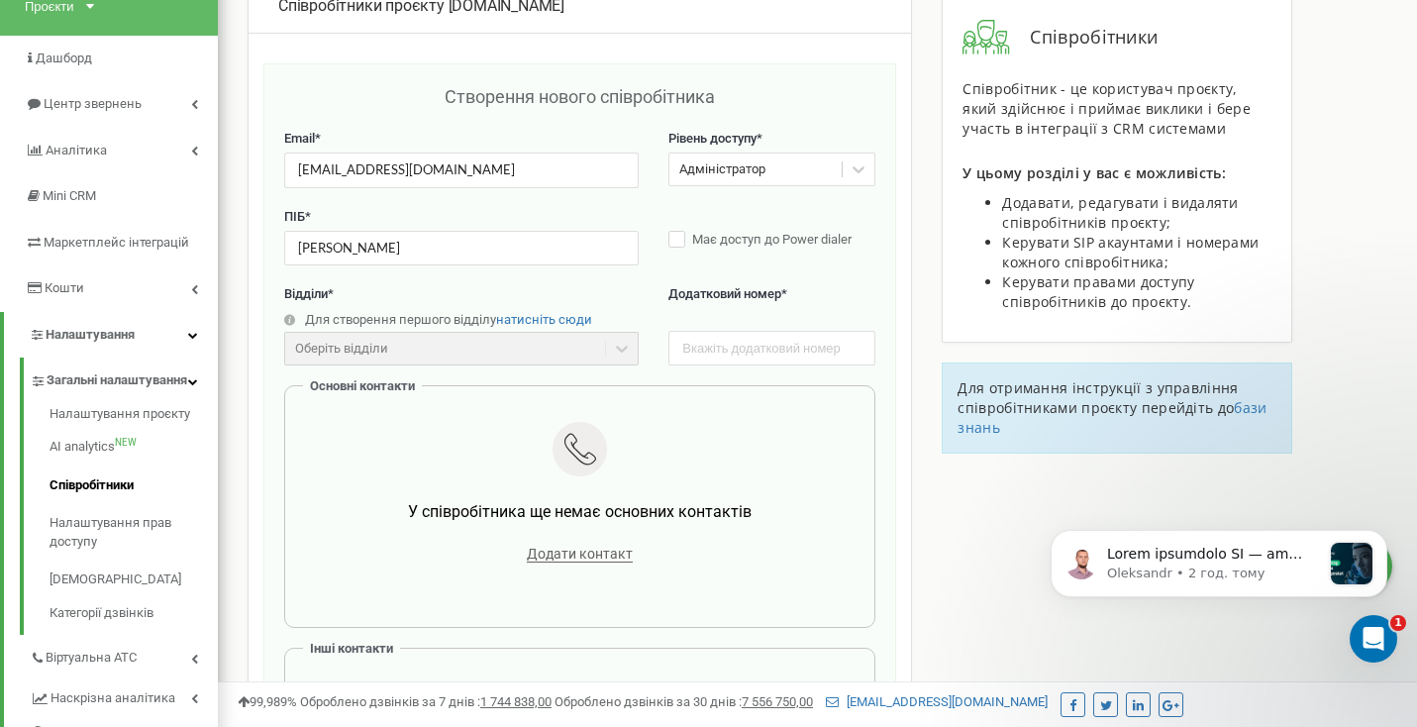
scroll to position [149, 0]
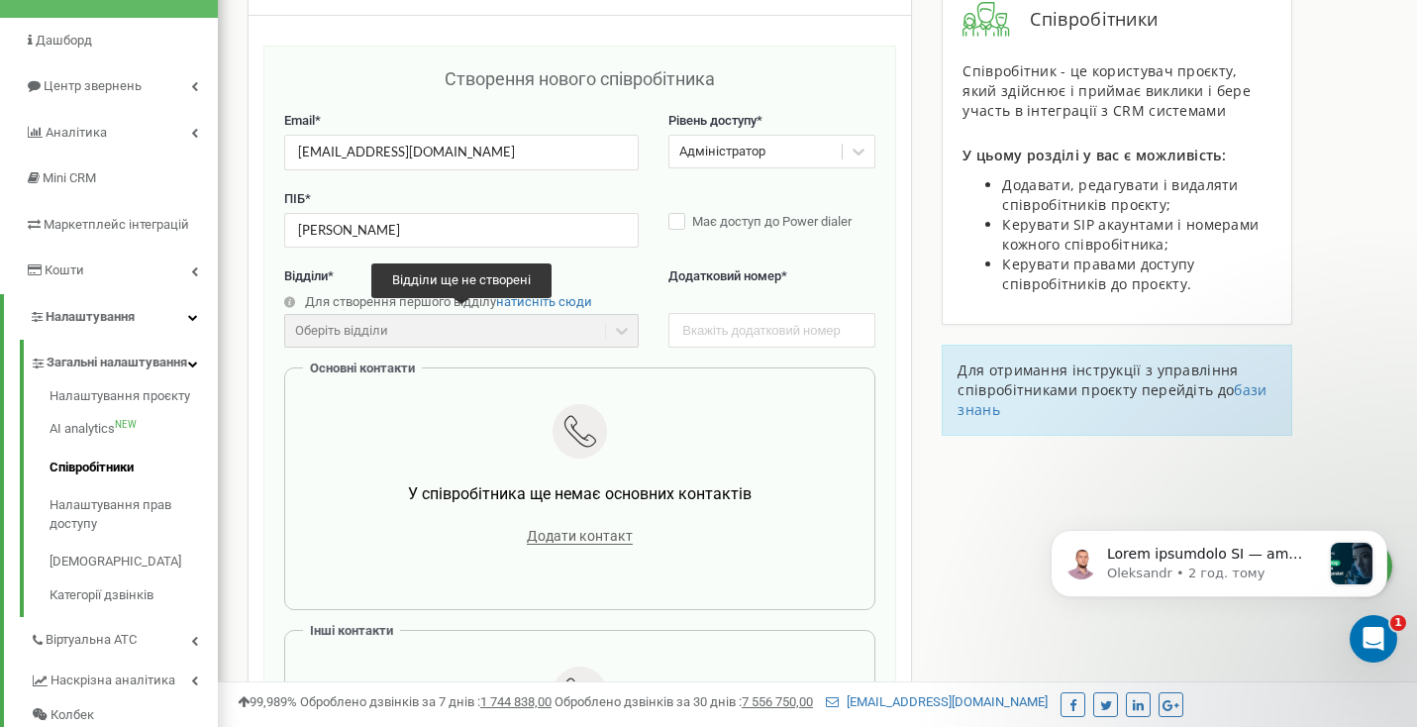
click at [507, 319] on div "Оберіть відділи" at bounding box center [461, 331] width 355 height 34
click at [626, 325] on div "Оберіть відділи" at bounding box center [461, 331] width 355 height 34
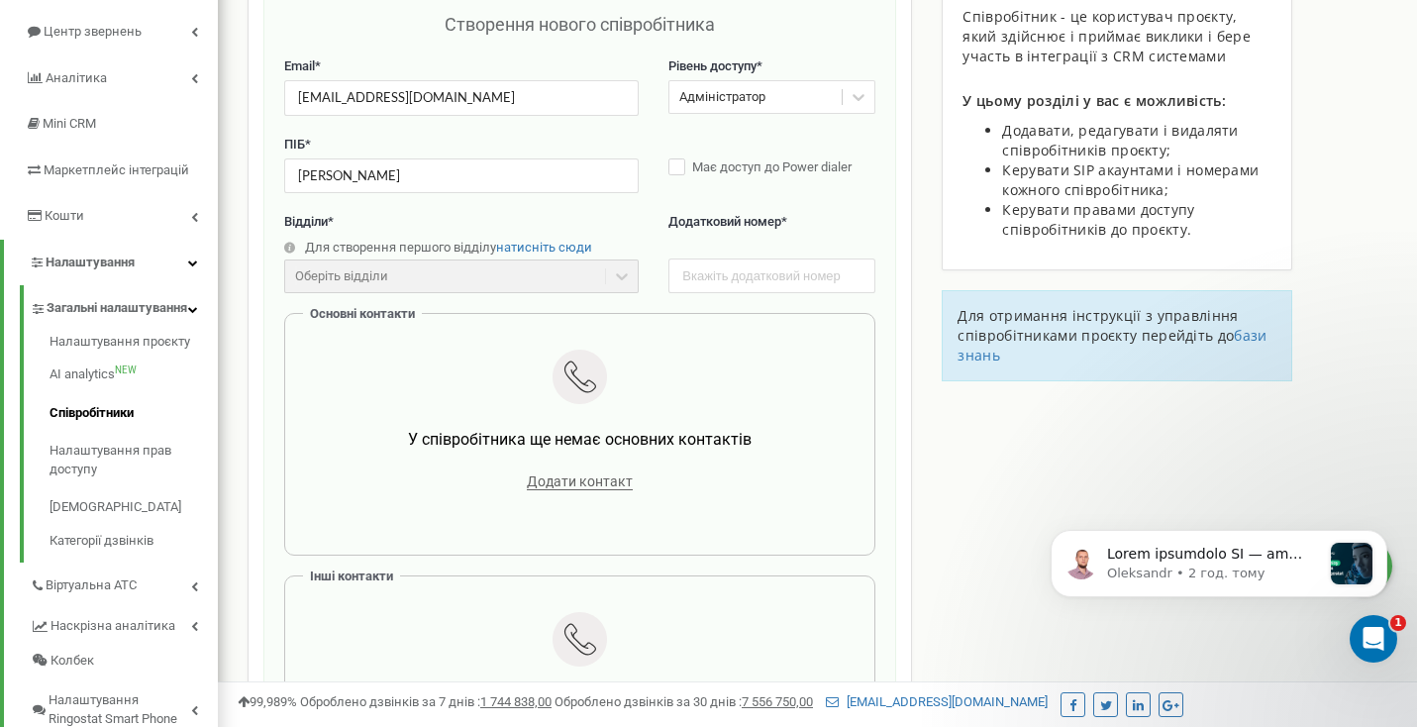
scroll to position [201, 0]
click at [768, 278] on input "text" at bounding box center [772, 277] width 207 height 35
click at [644, 233] on div "Відділи * Для створення першого відділу натисніть сюди Оберіть відділи Відділи …" at bounding box center [579, 265] width 591 height 100
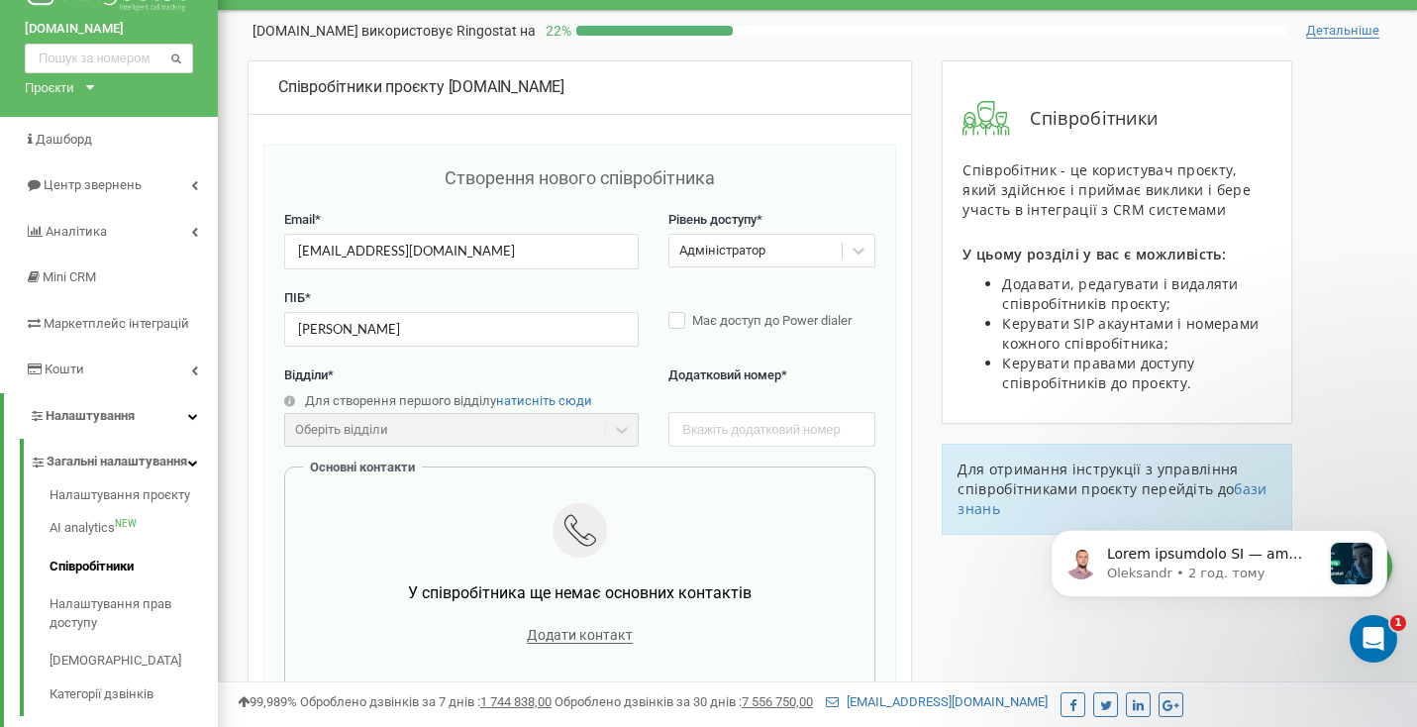
scroll to position [53, 0]
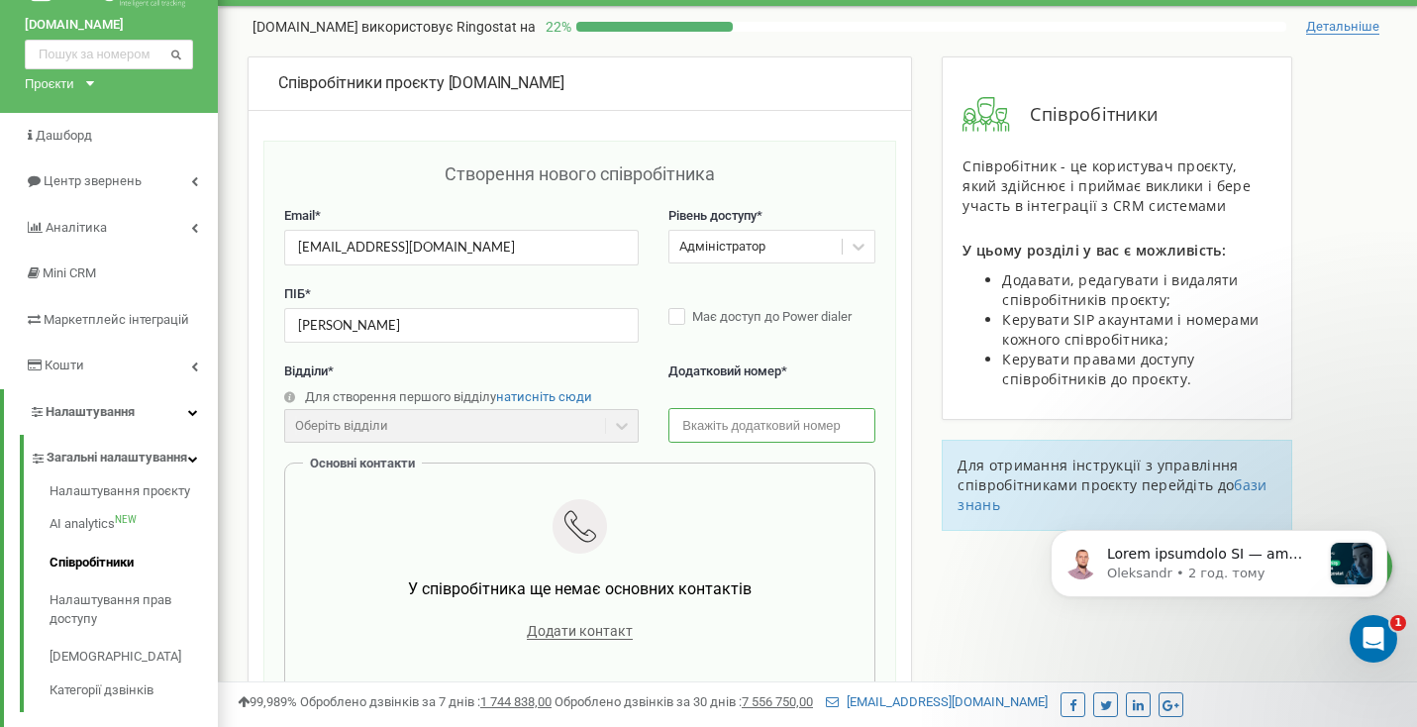
click at [716, 425] on input "text" at bounding box center [772, 425] width 207 height 35
paste input "+380953193607"
type input "+380953193607"
click at [795, 369] on label "Додатковий номер *" at bounding box center [772, 383] width 207 height 41
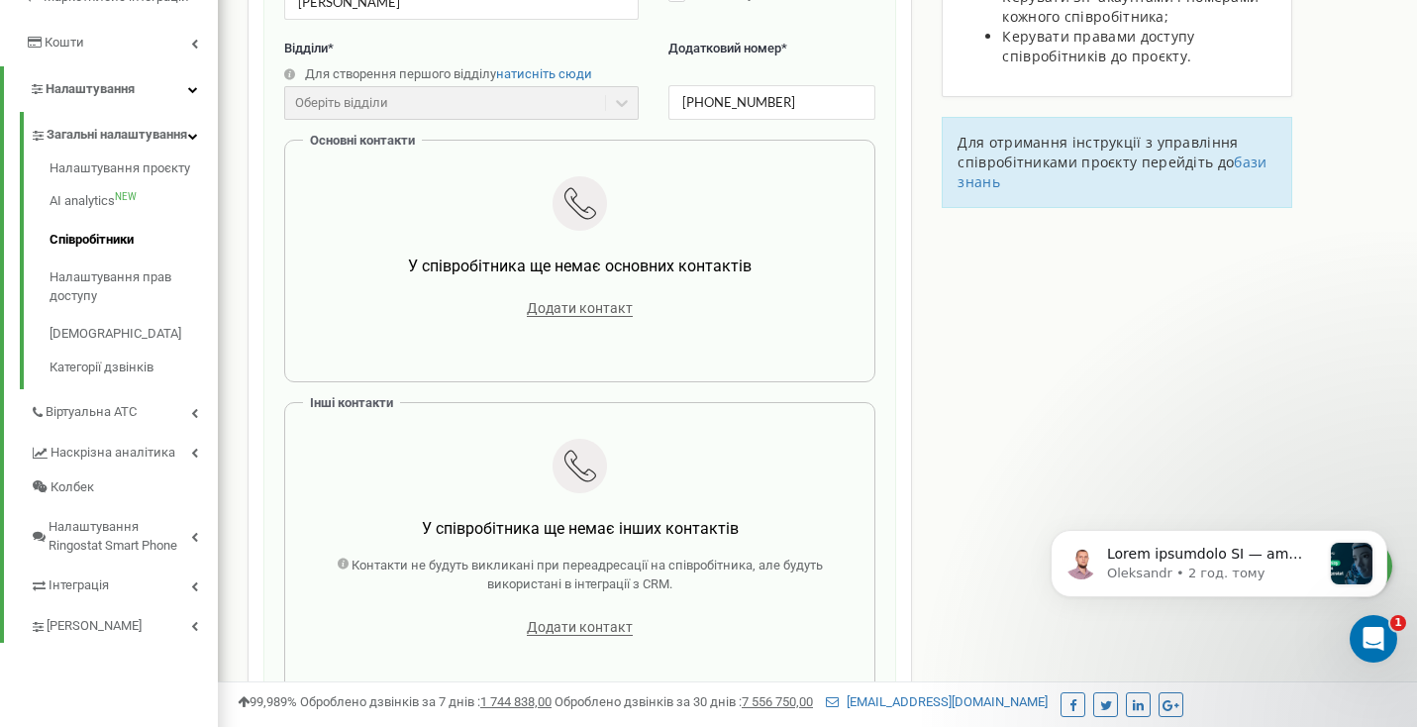
scroll to position [266, 0]
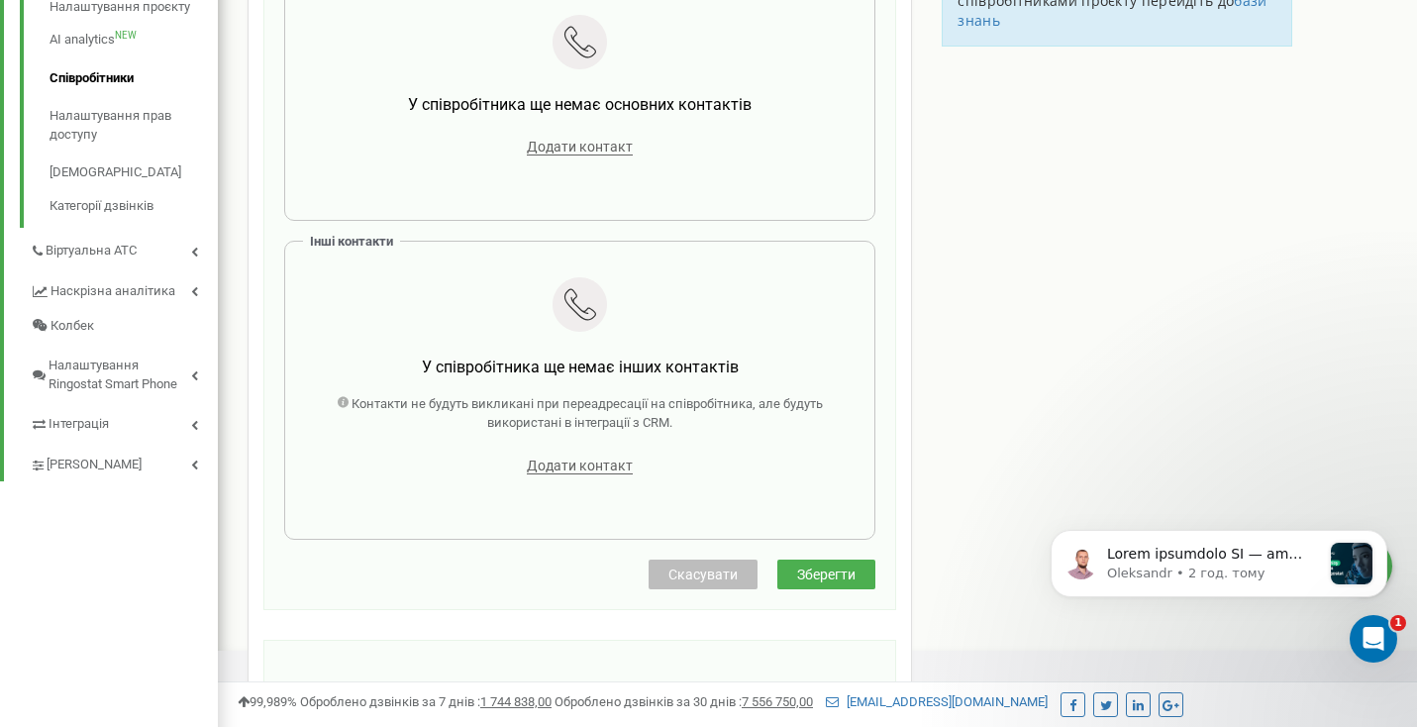
click at [827, 560] on button "Зберегти" at bounding box center [827, 575] width 98 height 30
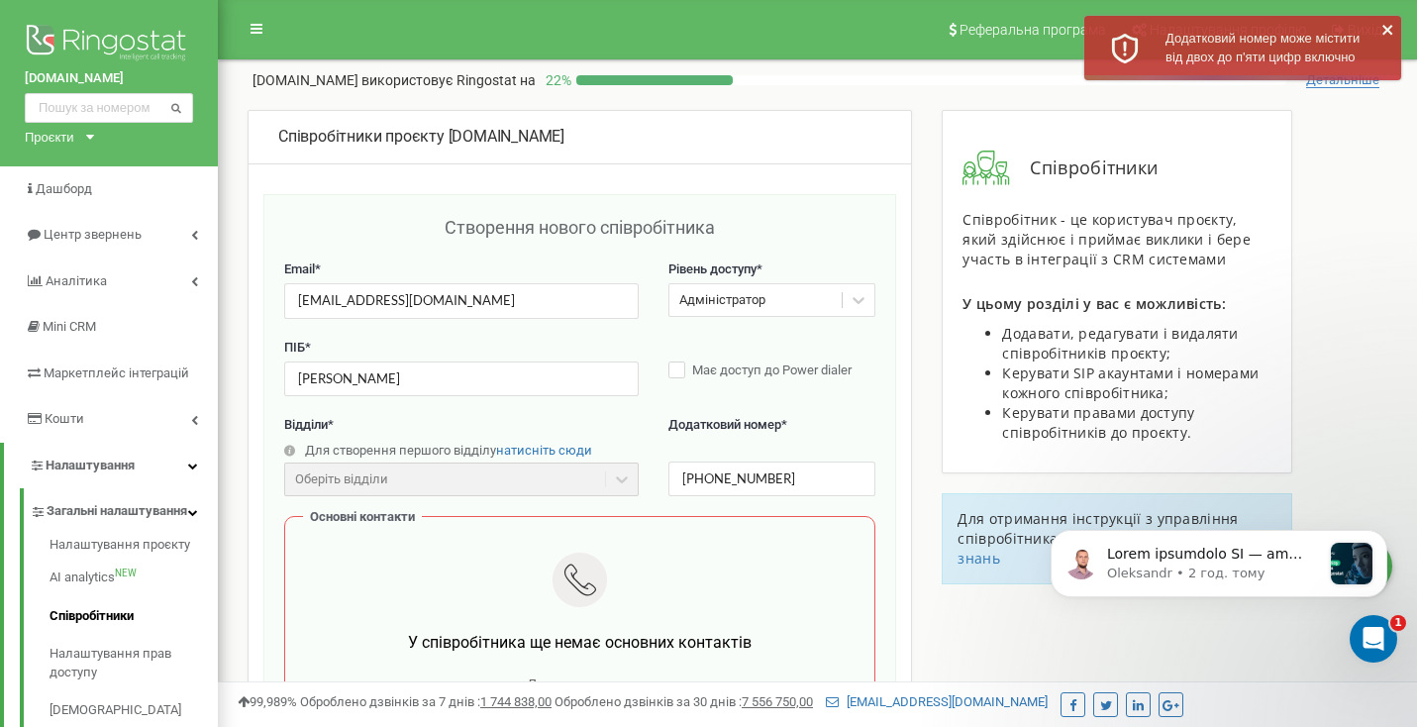
scroll to position [0, 0]
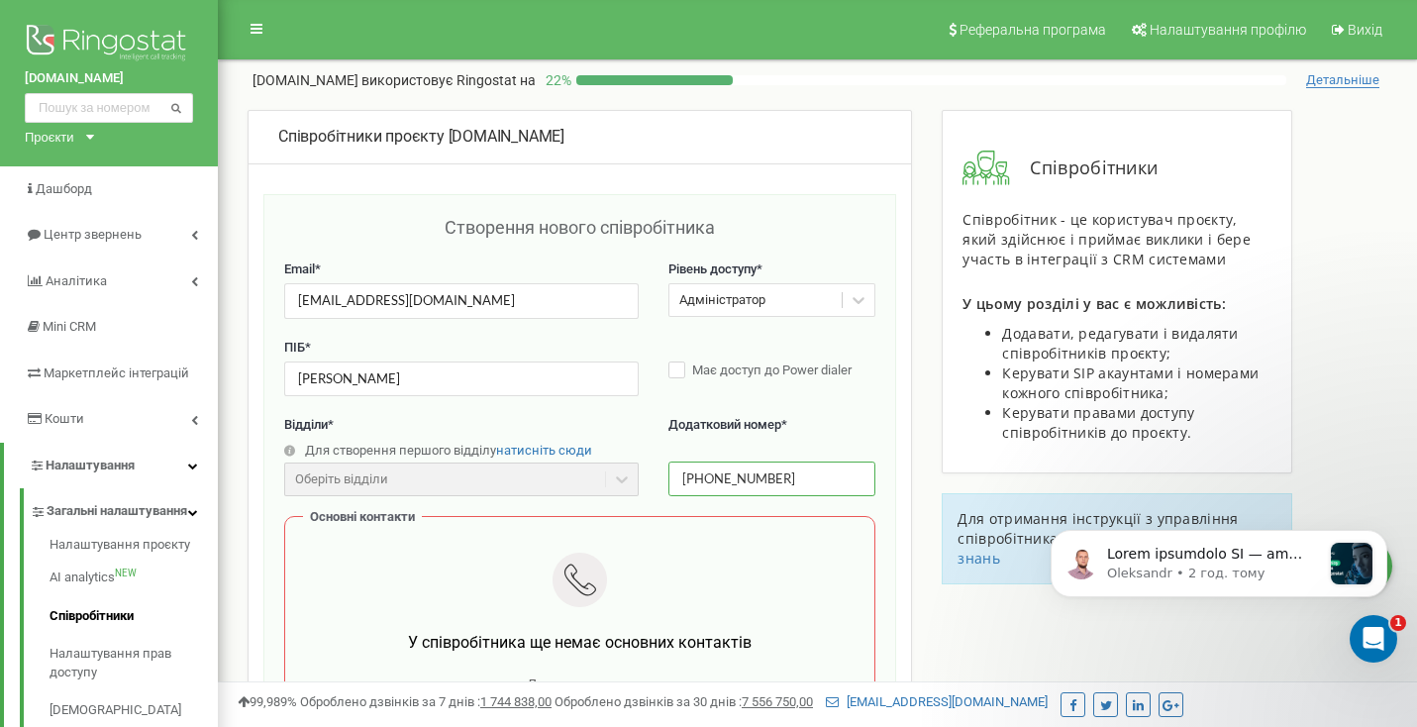
drag, startPoint x: 707, startPoint y: 479, endPoint x: 666, endPoint y: 479, distance: 41.6
click at [666, 479] on div "Відділи * Для створення першого відділу натисніть сюди Оберіть відділи Відділи …" at bounding box center [579, 466] width 591 height 100
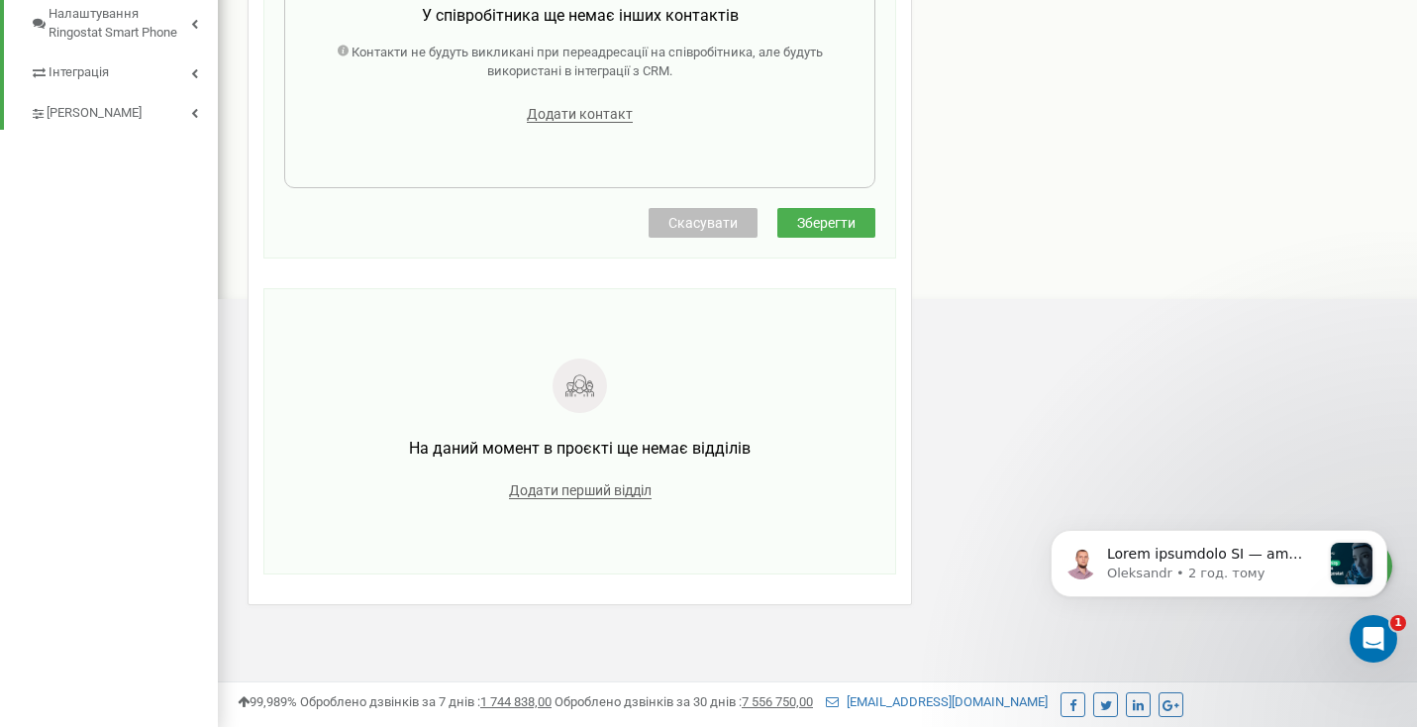
type input "0953193607"
click at [817, 216] on span "Зберегти" at bounding box center [826, 223] width 58 height 16
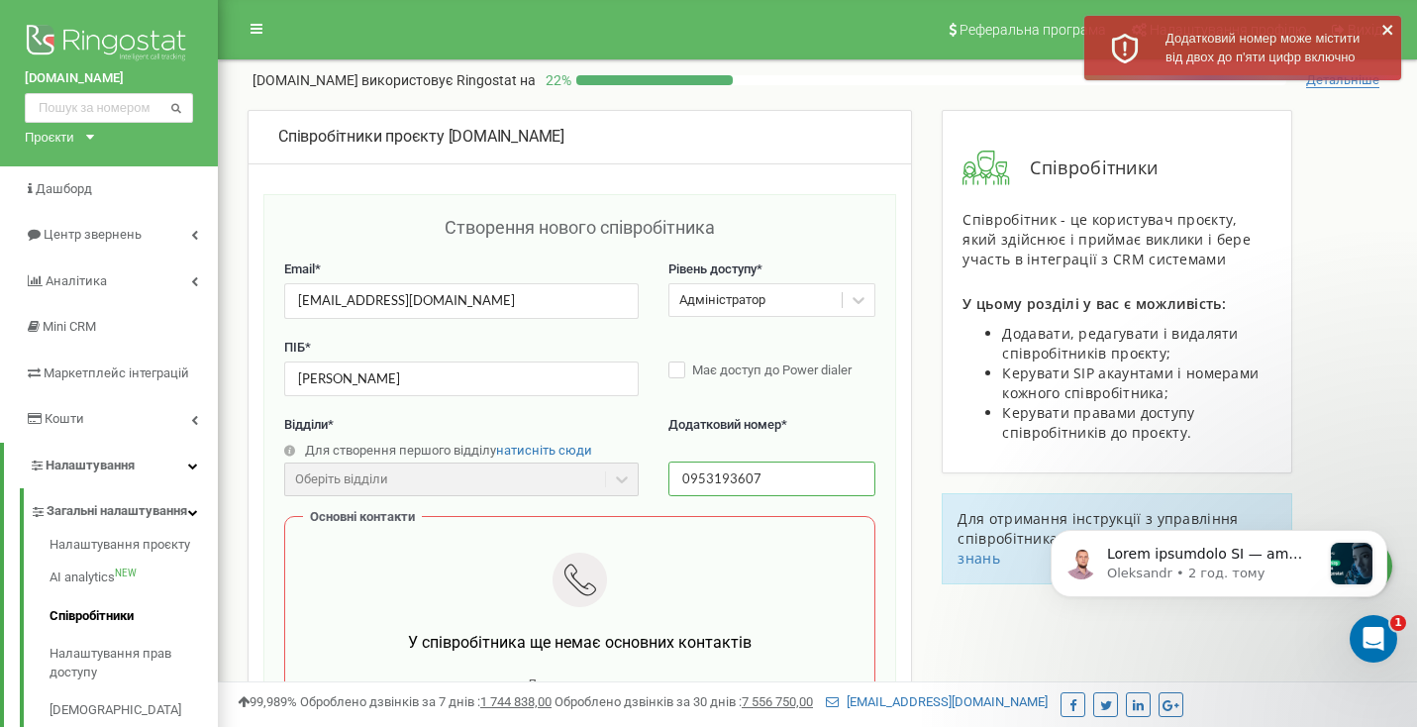
drag, startPoint x: 784, startPoint y: 473, endPoint x: 559, endPoint y: 473, distance: 225.8
click at [559, 473] on div "Відділи * Для створення першого відділу натисніть сюди Оберіть відділи Відділи …" at bounding box center [579, 466] width 591 height 100
click at [627, 423] on label "Відділи *" at bounding box center [461, 425] width 355 height 19
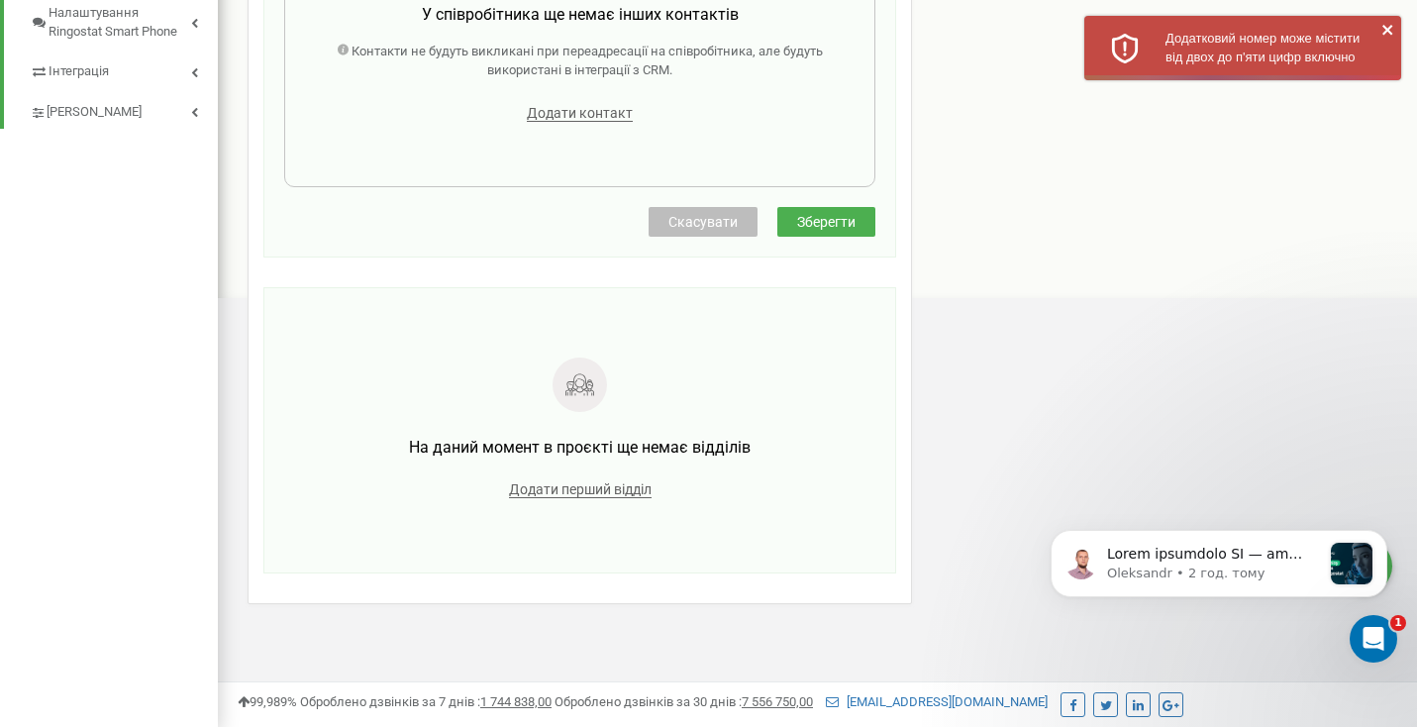
scroll to position [889, 0]
click at [849, 208] on button "Зберегти" at bounding box center [827, 223] width 98 height 30
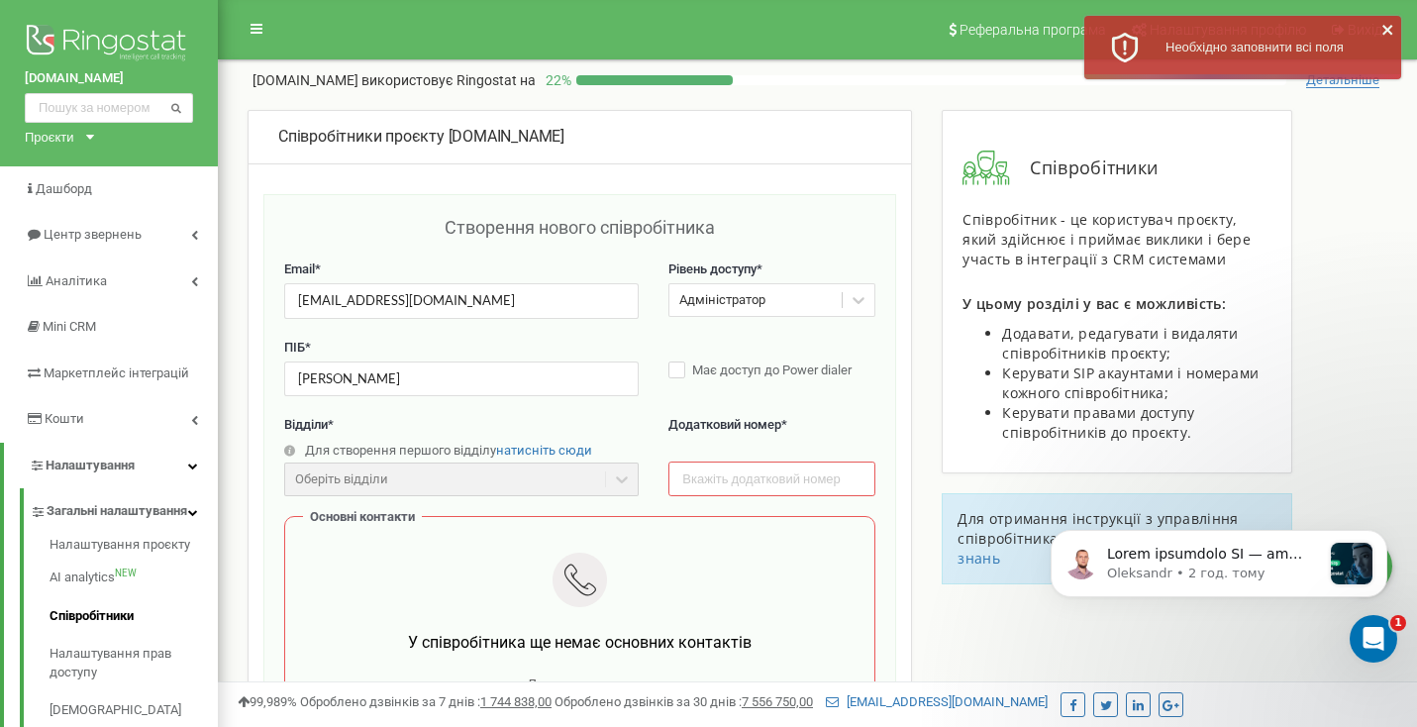
scroll to position [0, 0]
click at [502, 483] on div "Оберіть відділи" at bounding box center [461, 480] width 355 height 34
click at [575, 463] on div "Оберіть відділи" at bounding box center [461, 480] width 355 height 34
click at [611, 466] on div "Оберіть відділи" at bounding box center [461, 480] width 355 height 34
click at [711, 474] on input "text" at bounding box center [772, 479] width 207 height 35
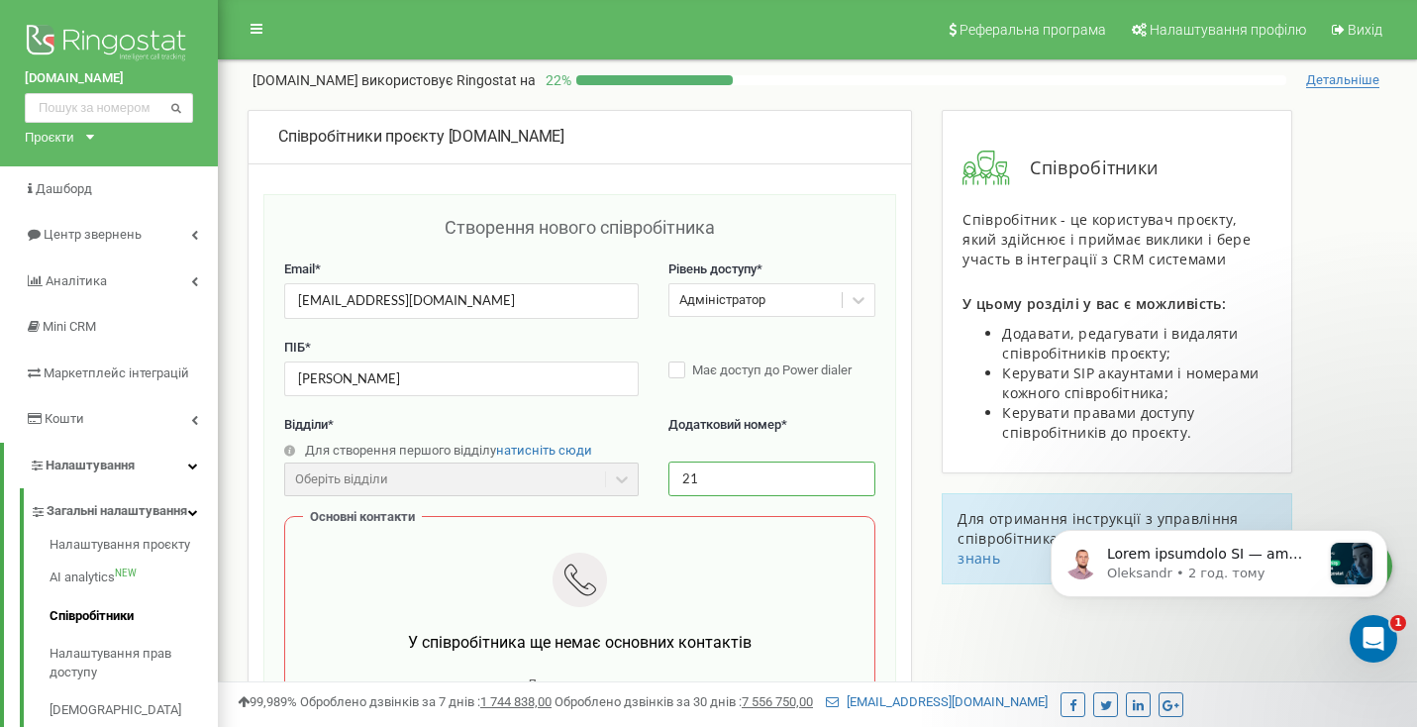
type input "2"
type input "123"
